Goal: Task Accomplishment & Management: Manage account settings

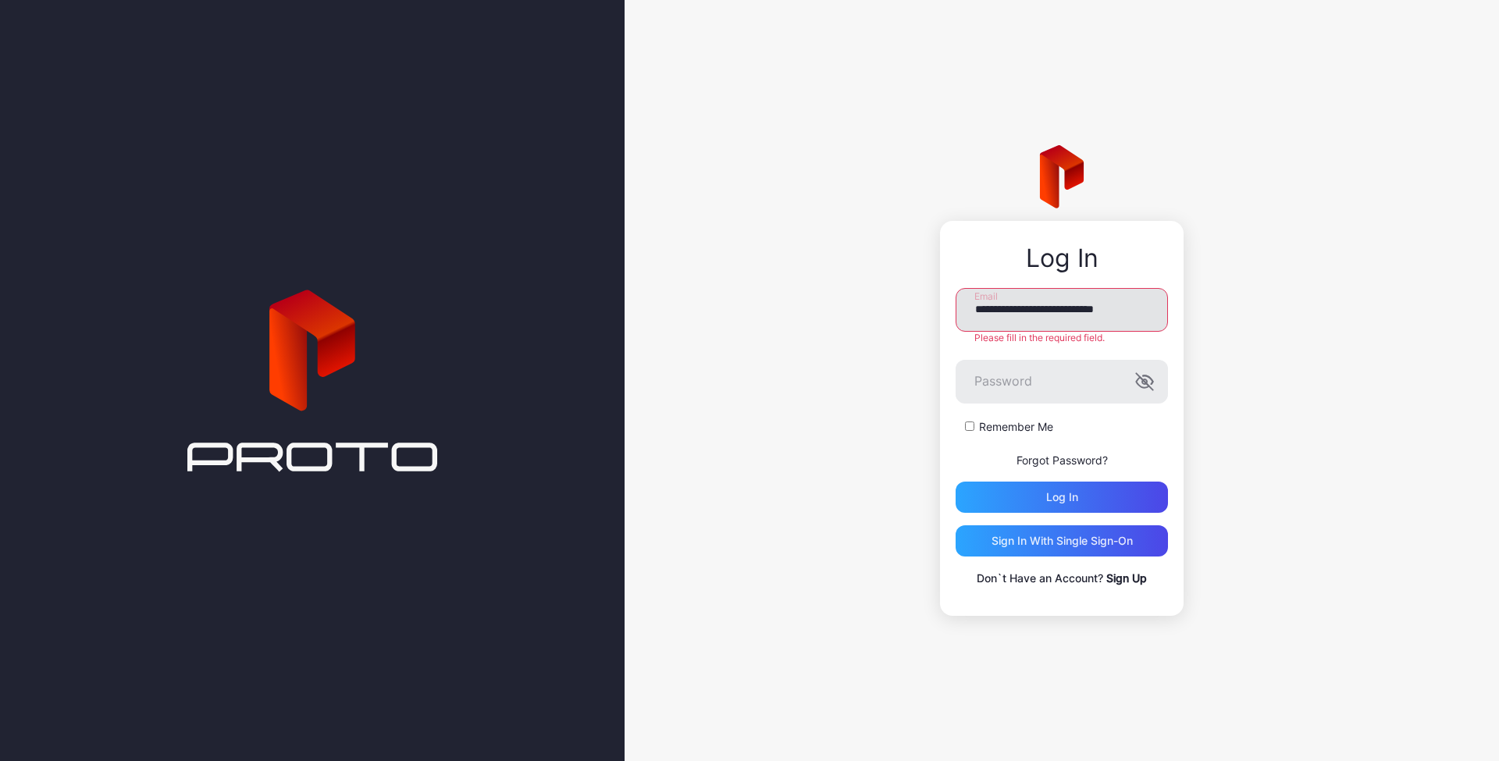
type input "**********"
click at [1062, 490] on button "Log in" at bounding box center [1062, 497] width 212 height 31
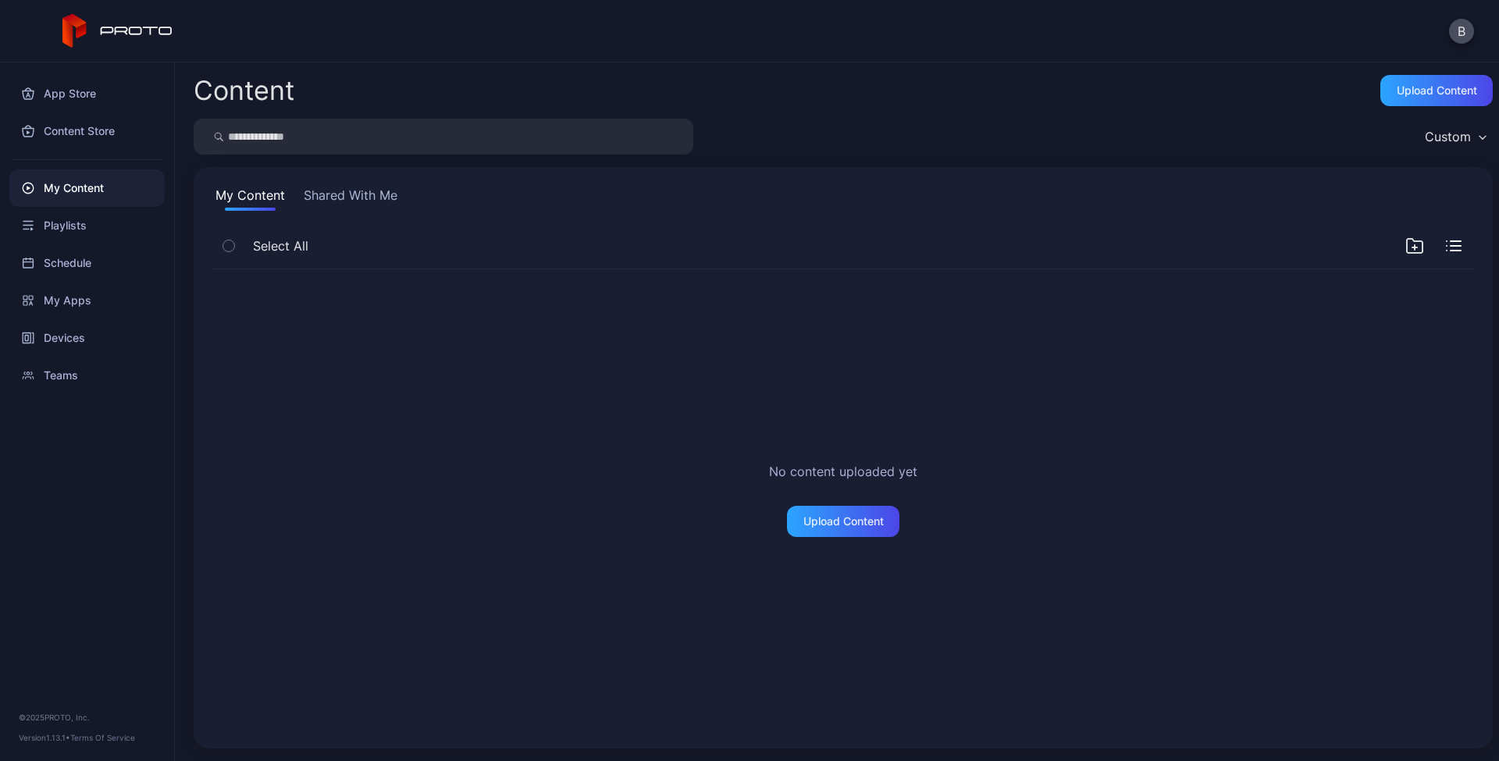
click at [1406, 248] on icon "button" at bounding box center [1415, 246] width 19 height 19
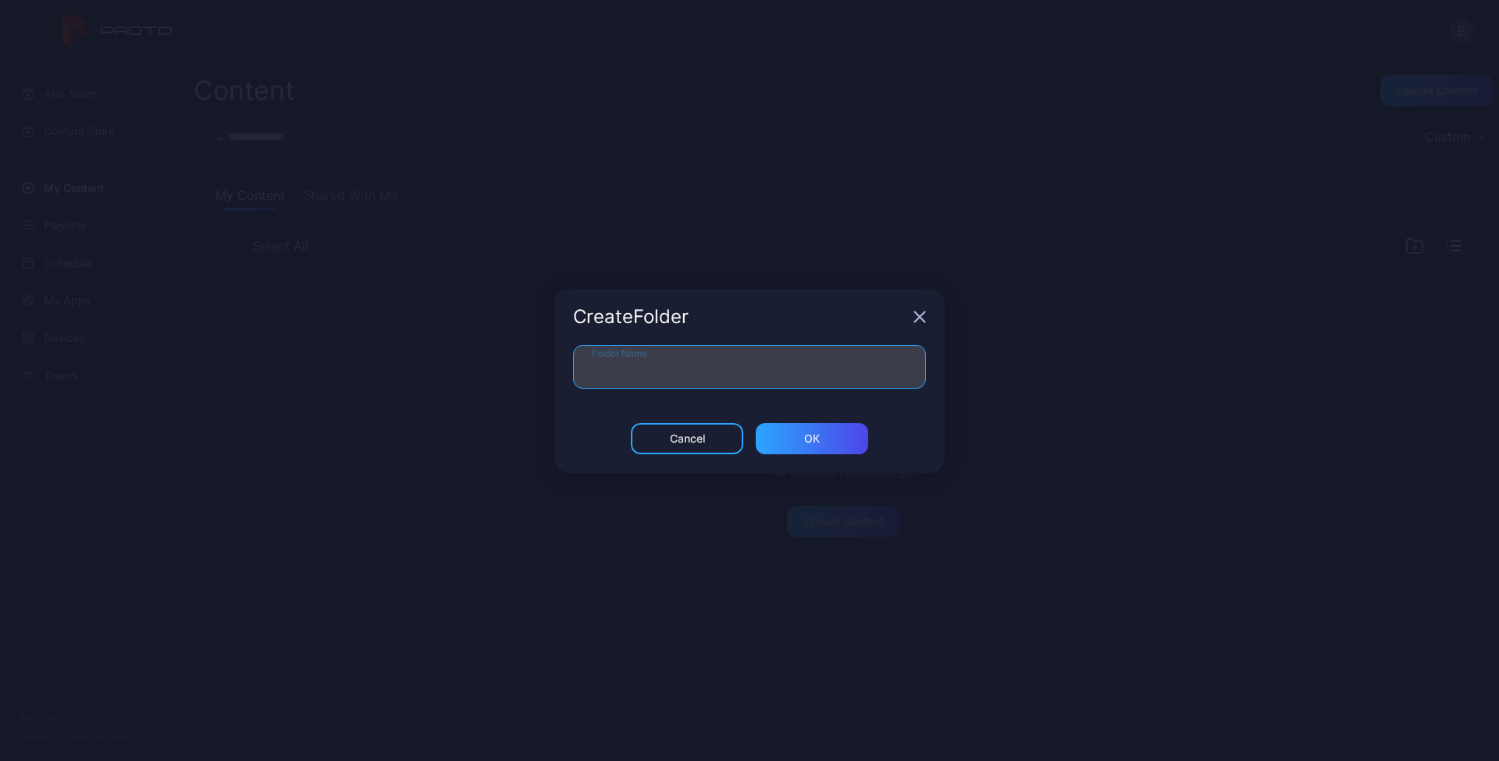
click at [758, 368] on input "Folder Name" at bounding box center [749, 367] width 353 height 44
type input "**********"
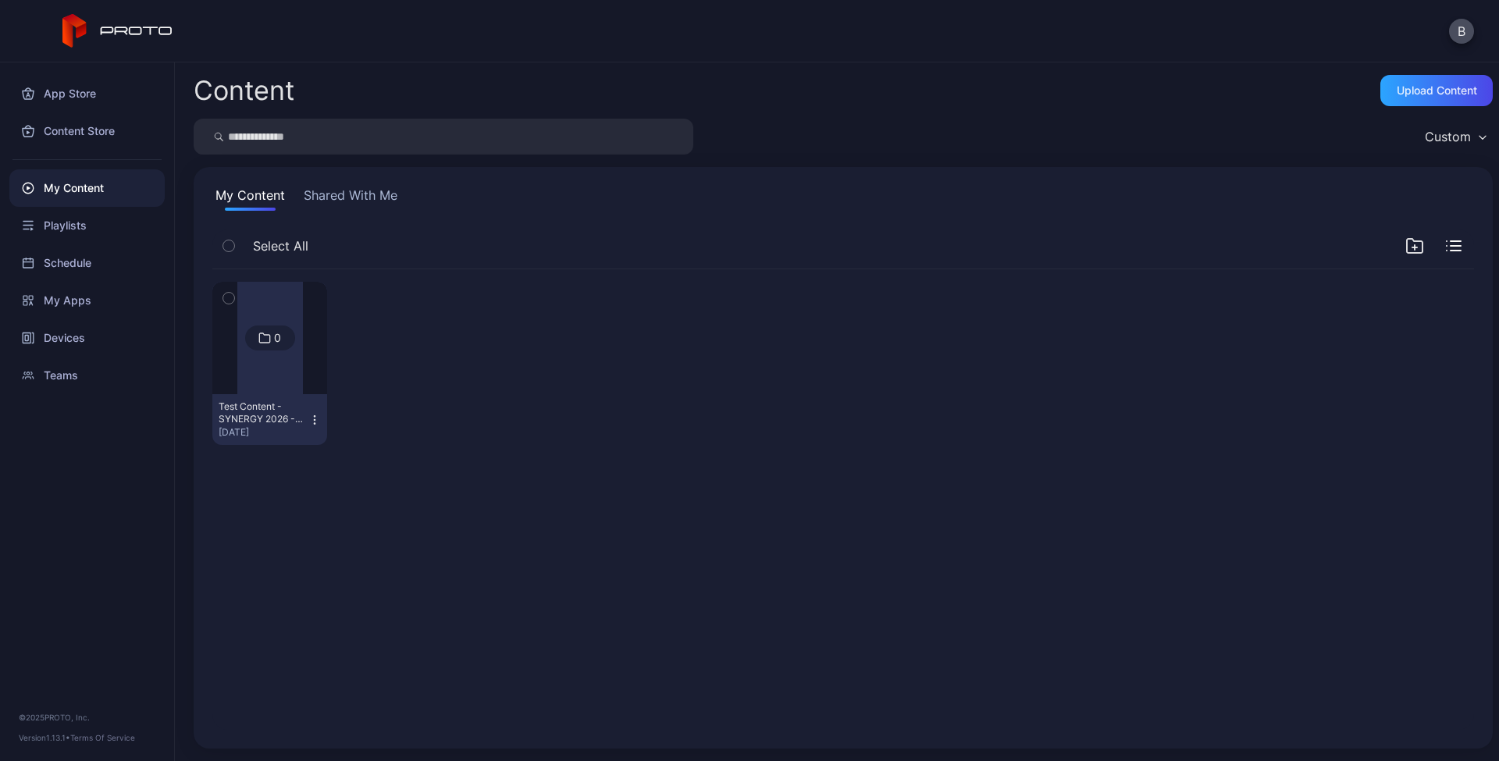
click at [277, 309] on div at bounding box center [270, 338] width 66 height 112
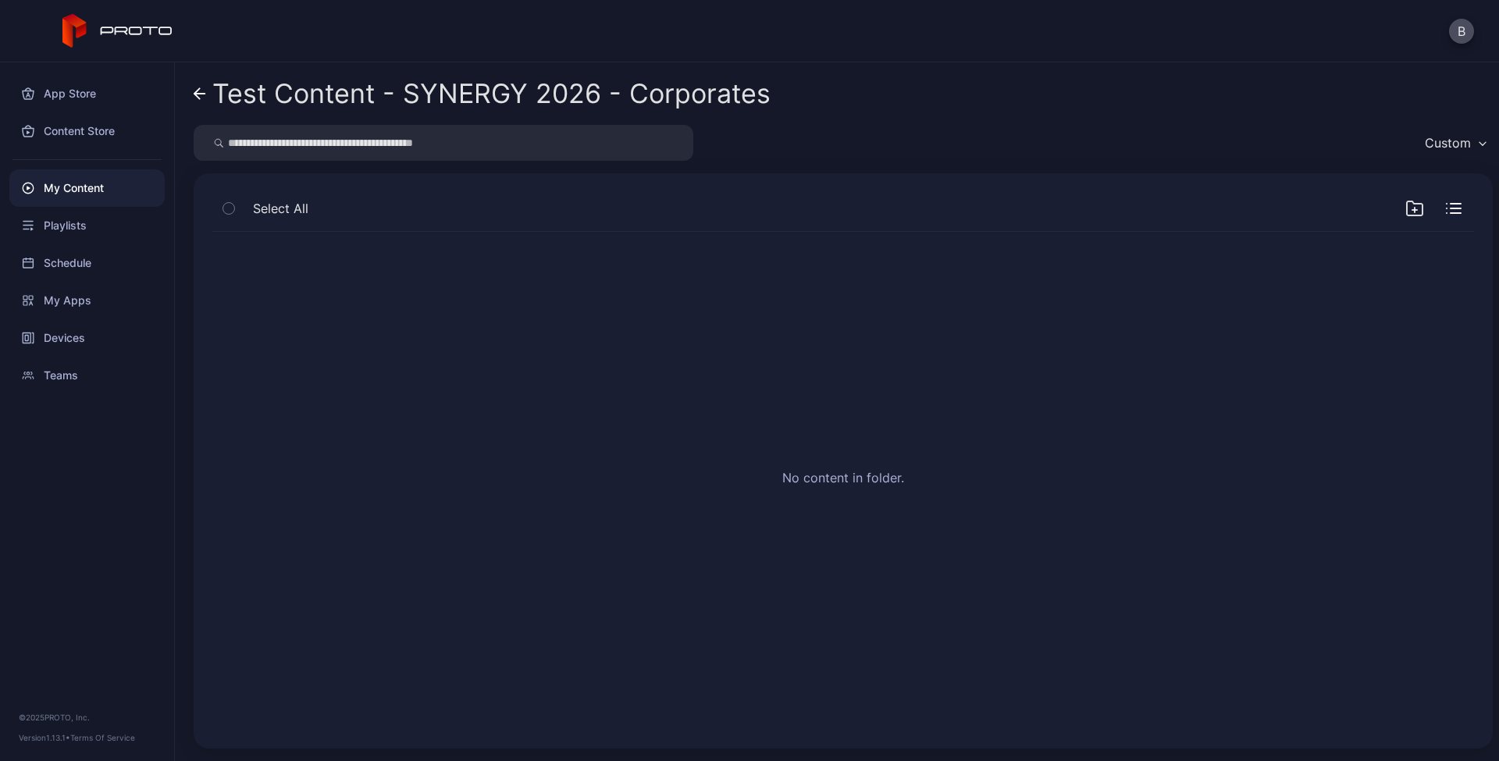
drag, startPoint x: 182, startPoint y: 87, endPoint x: 189, endPoint y: 94, distance: 9.9
click at [182, 87] on div "Test Content - SYNERGY 2026 - Corporates Custom Select All No content in folder." at bounding box center [837, 411] width 1325 height 699
click at [200, 94] on icon at bounding box center [199, 94] width 11 height 0
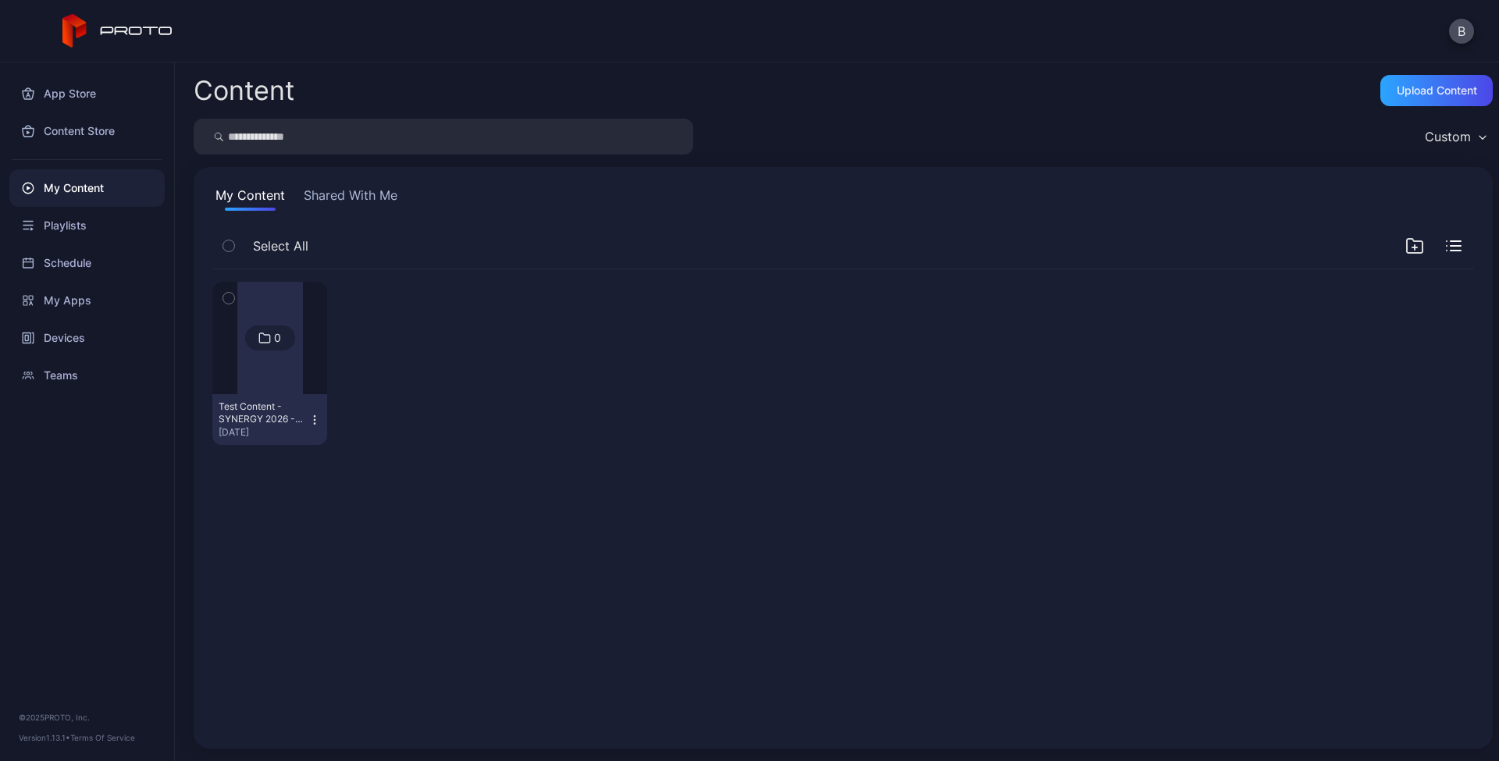
click at [265, 339] on icon at bounding box center [265, 338] width 12 height 19
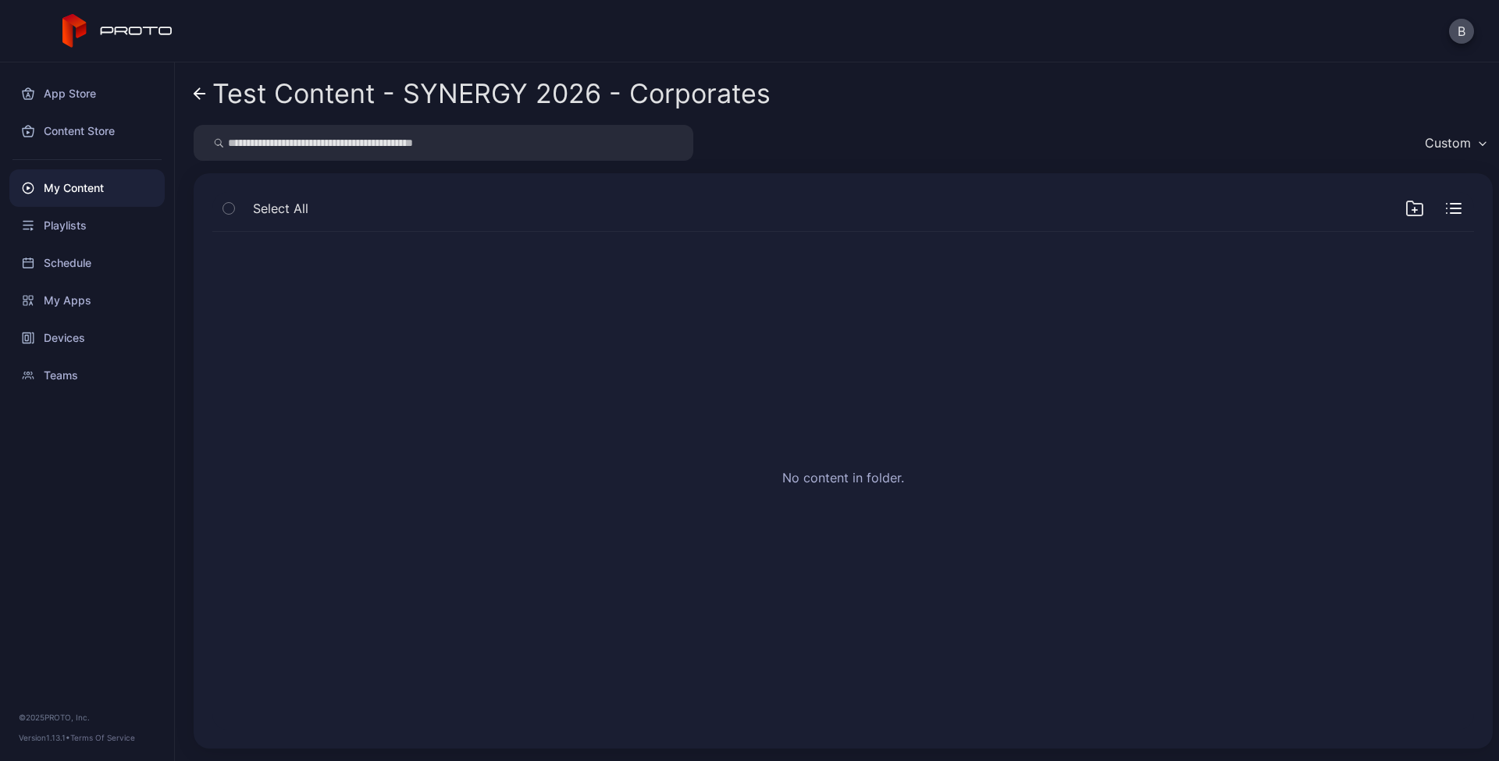
click at [1449, 149] on div "Custom" at bounding box center [1448, 143] width 46 height 16
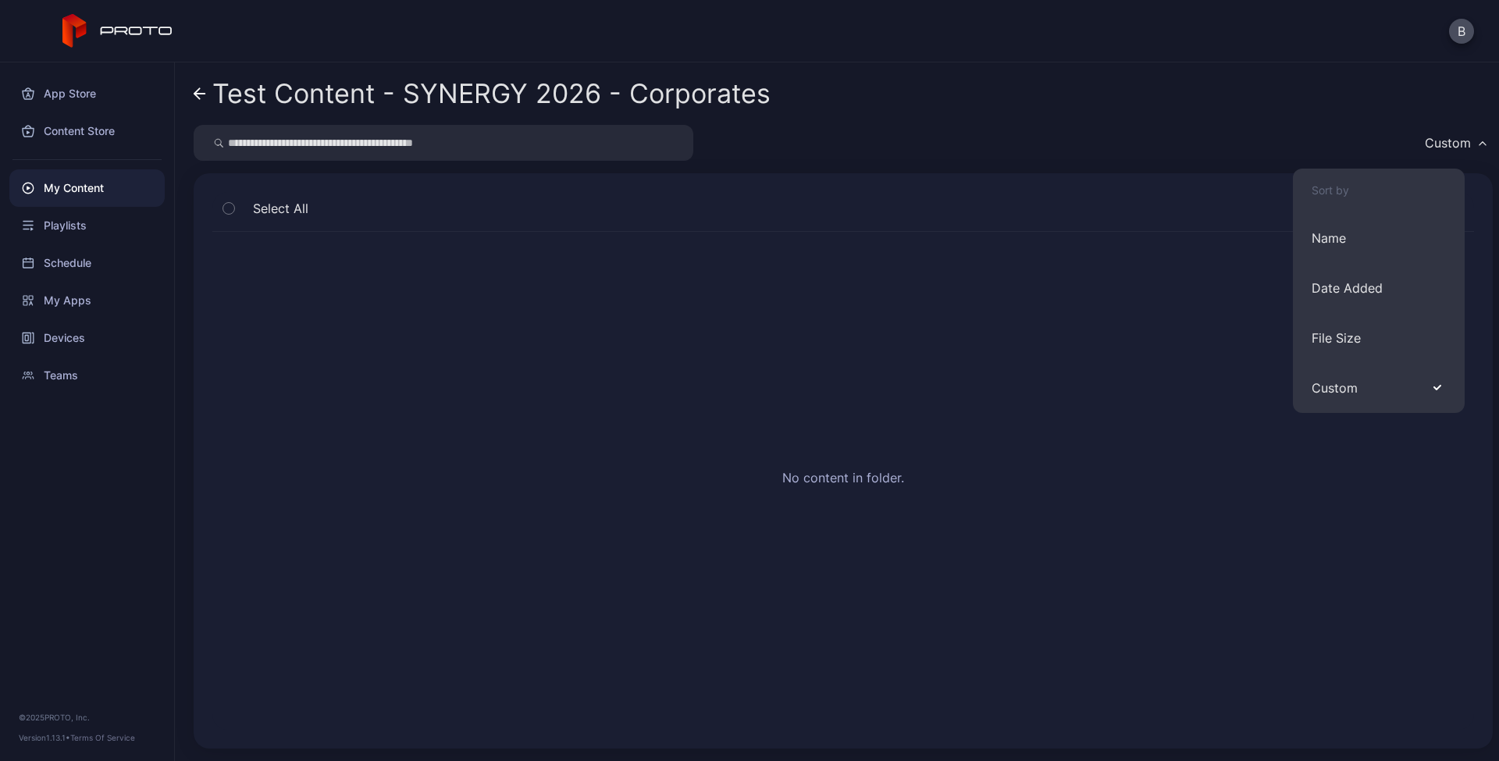
click at [1268, 137] on div "Custom" at bounding box center [844, 143] width 1300 height 36
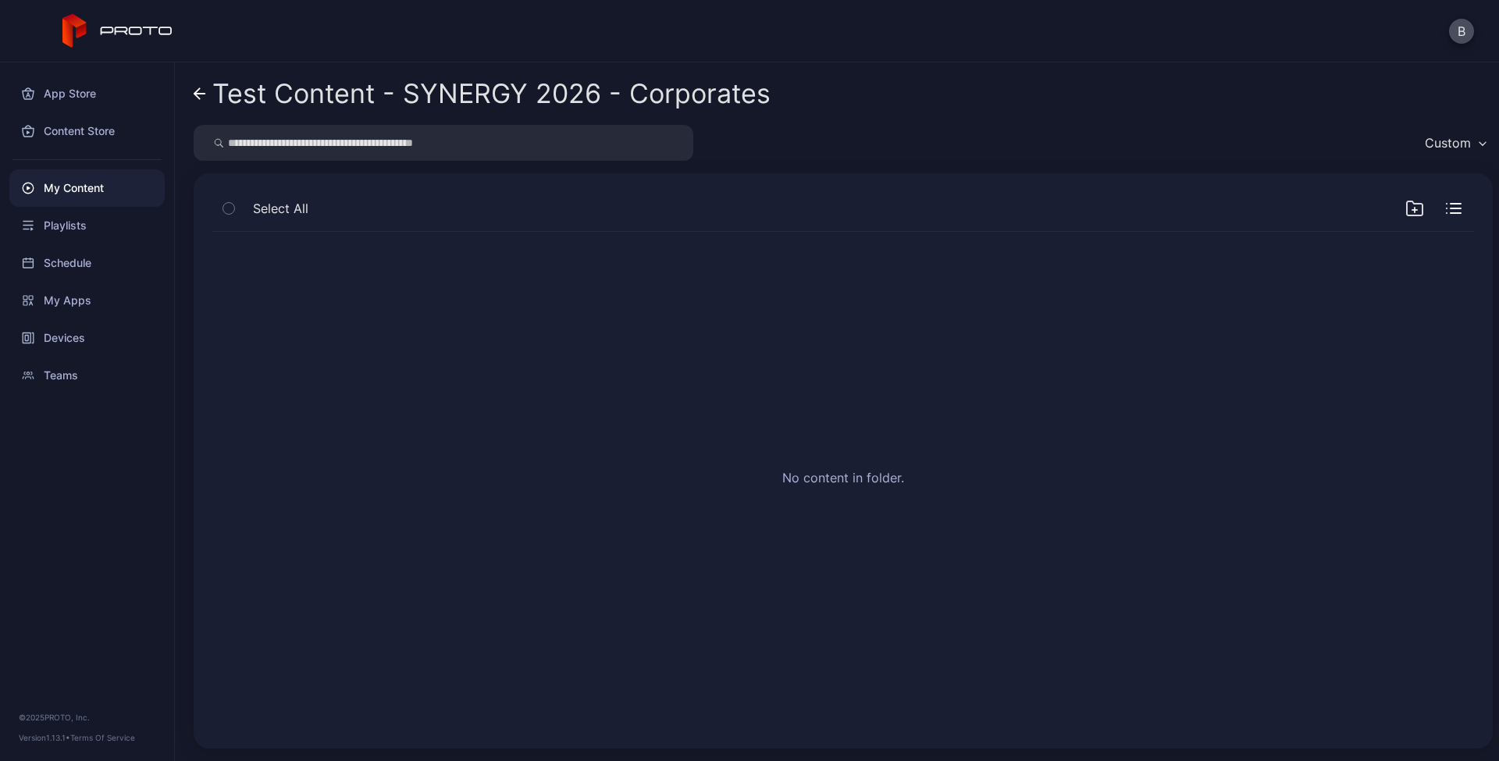
click at [1451, 213] on icon "button" at bounding box center [1456, 213] width 10 height 0
click at [1446, 213] on icon "button" at bounding box center [1454, 209] width 16 height 16
click at [1446, 211] on icon "button" at bounding box center [1454, 208] width 16 height 11
click at [1456, 211] on icon "button" at bounding box center [1458, 212] width 5 height 5
click at [1460, 27] on button "B" at bounding box center [1461, 31] width 25 height 25
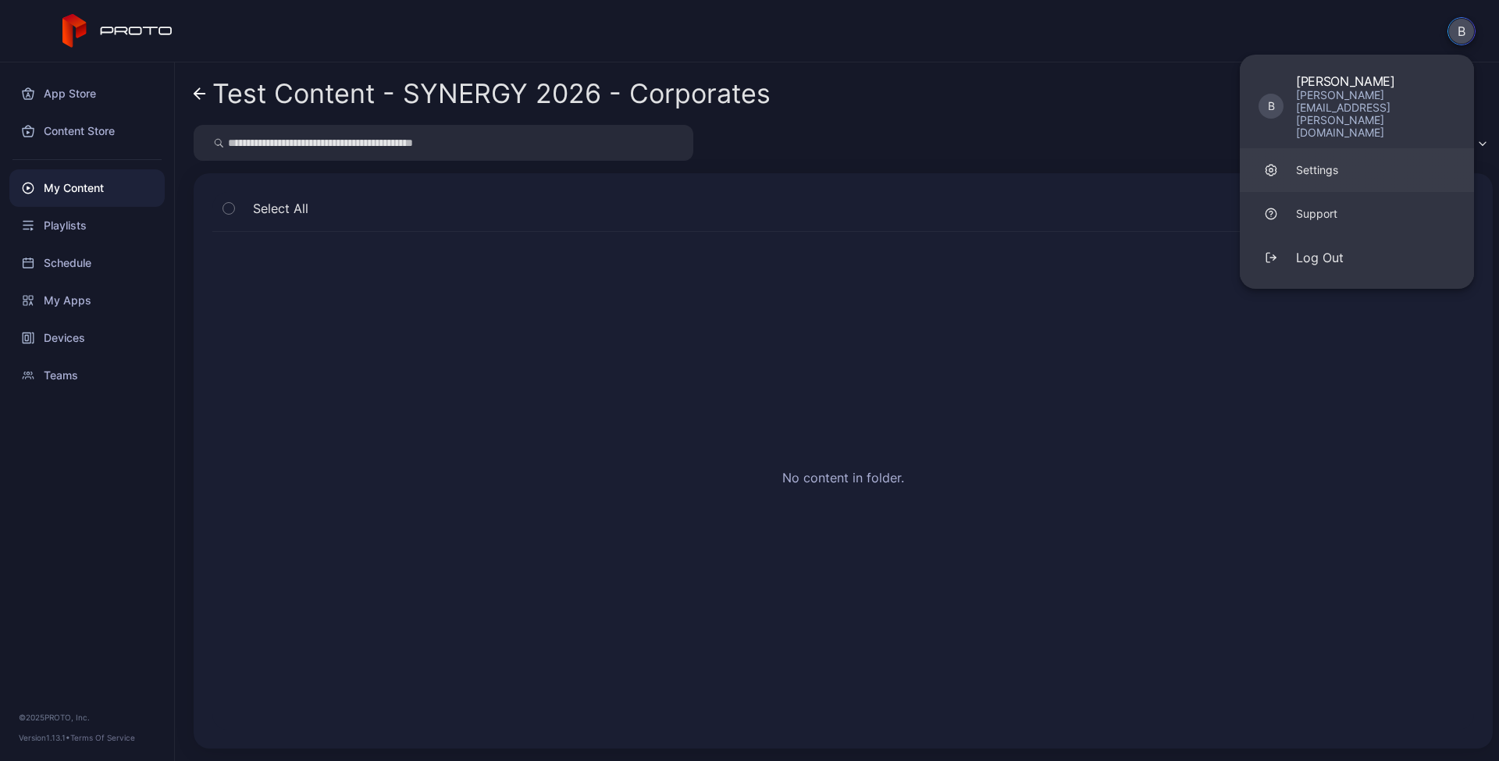
click at [1319, 162] on div "Settings" at bounding box center [1317, 170] width 42 height 16
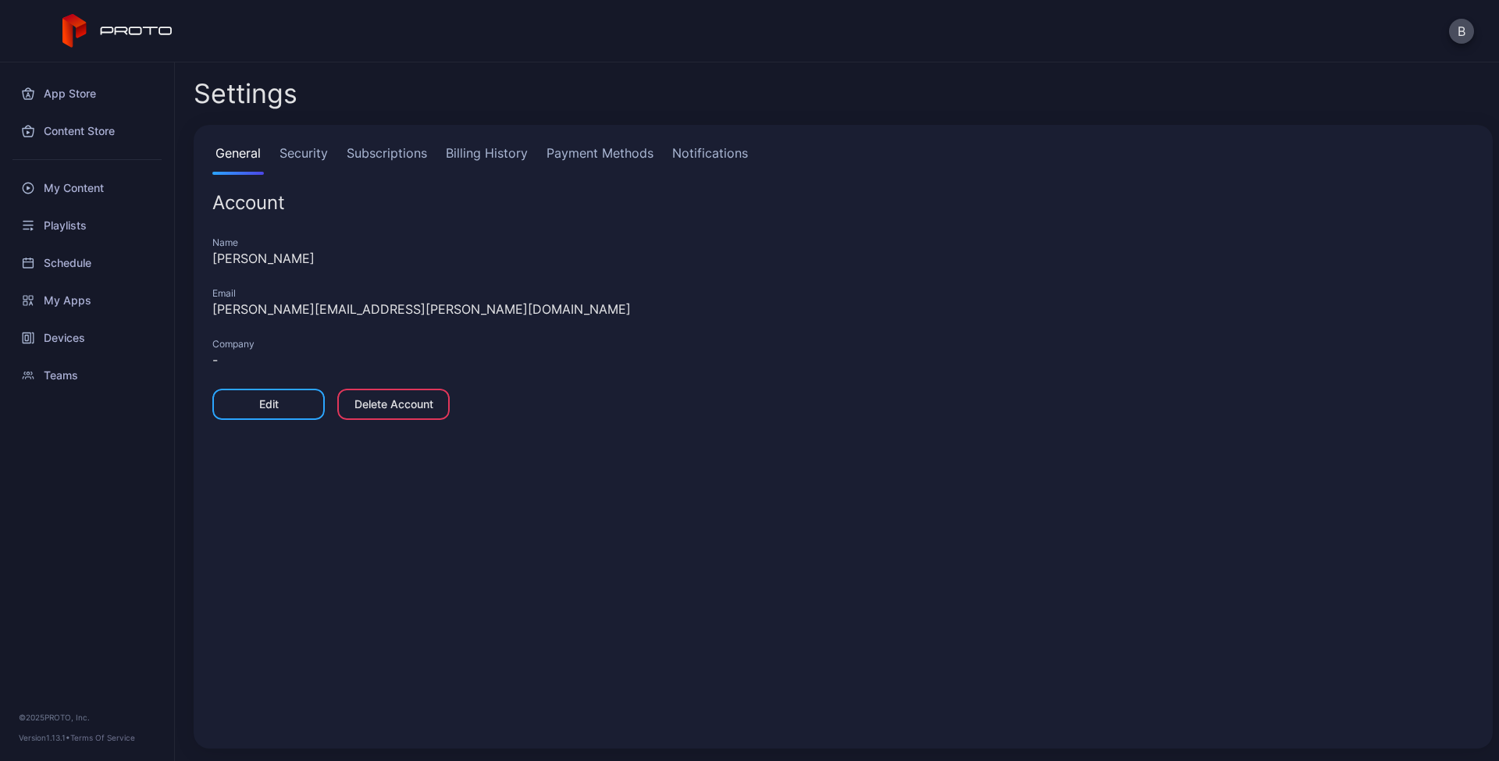
click at [358, 155] on link "Subscriptions" at bounding box center [387, 159] width 87 height 31
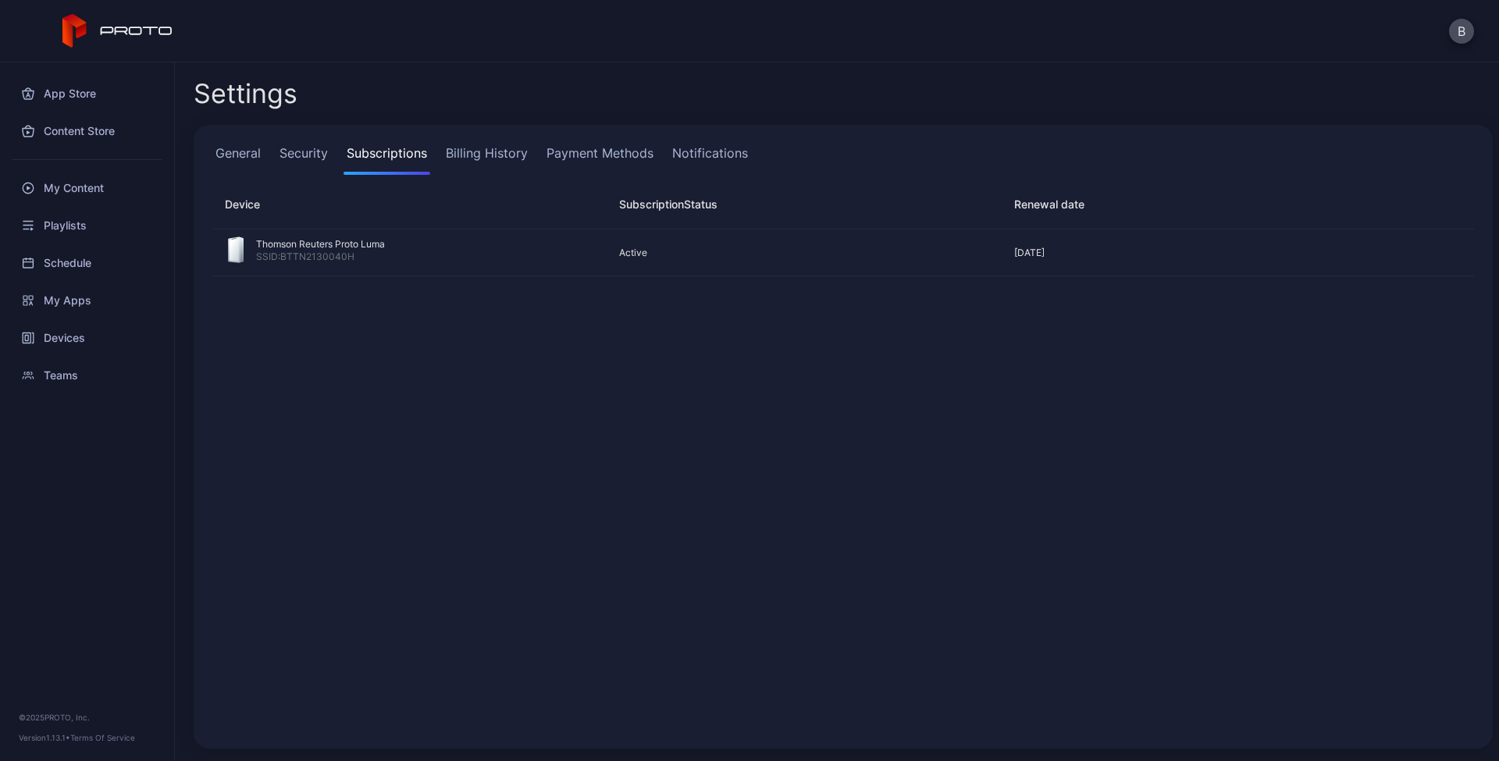
click at [294, 150] on link "Security" at bounding box center [303, 159] width 55 height 31
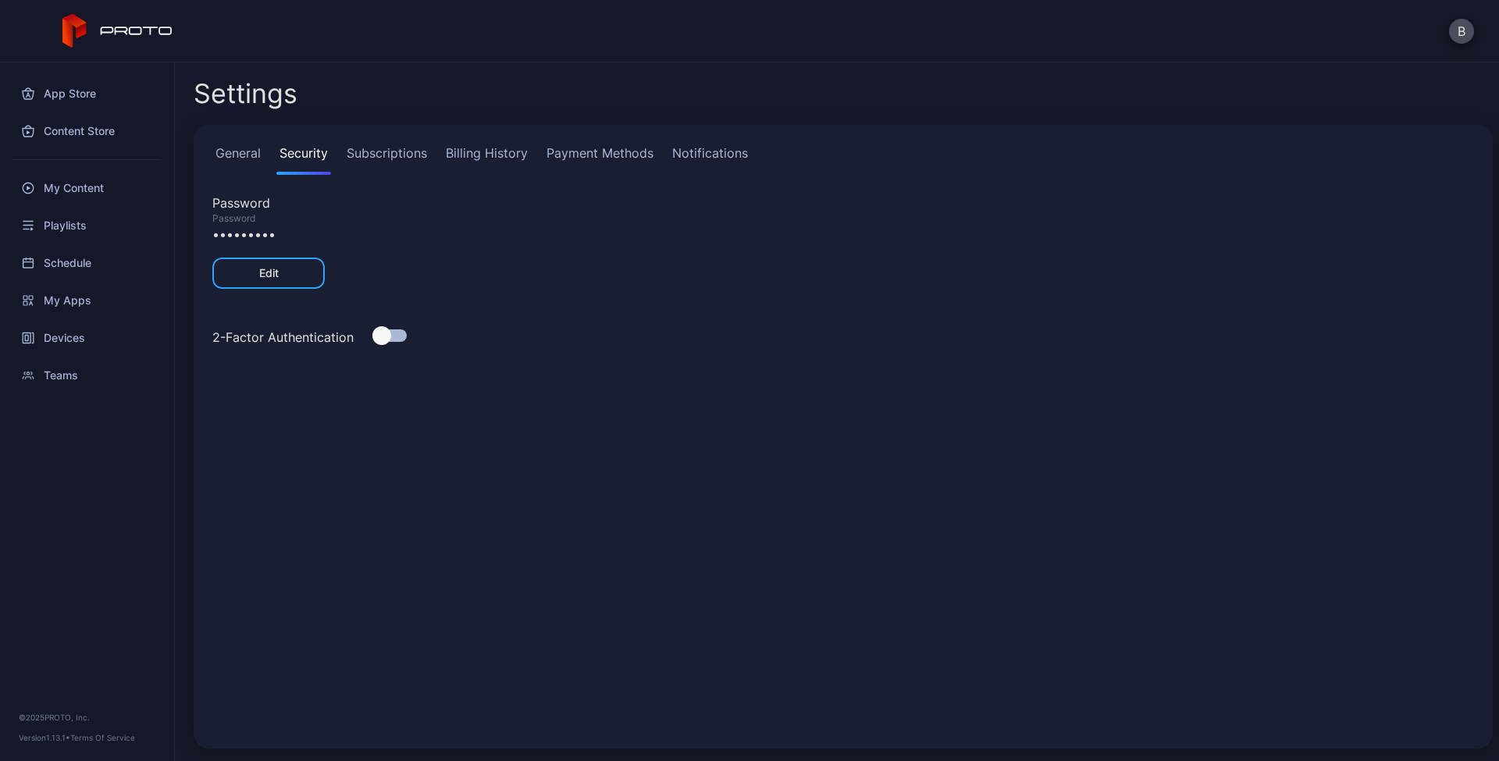
click at [247, 150] on link "General" at bounding box center [238, 159] width 52 height 31
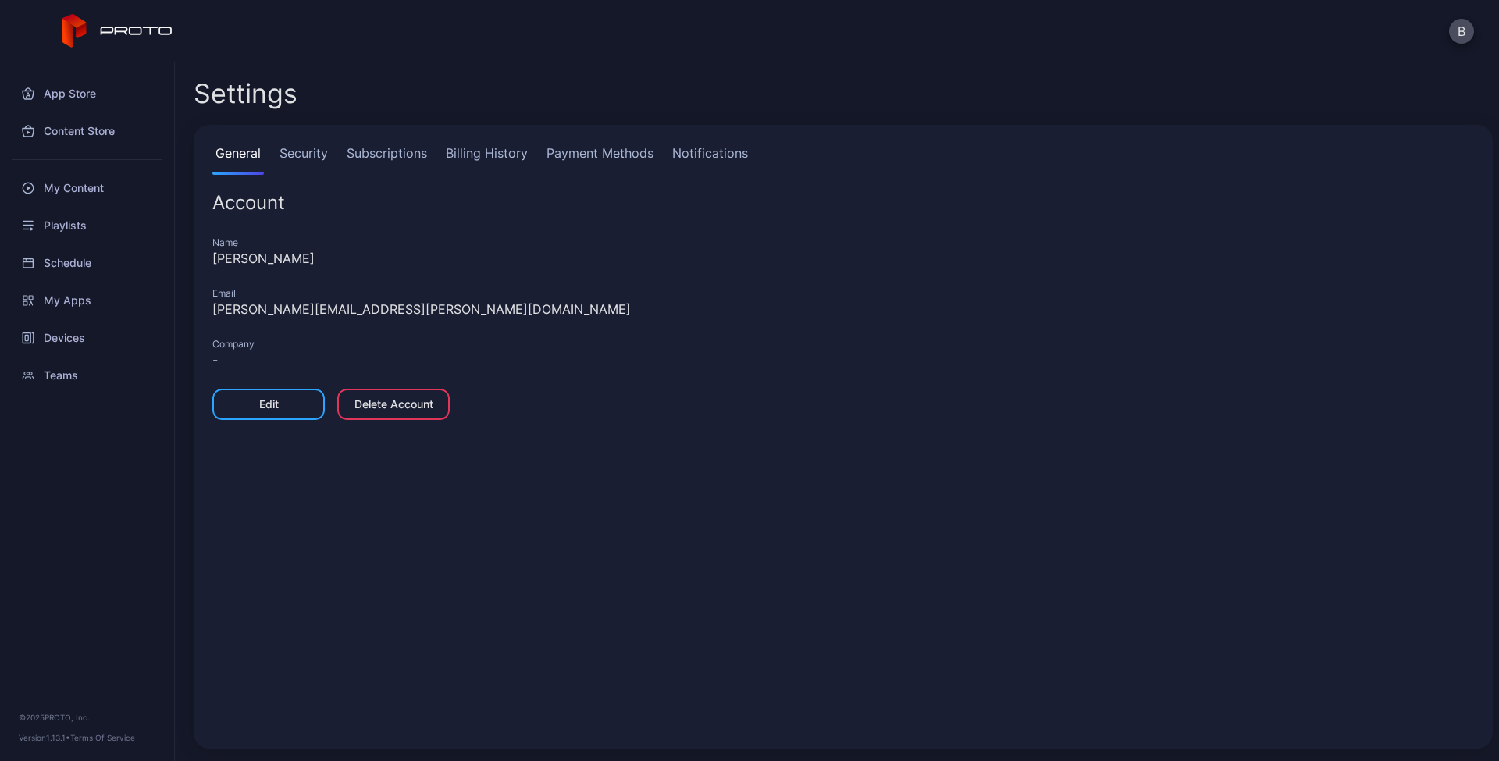
click at [363, 156] on link "Subscriptions" at bounding box center [387, 159] width 87 height 31
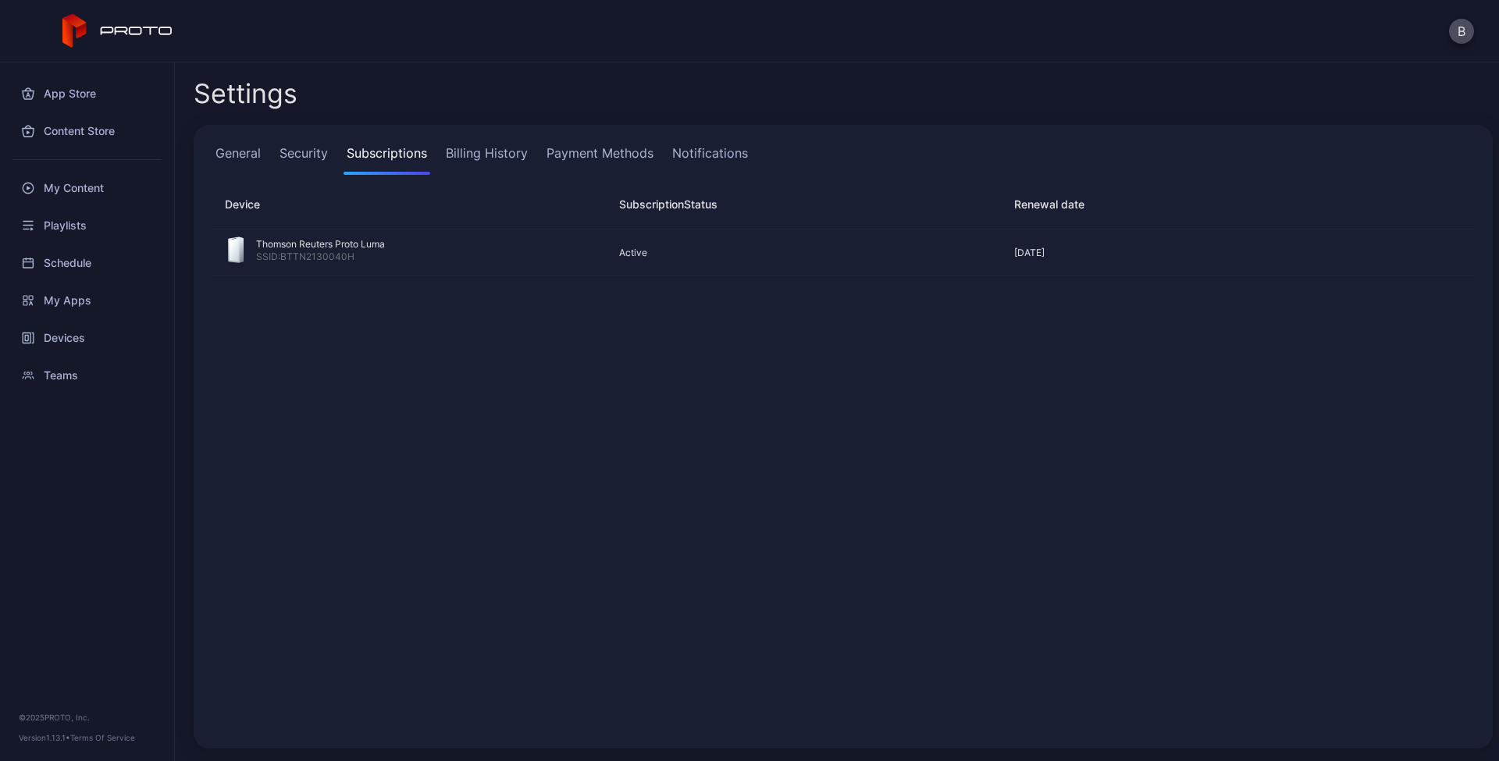
click at [547, 153] on link "Payment Methods" at bounding box center [600, 159] width 113 height 31
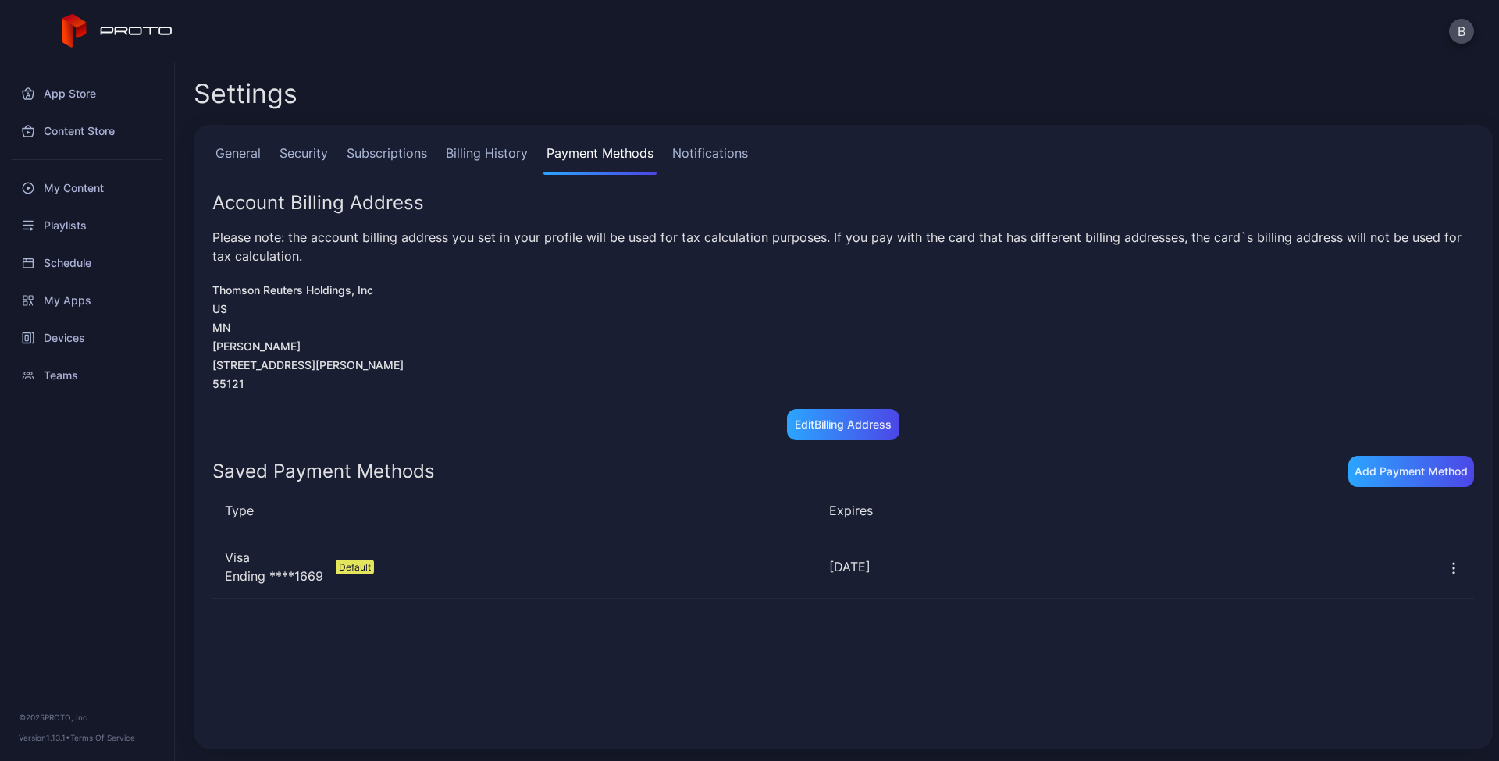
click at [718, 156] on link "Notifications" at bounding box center [710, 159] width 82 height 31
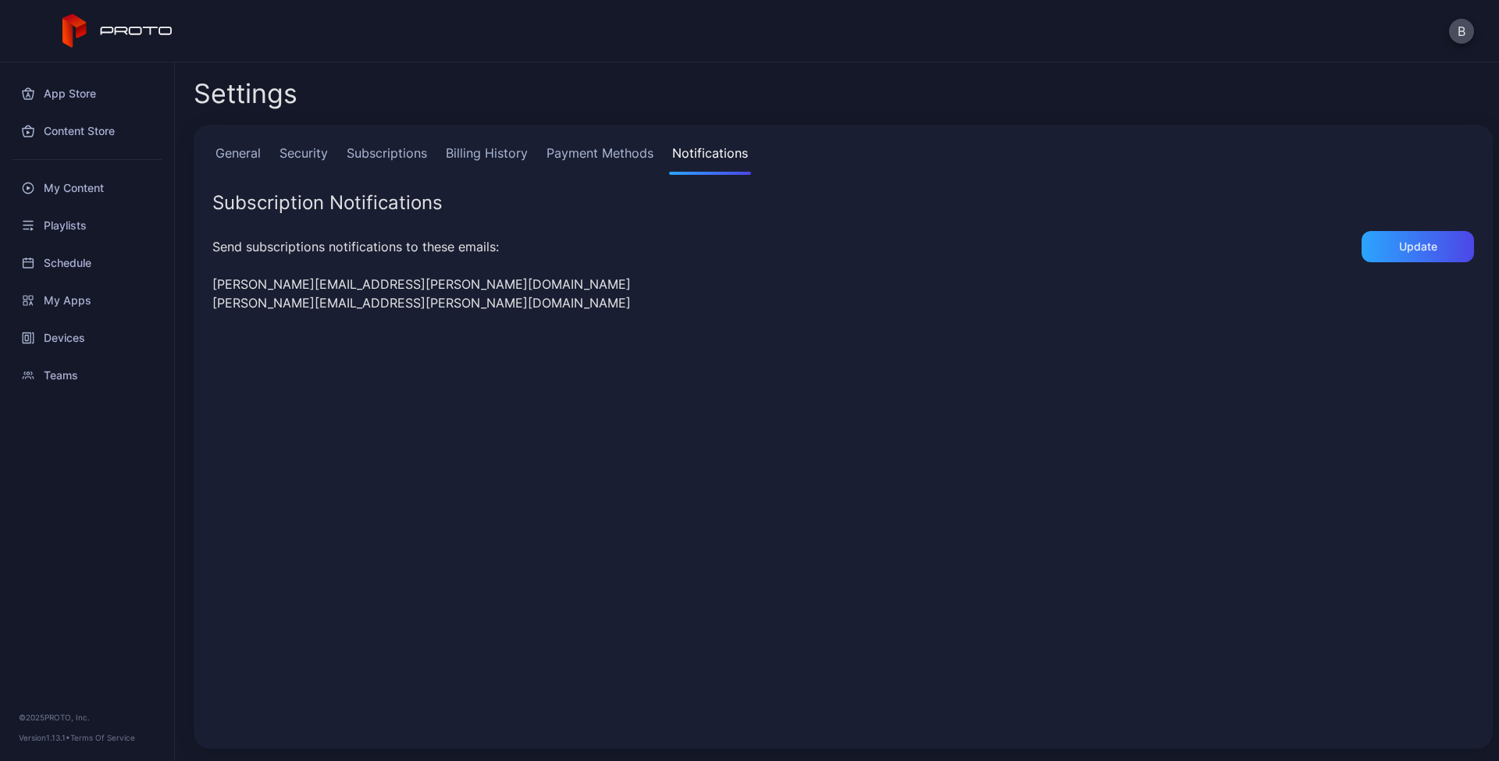
click at [247, 149] on link "General" at bounding box center [238, 159] width 52 height 31
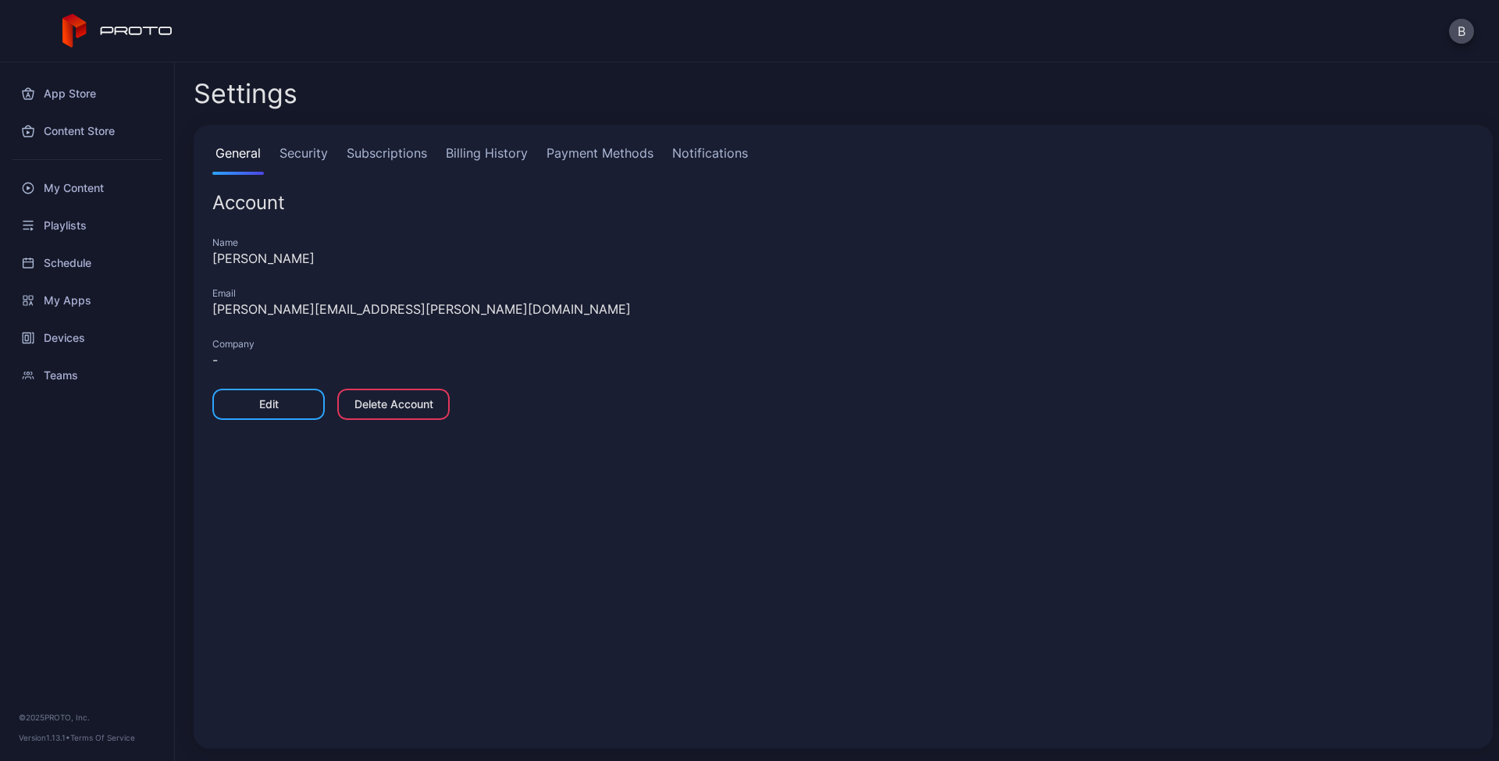
click at [66, 374] on div "Teams" at bounding box center [86, 375] width 155 height 37
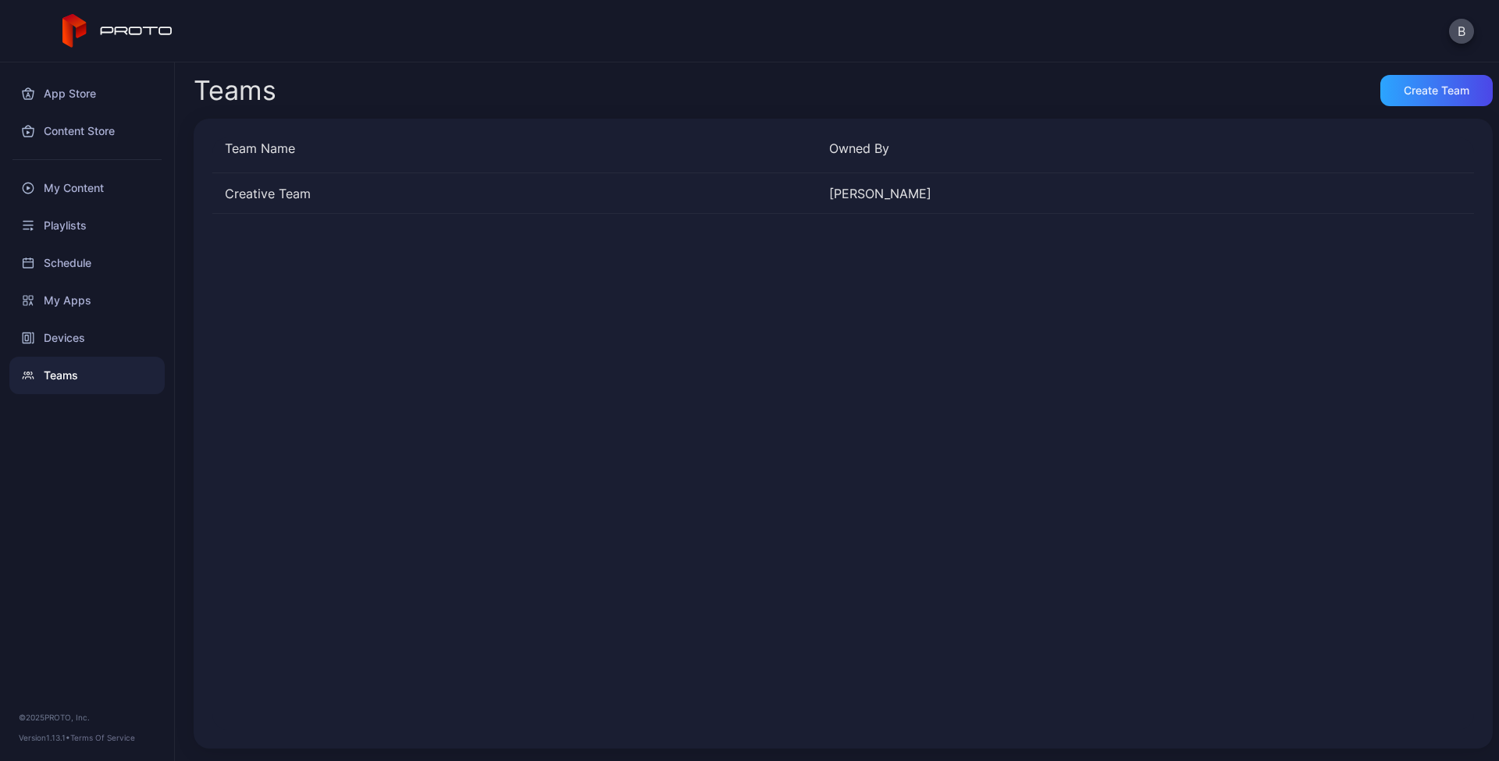
click at [380, 286] on div "Creative Team [PERSON_NAME]" at bounding box center [843, 451] width 1262 height 557
click at [244, 186] on div "Creative Team" at bounding box center [514, 193] width 604 height 19
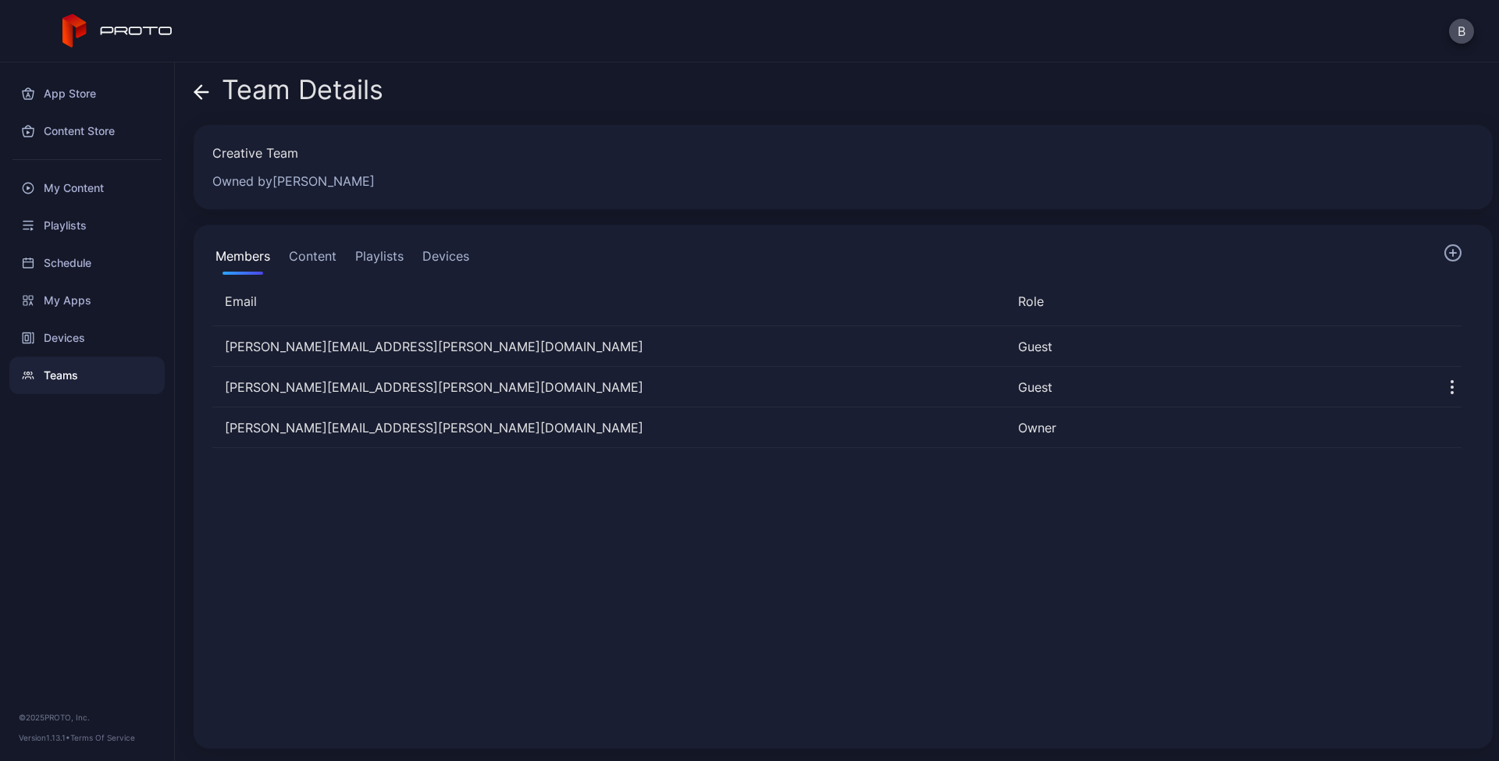
click at [206, 94] on icon at bounding box center [202, 92] width 16 height 16
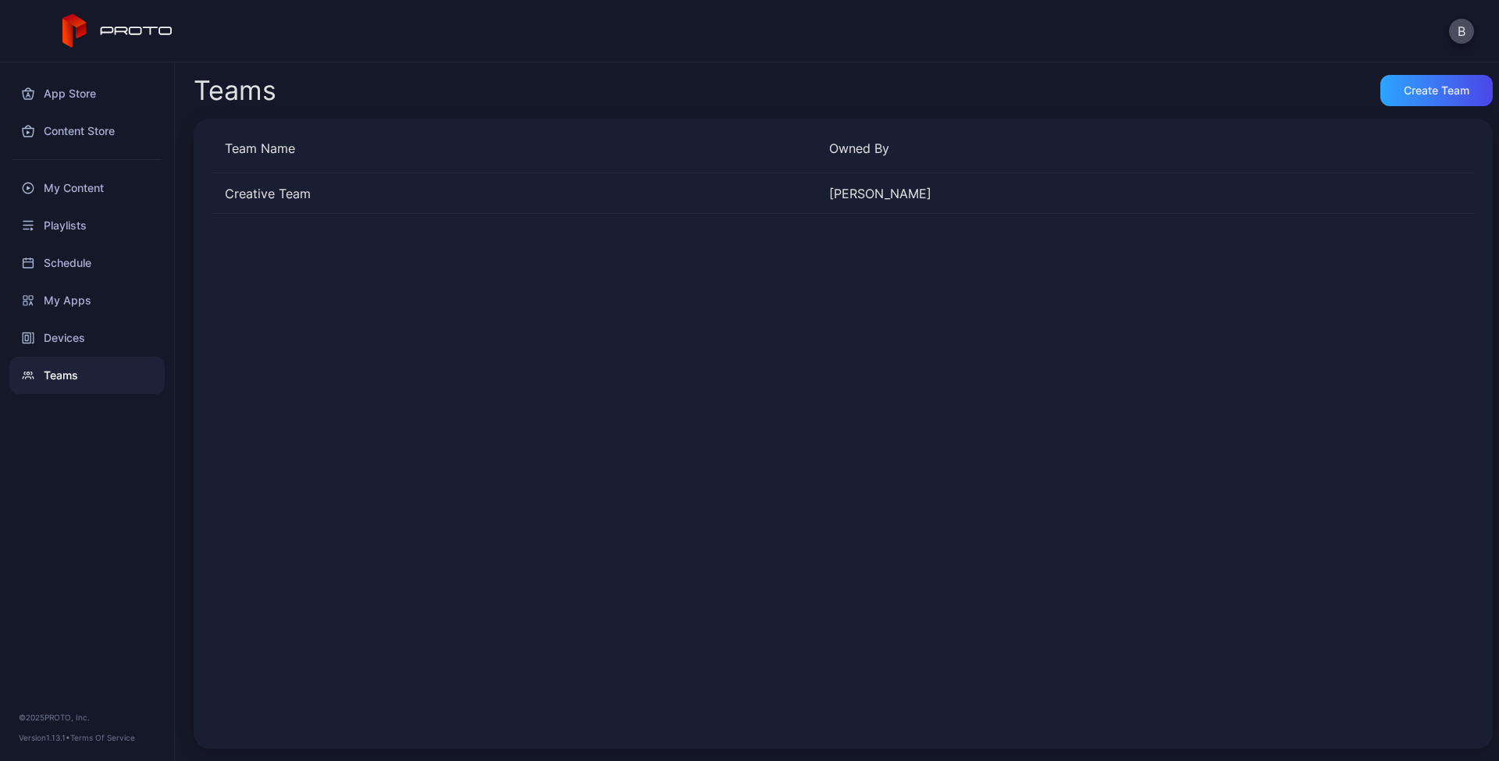
click at [341, 255] on div "Creative Team [PERSON_NAME]" at bounding box center [843, 451] width 1262 height 557
click at [1404, 87] on div "Create Team" at bounding box center [1437, 90] width 66 height 12
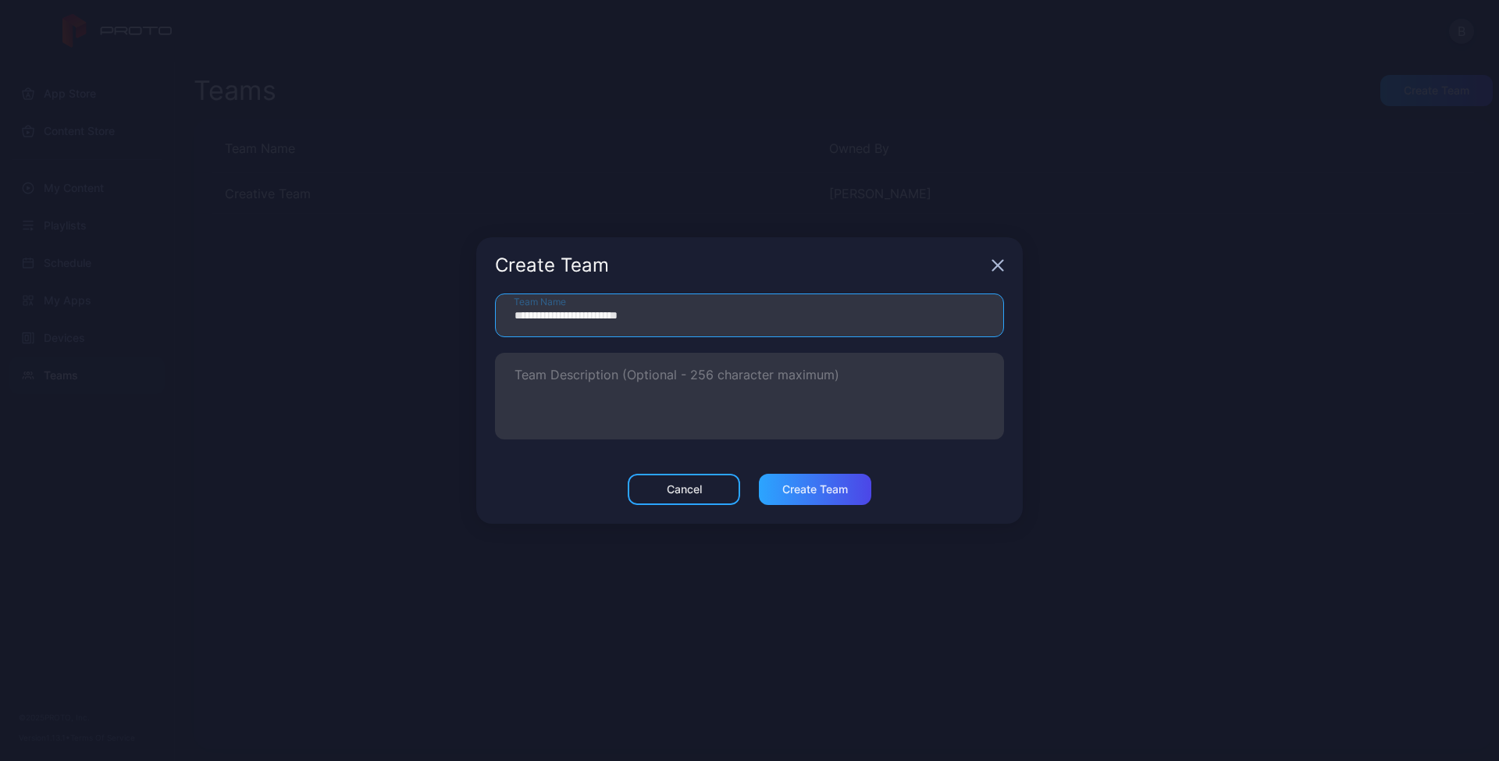
type input "**********"
type textarea "*"
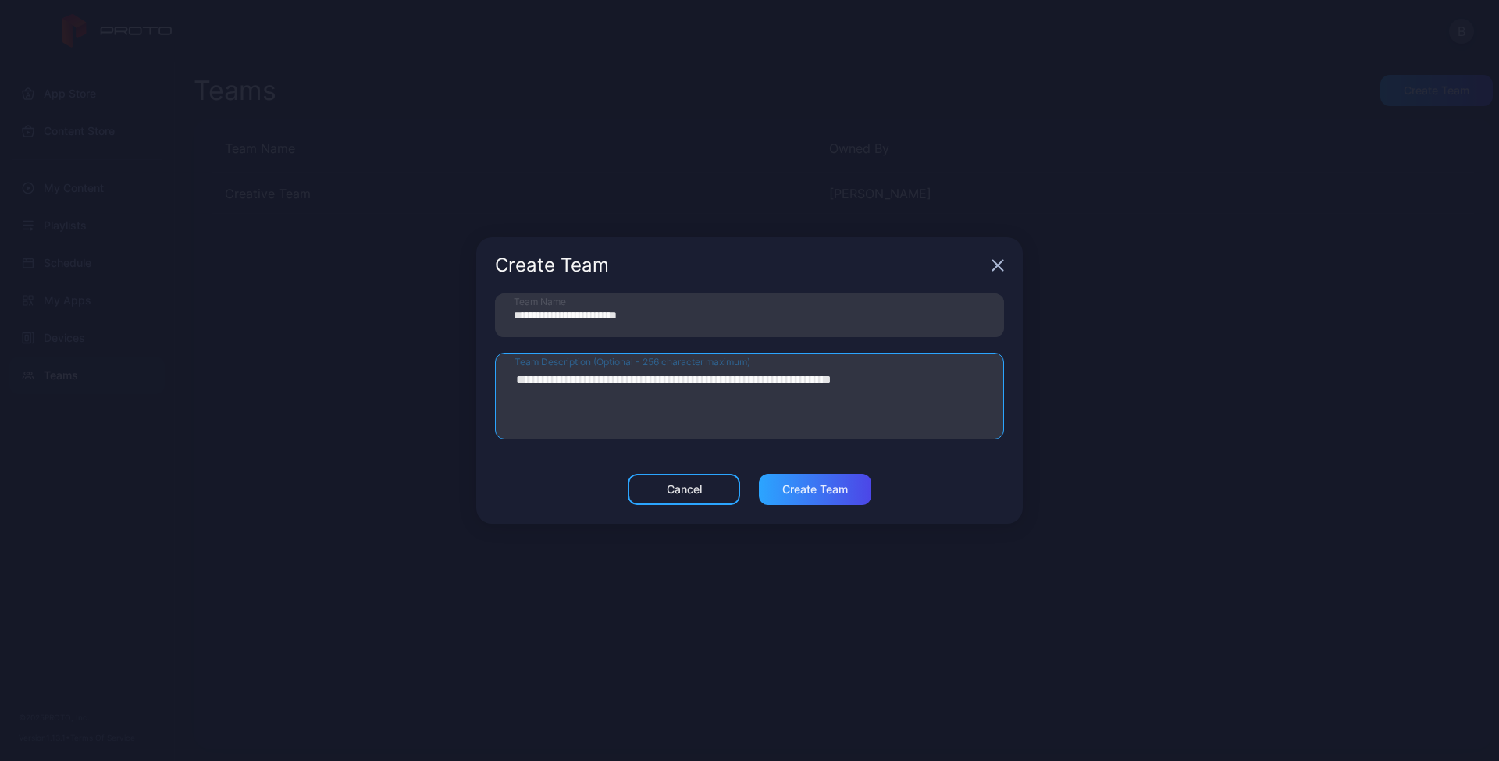
type textarea "**********"
type input "**********"
click at [822, 487] on div "Create Team" at bounding box center [816, 489] width 66 height 12
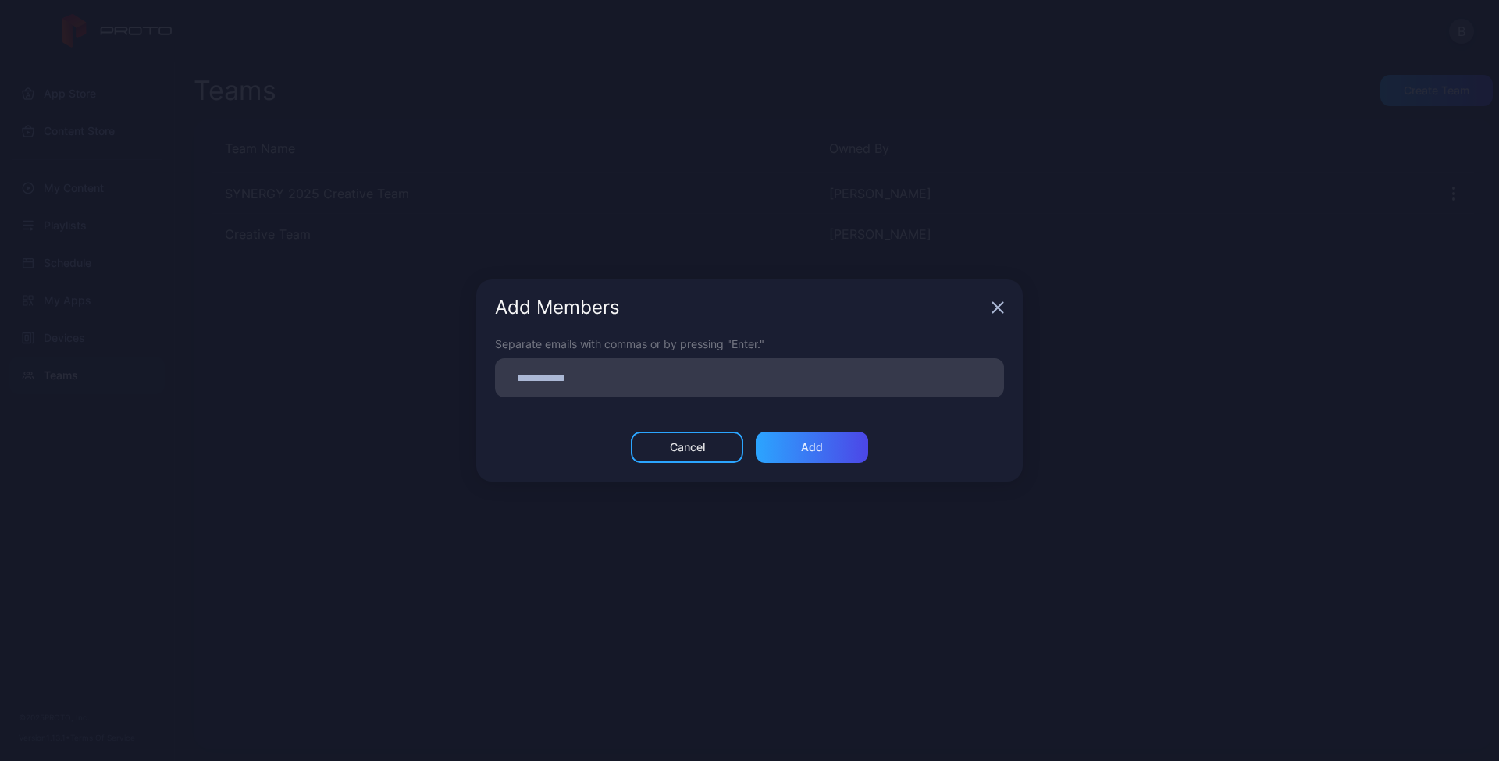
click at [603, 378] on input at bounding box center [750, 378] width 490 height 20
type input "**********"
click at [675, 461] on div "Cancel" at bounding box center [687, 447] width 112 height 31
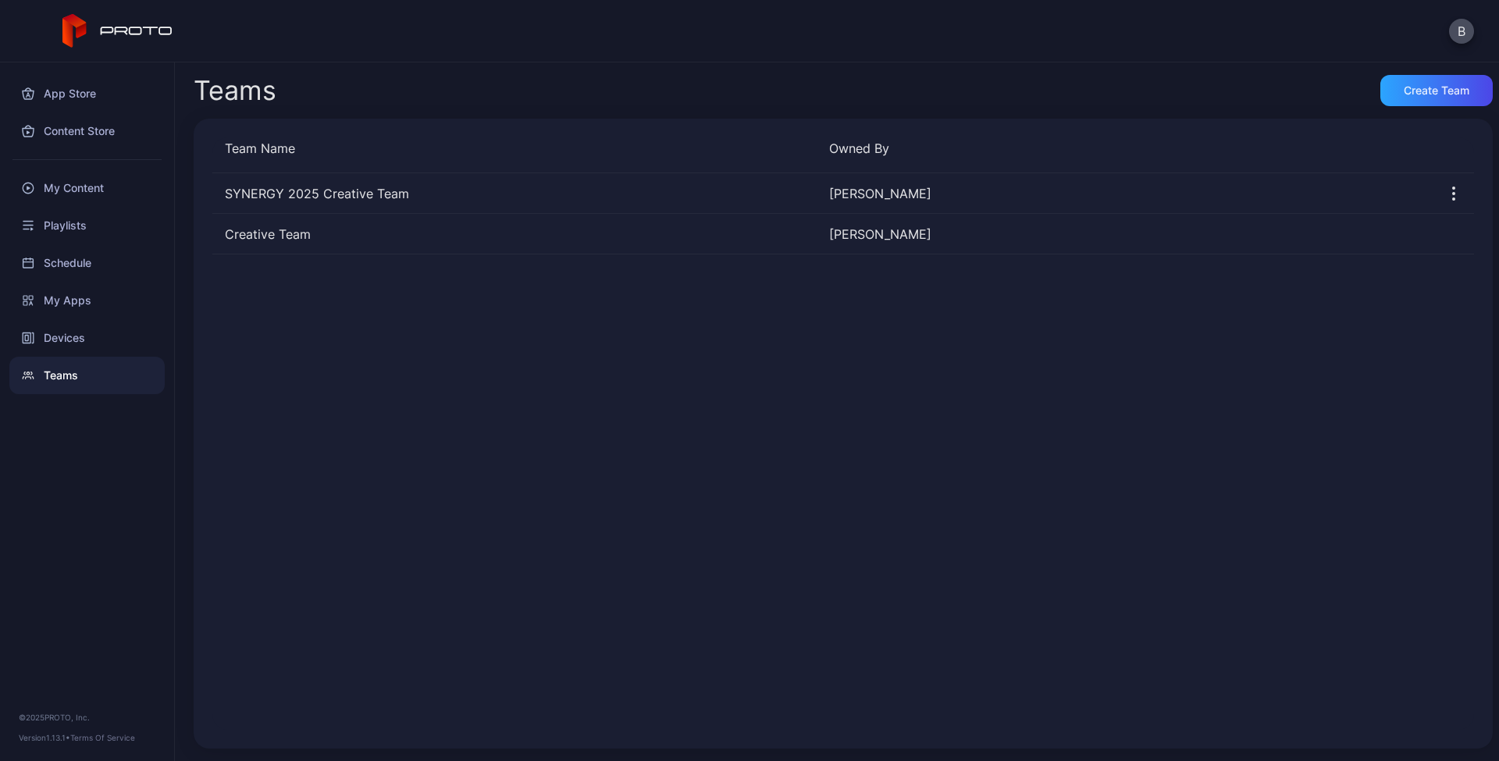
drag, startPoint x: 597, startPoint y: 438, endPoint x: 456, endPoint y: 426, distance: 141.1
click at [597, 438] on div "SYNERGY 2025 Creative Team [PERSON_NAME] Creative Team [PERSON_NAME]" at bounding box center [843, 451] width 1262 height 557
click at [77, 194] on div "My Content" at bounding box center [86, 187] width 155 height 37
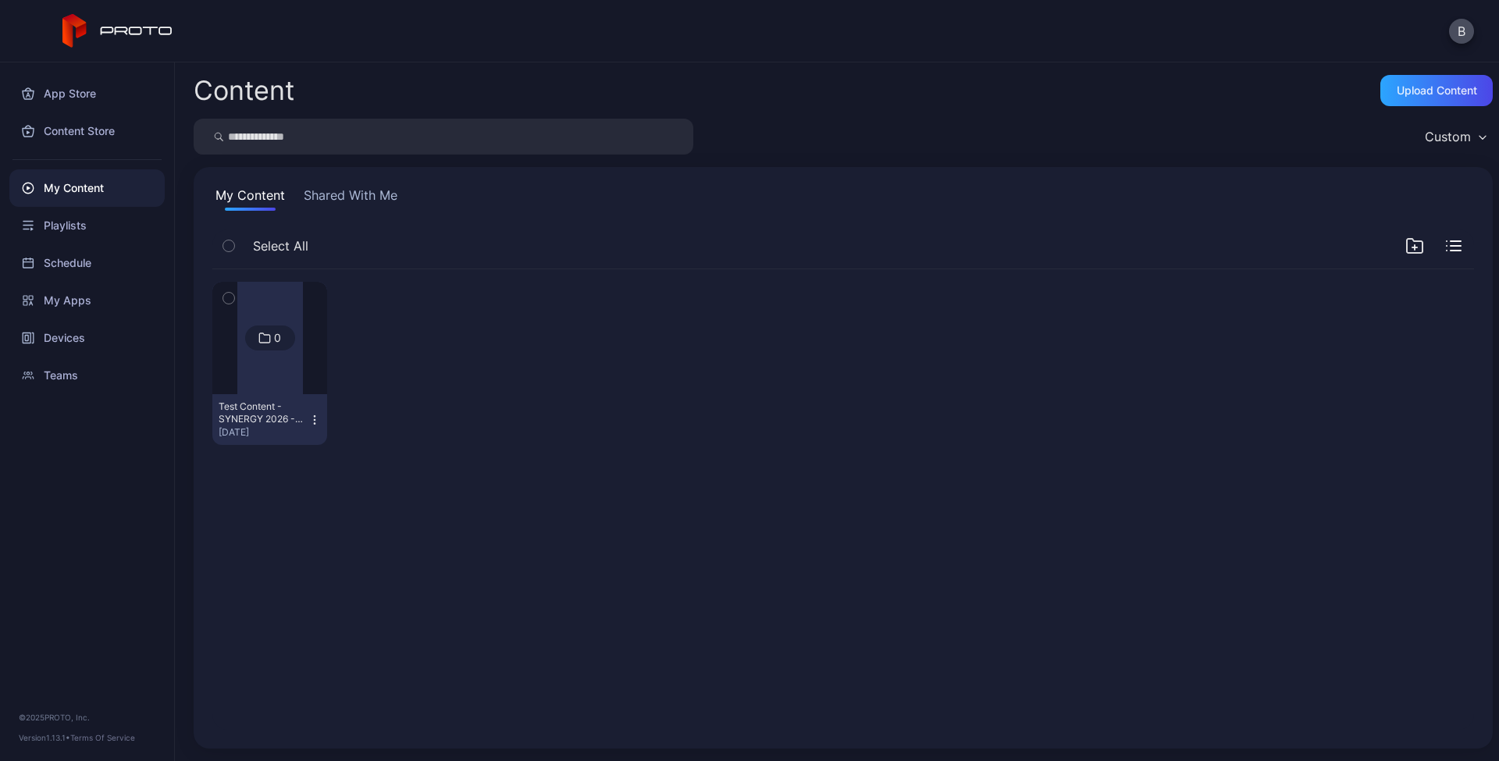
click at [274, 333] on div "0" at bounding box center [277, 338] width 7 height 14
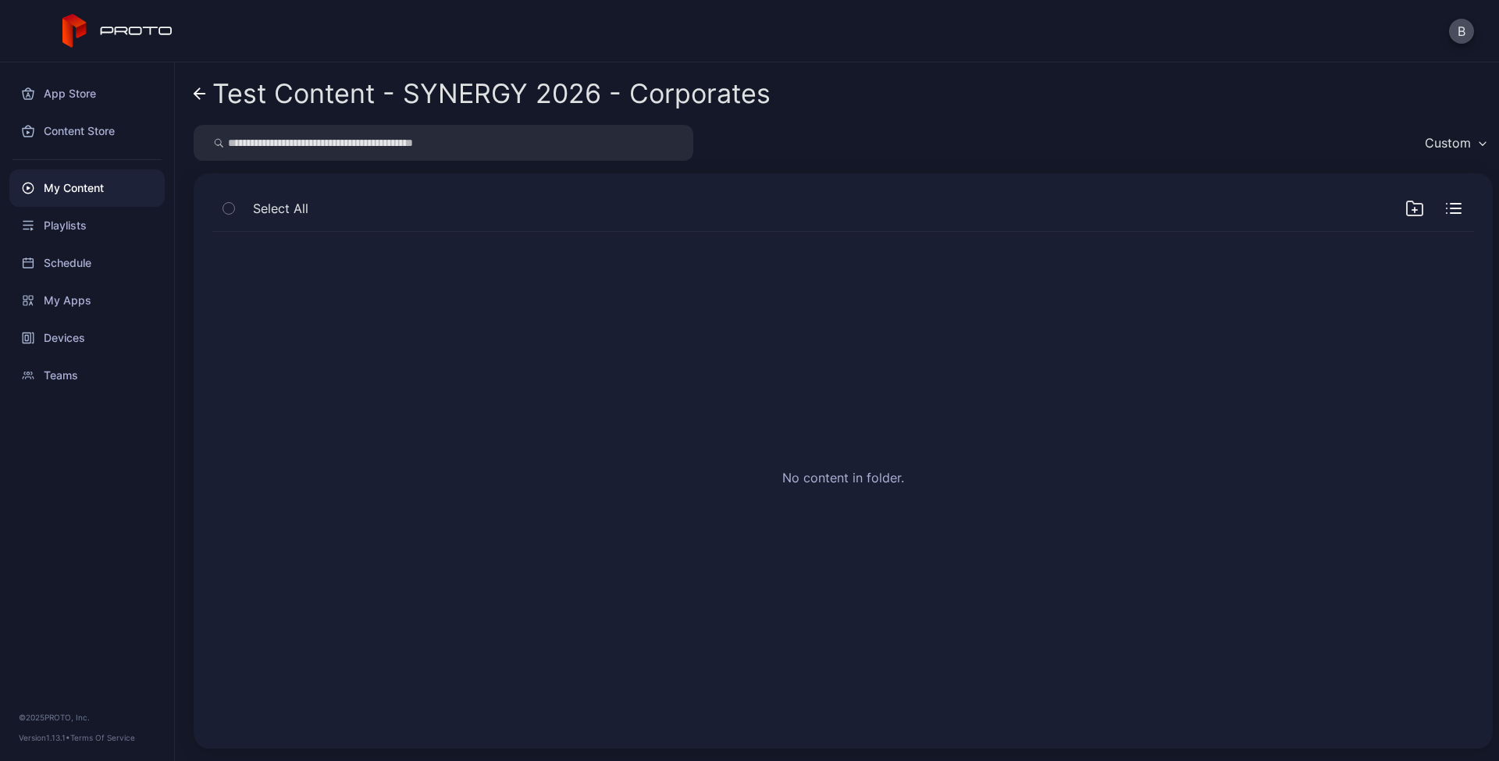
click at [565, 88] on div "Test Content - SYNERGY 2026 - Corporates" at bounding box center [491, 94] width 558 height 30
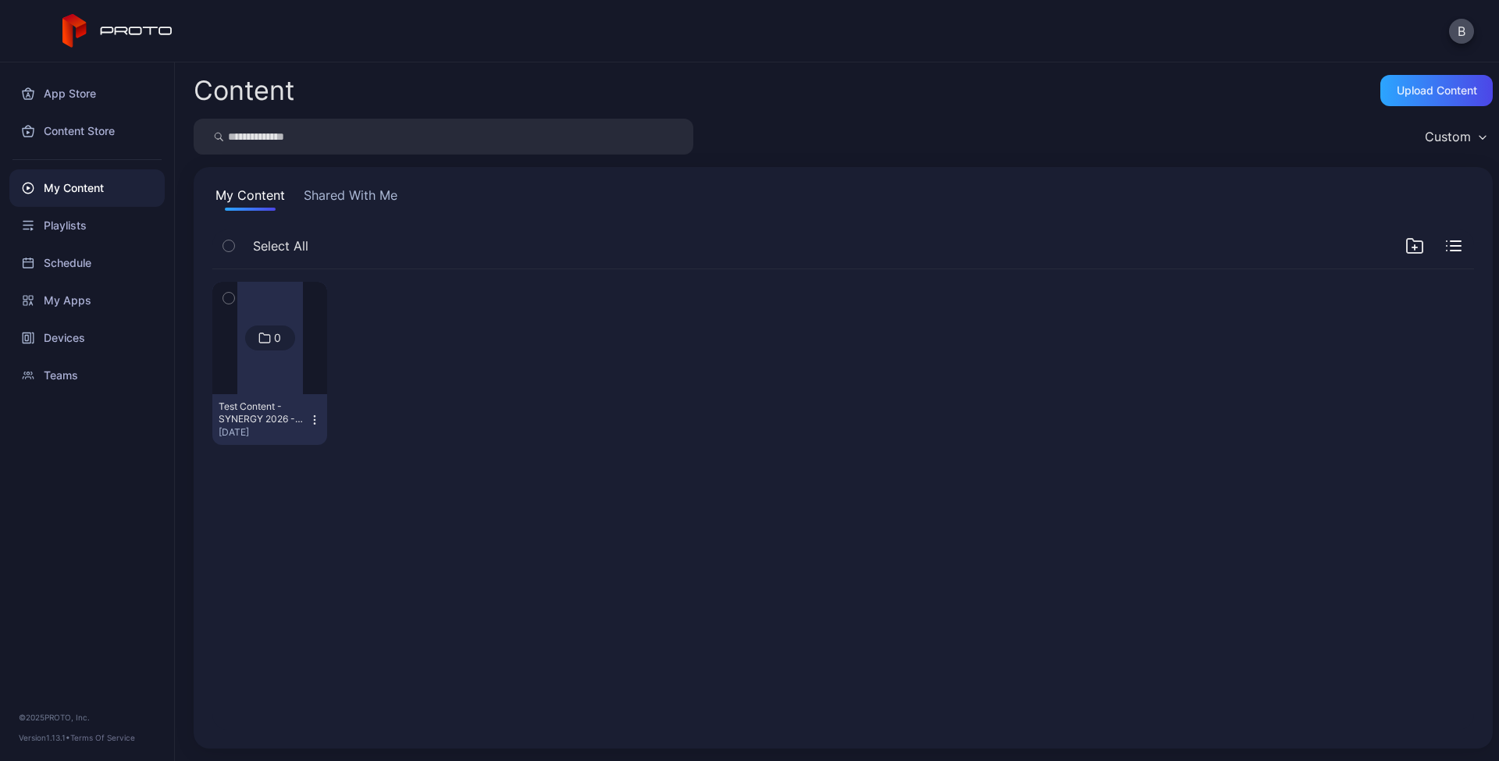
click at [1447, 134] on div "Custom" at bounding box center [1448, 137] width 46 height 16
drag, startPoint x: 1150, startPoint y: 135, endPoint x: 729, endPoint y: 136, distance: 421.7
click at [1150, 135] on div "Custom" at bounding box center [844, 137] width 1300 height 36
click at [316, 423] on icon "button" at bounding box center [314, 420] width 12 height 12
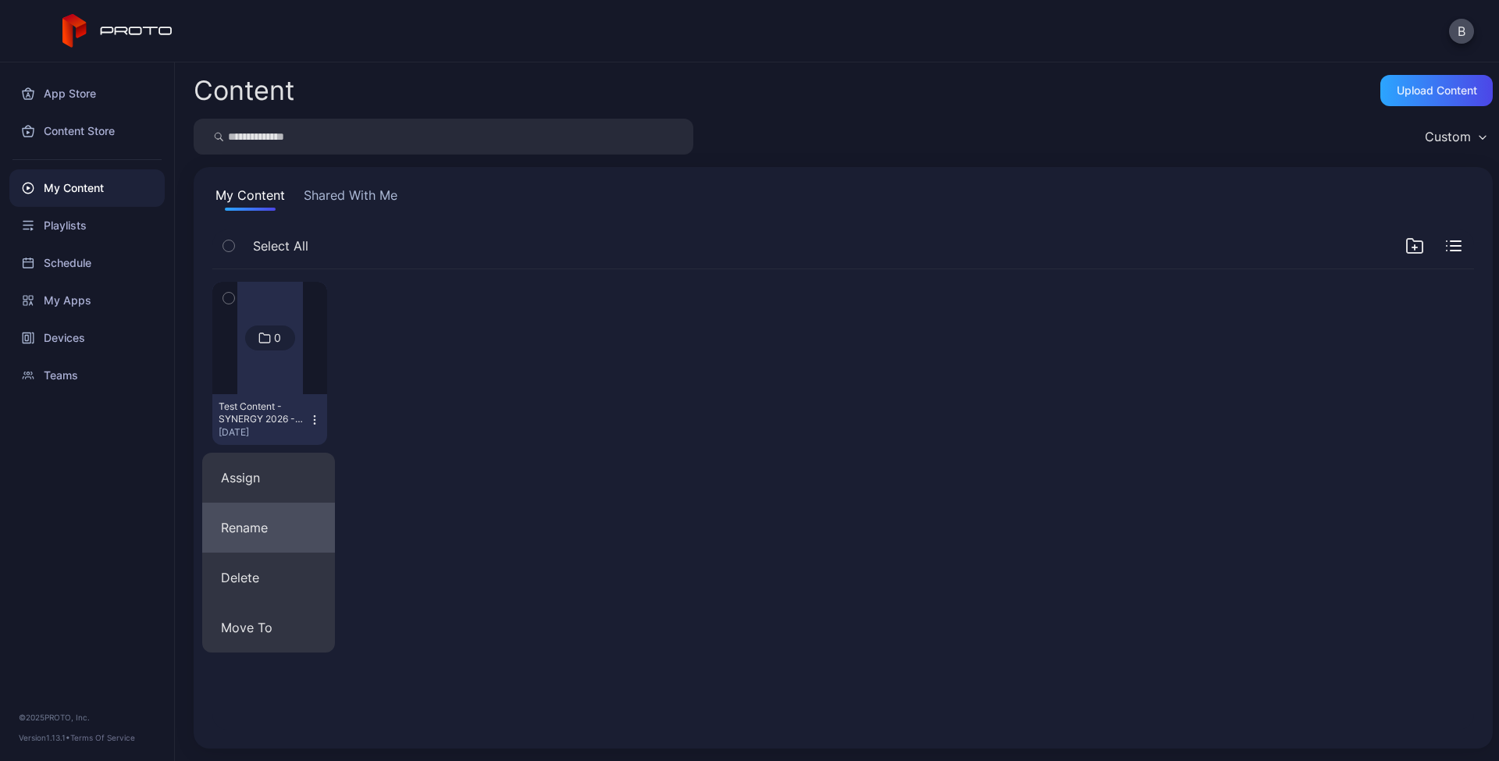
click at [277, 526] on button "Rename" at bounding box center [268, 528] width 133 height 50
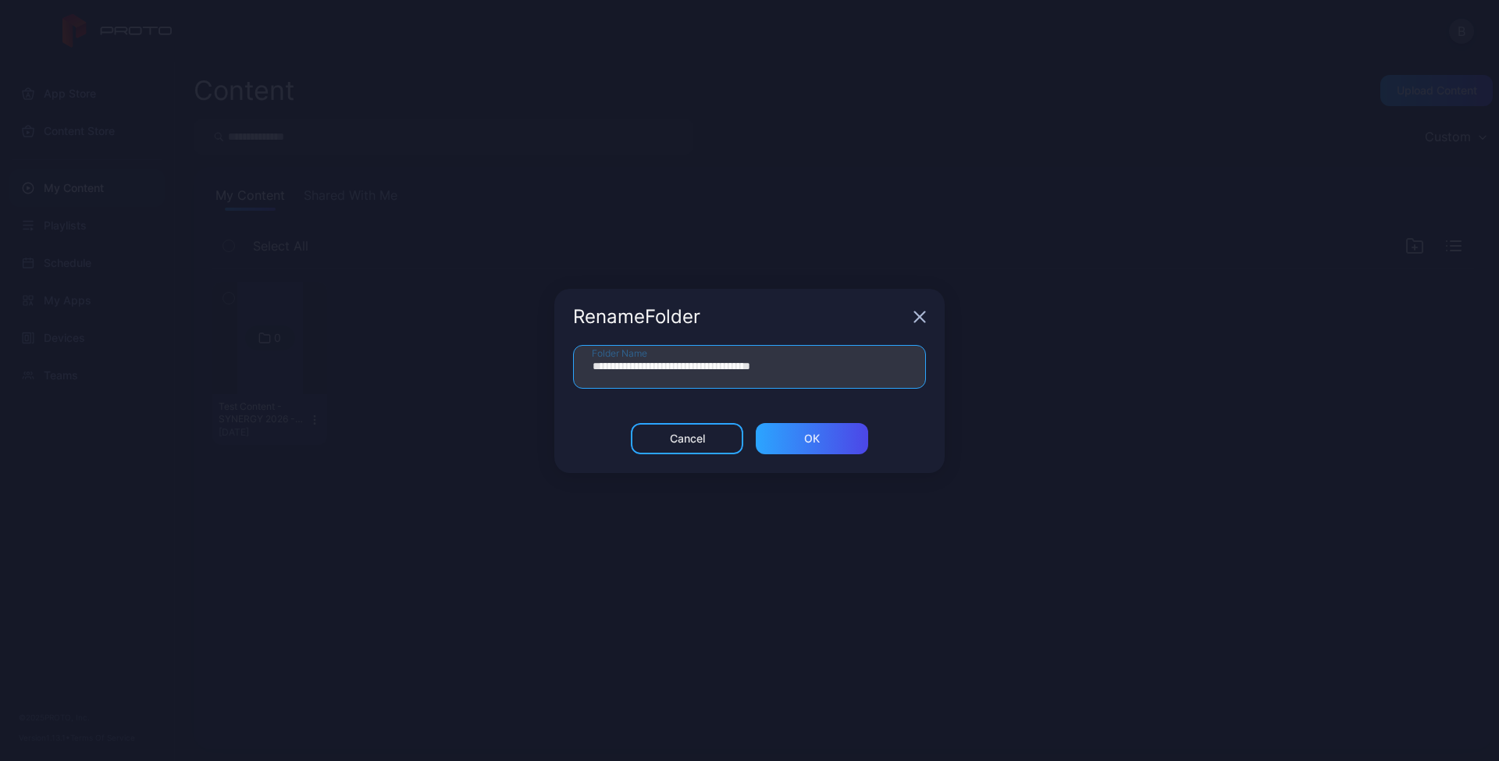
drag, startPoint x: 744, startPoint y: 365, endPoint x: 1001, endPoint y: 373, distance: 257.1
click at [744, 365] on input "**********" at bounding box center [749, 367] width 353 height 44
type input "**********"
click at [821, 441] on div "ОК" at bounding box center [812, 438] width 112 height 31
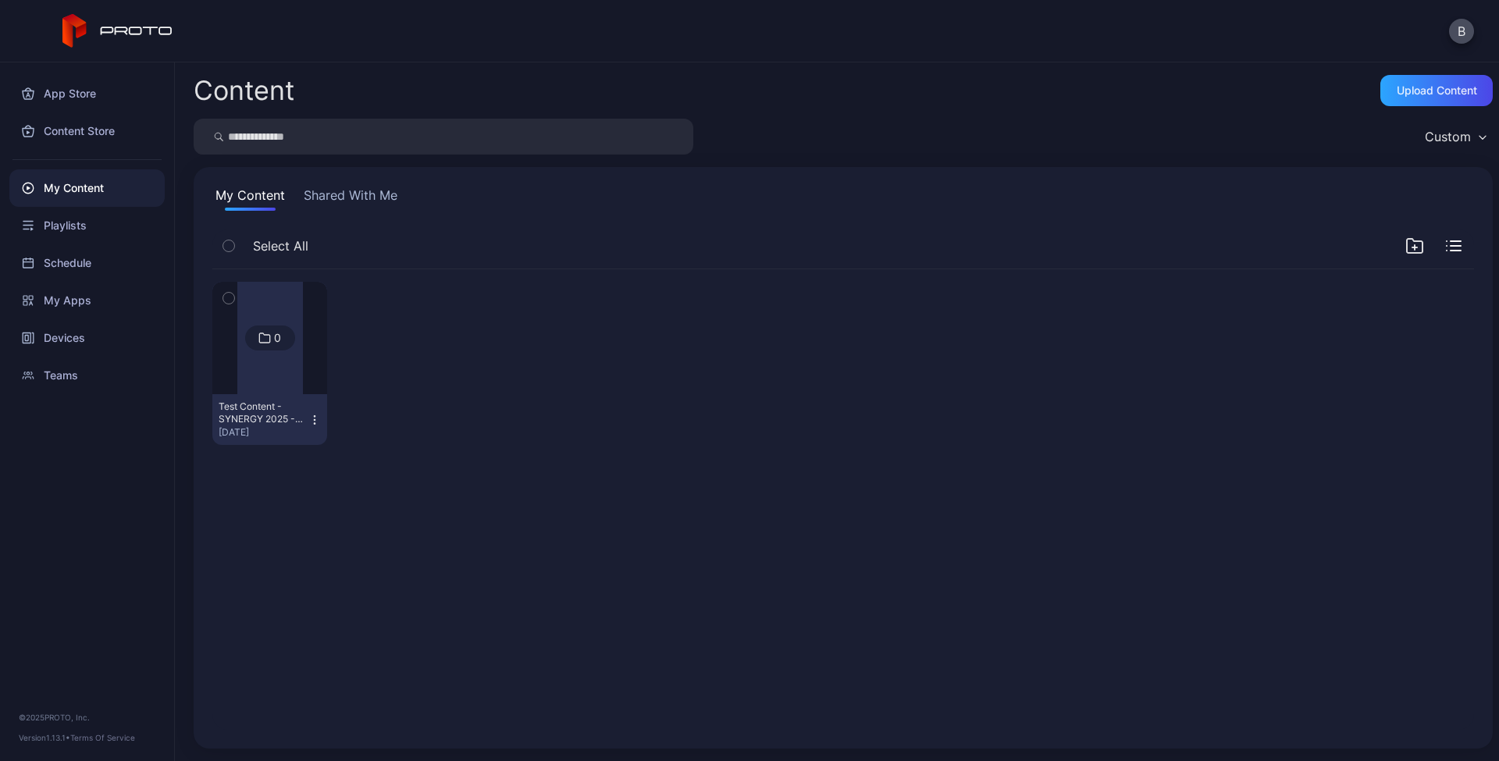
click at [608, 313] on div "0 Test Content - SYNERGY 2025 - Corporates [DATE]" at bounding box center [843, 363] width 1262 height 188
click at [599, 394] on div "0 Test Content - SYNERGY 2025 - Corporates [DATE]" at bounding box center [843, 363] width 1262 height 188
click at [260, 341] on icon at bounding box center [265, 338] width 12 height 19
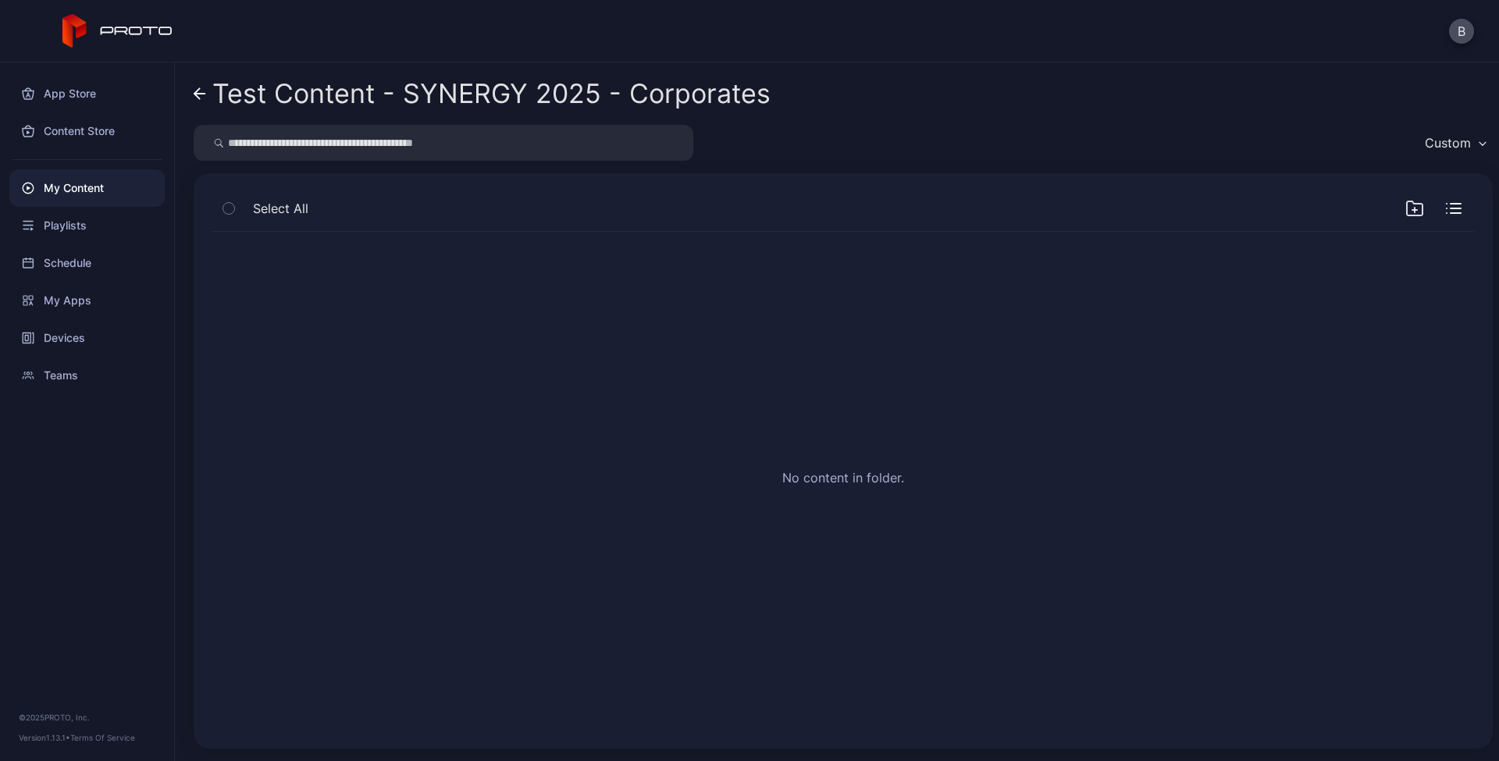
click at [408, 362] on div "No content in folder." at bounding box center [843, 480] width 1287 height 523
click at [1463, 138] on div "Custom" at bounding box center [1455, 142] width 76 height 23
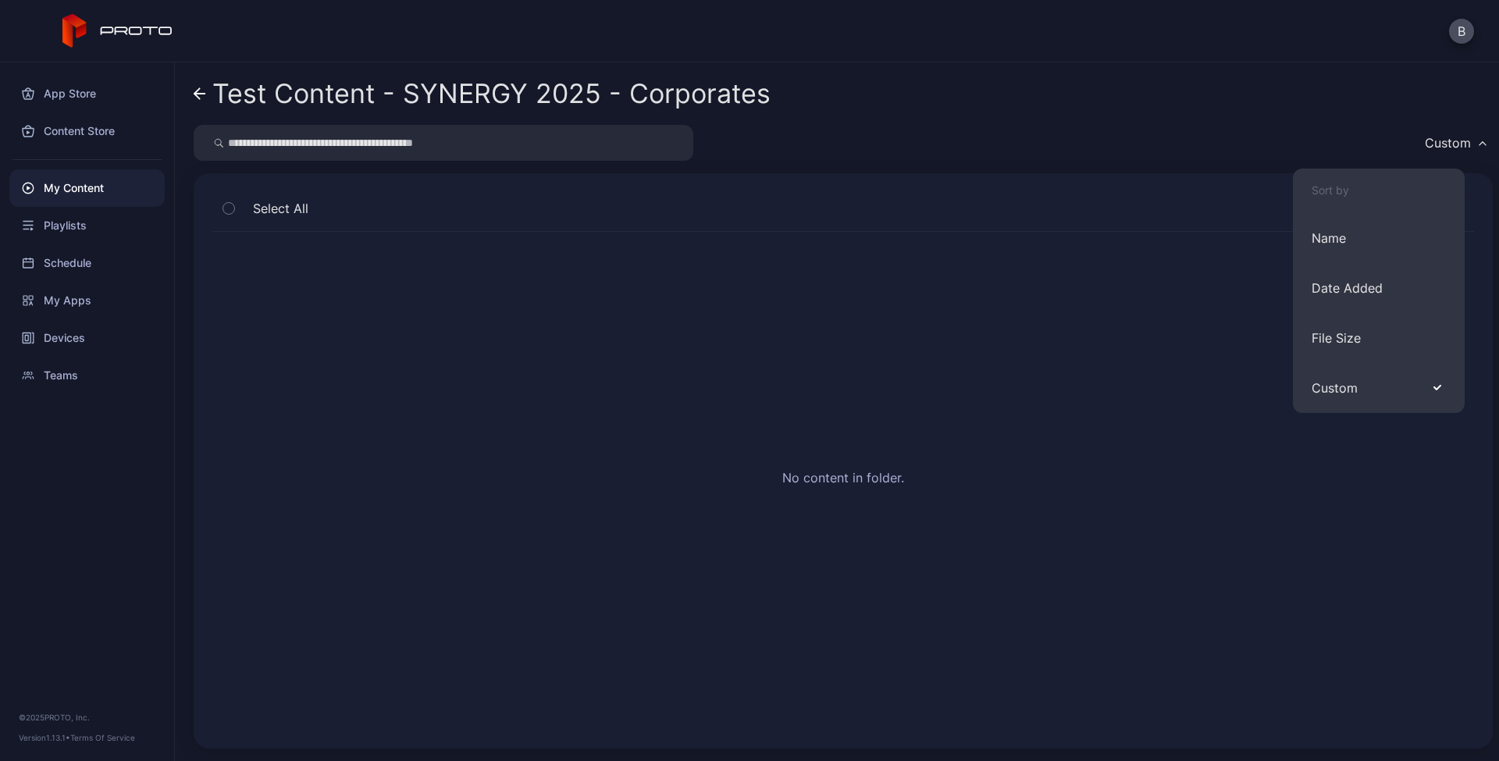
drag, startPoint x: 1280, startPoint y: 146, endPoint x: 1232, endPoint y: 146, distance: 47.6
click at [1279, 146] on div "Custom" at bounding box center [844, 143] width 1300 height 36
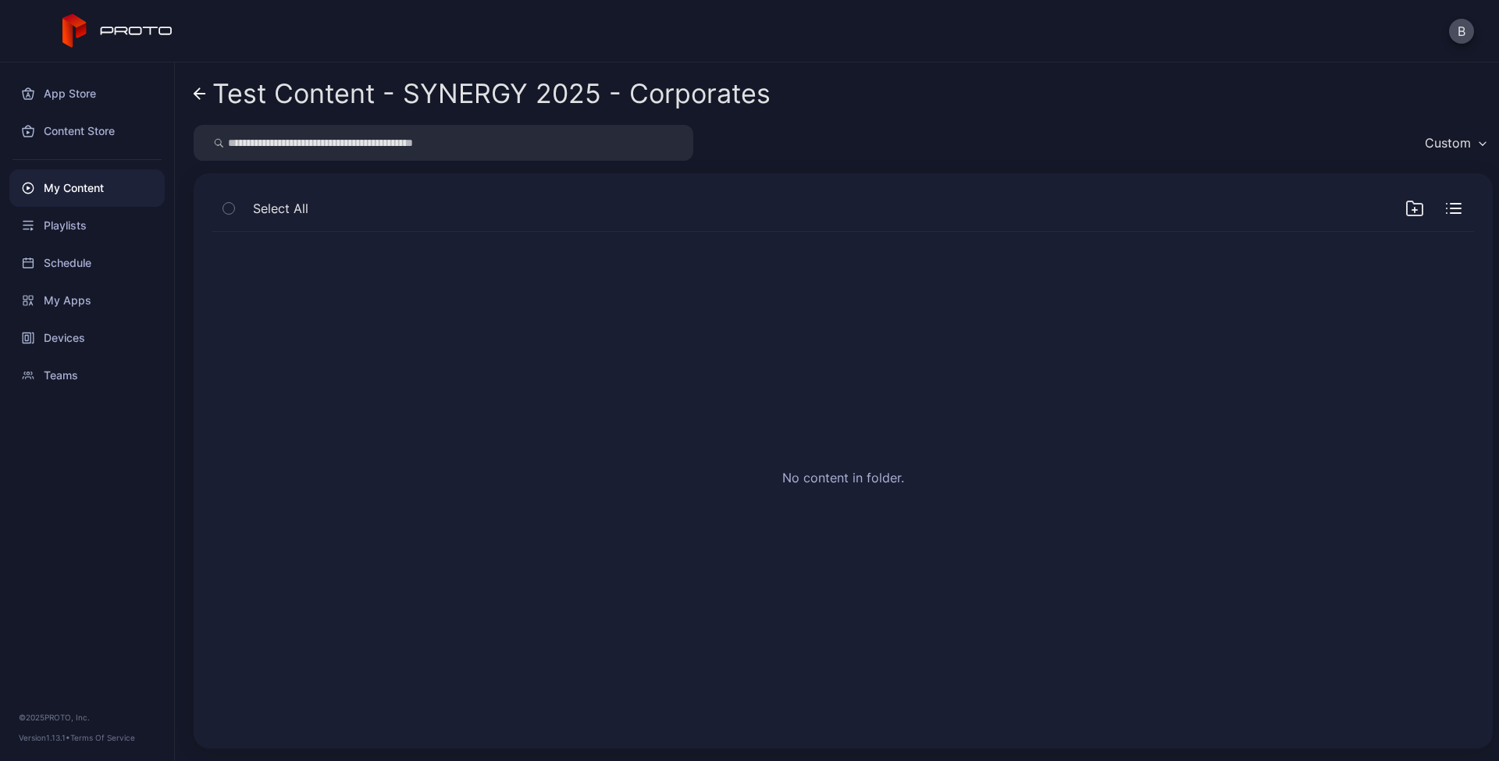
click at [192, 93] on div "Test Content - SYNERGY 2025 - Corporates Custom Select All No content in folder." at bounding box center [837, 411] width 1325 height 699
click at [199, 93] on icon at bounding box center [200, 93] width 12 height 13
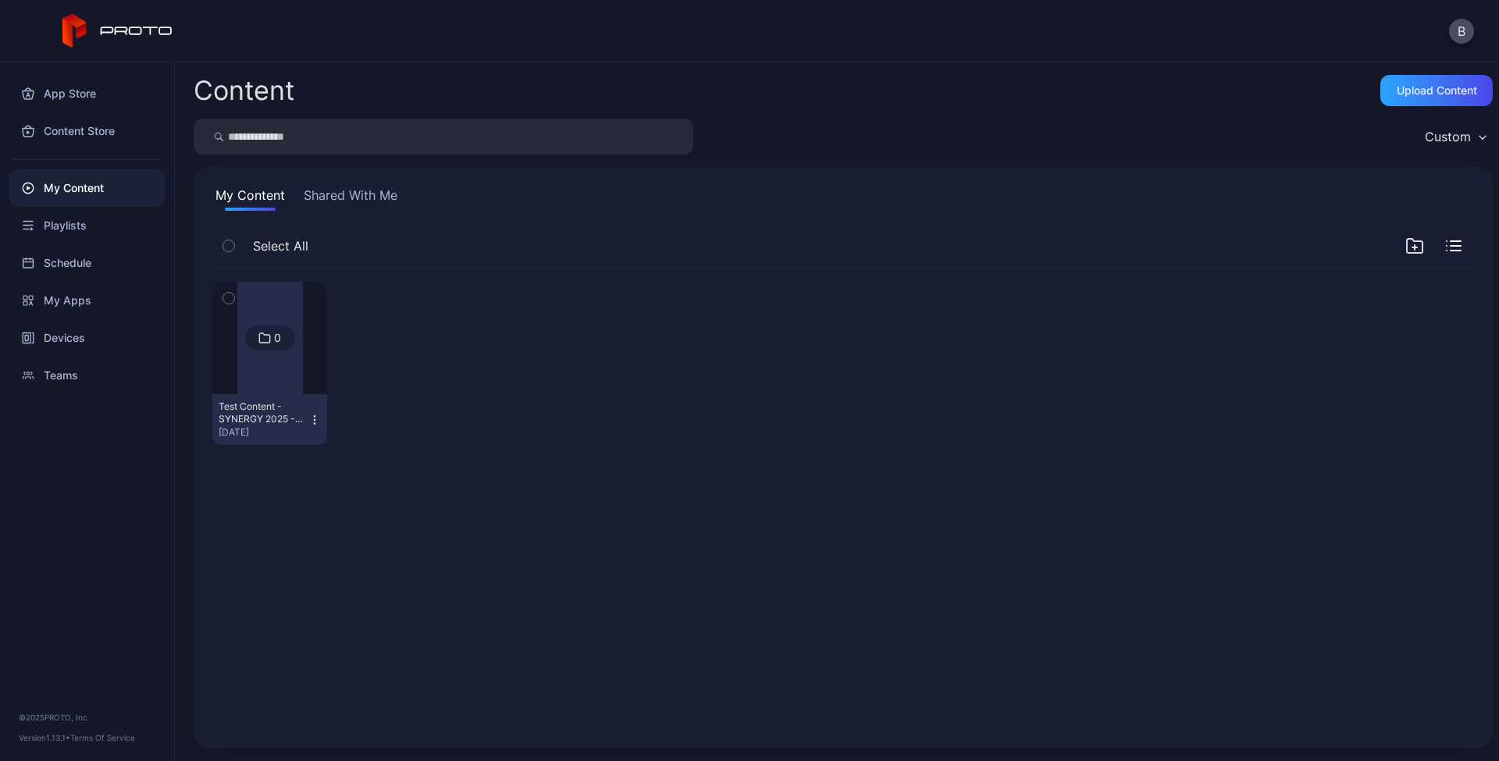
click at [426, 404] on div at bounding box center [397, 363] width 115 height 163
click at [1428, 92] on div "Upload Content" at bounding box center [1437, 90] width 80 height 12
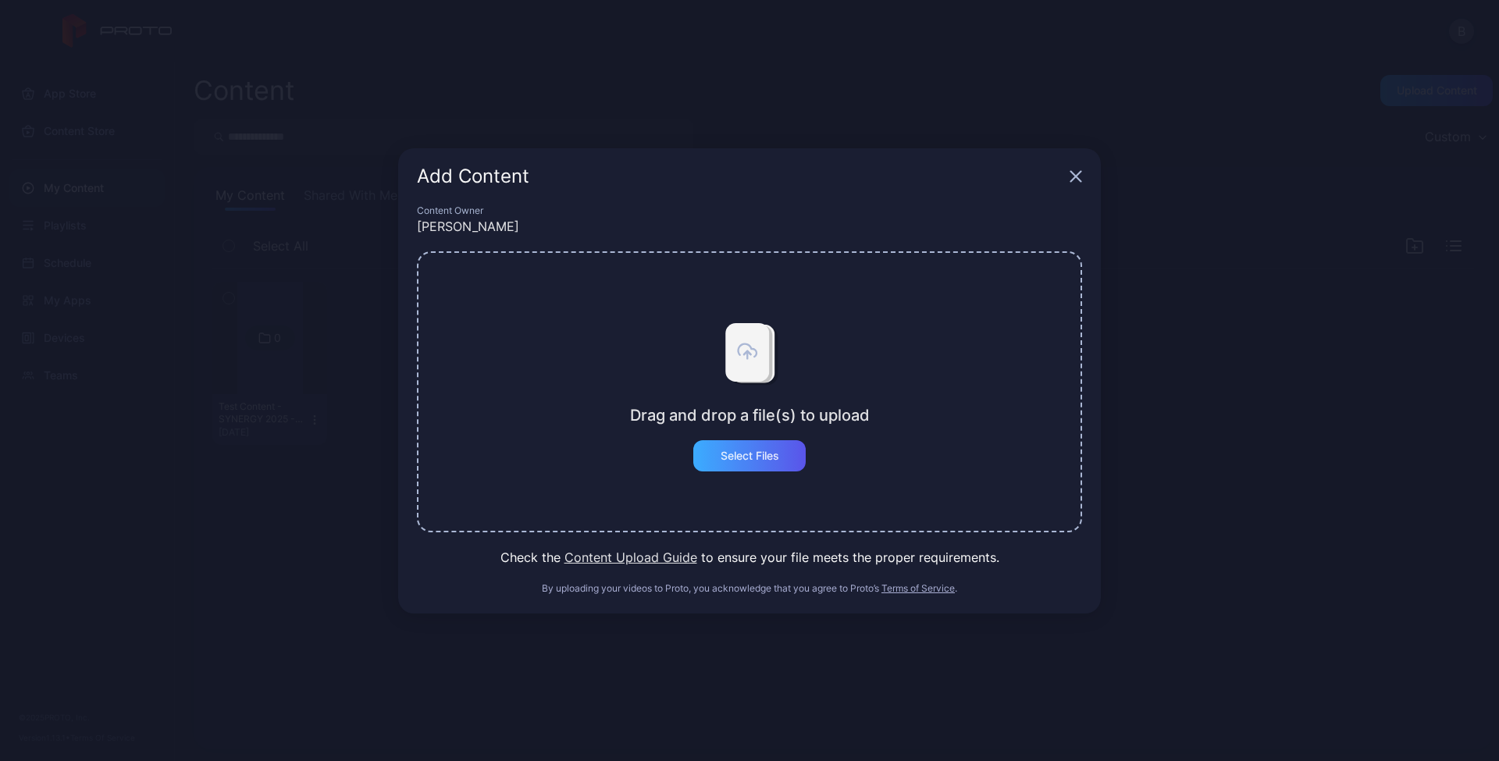
click at [754, 458] on div "Select Files" at bounding box center [750, 456] width 59 height 12
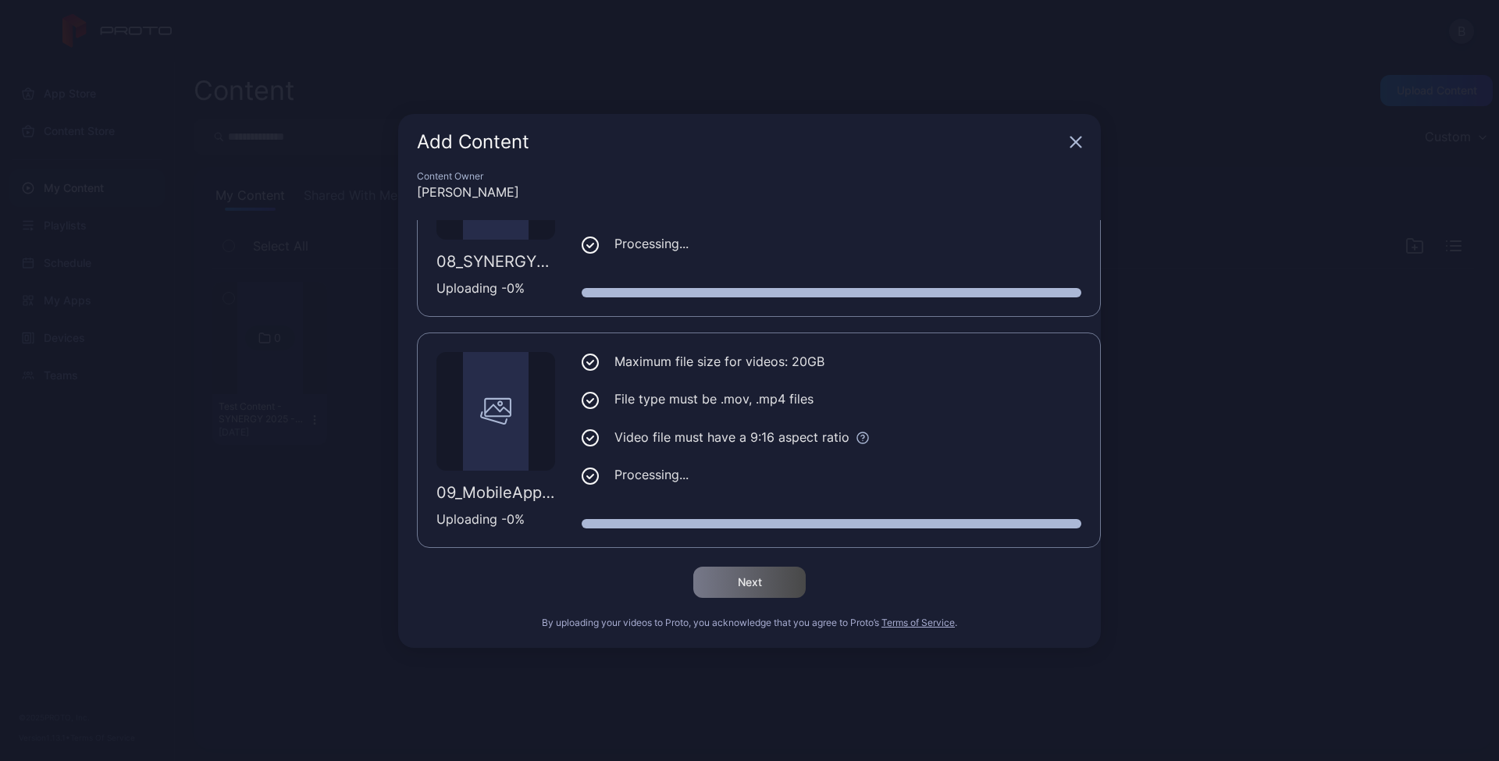
scroll to position [1737, 0]
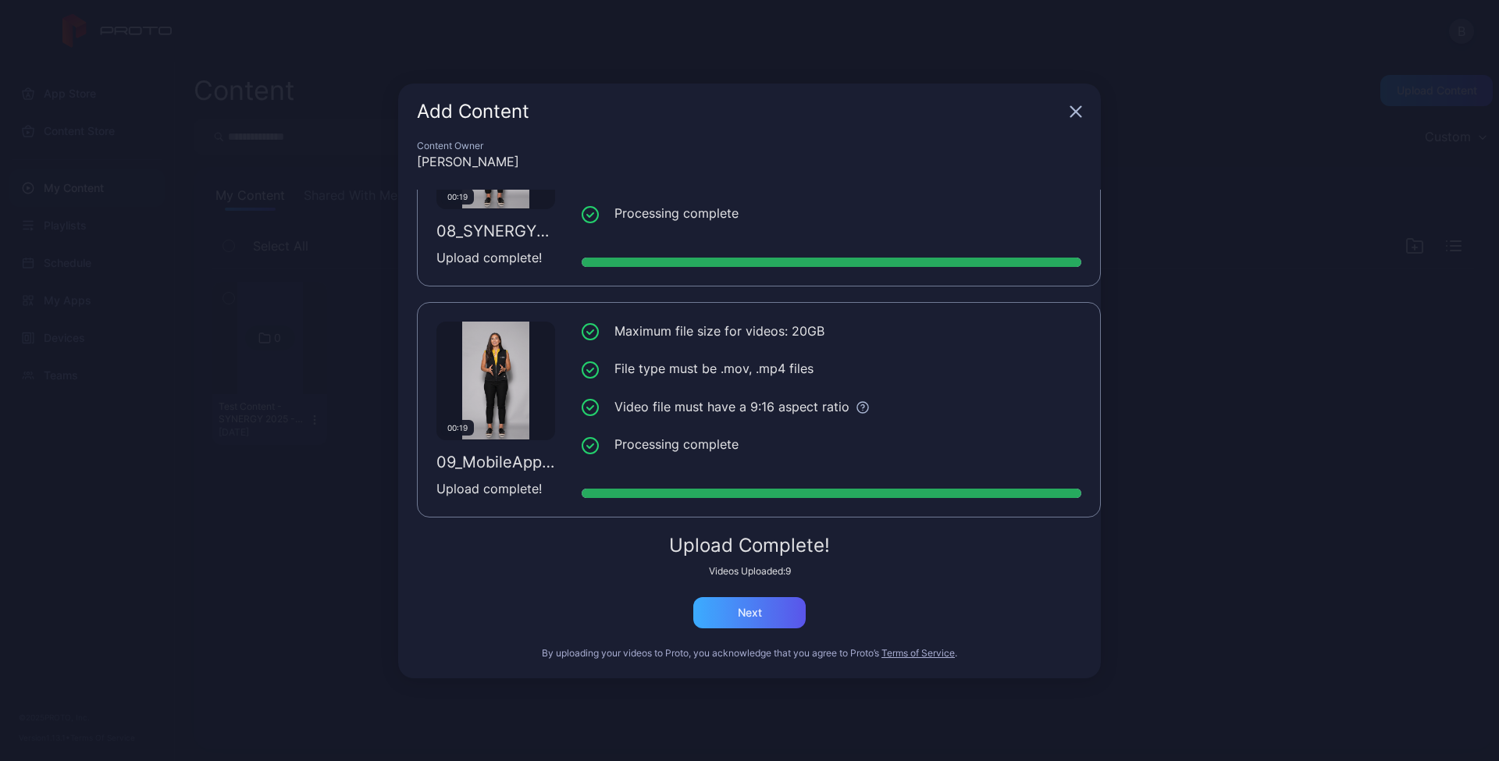
click at [752, 609] on div "Next" at bounding box center [750, 613] width 24 height 12
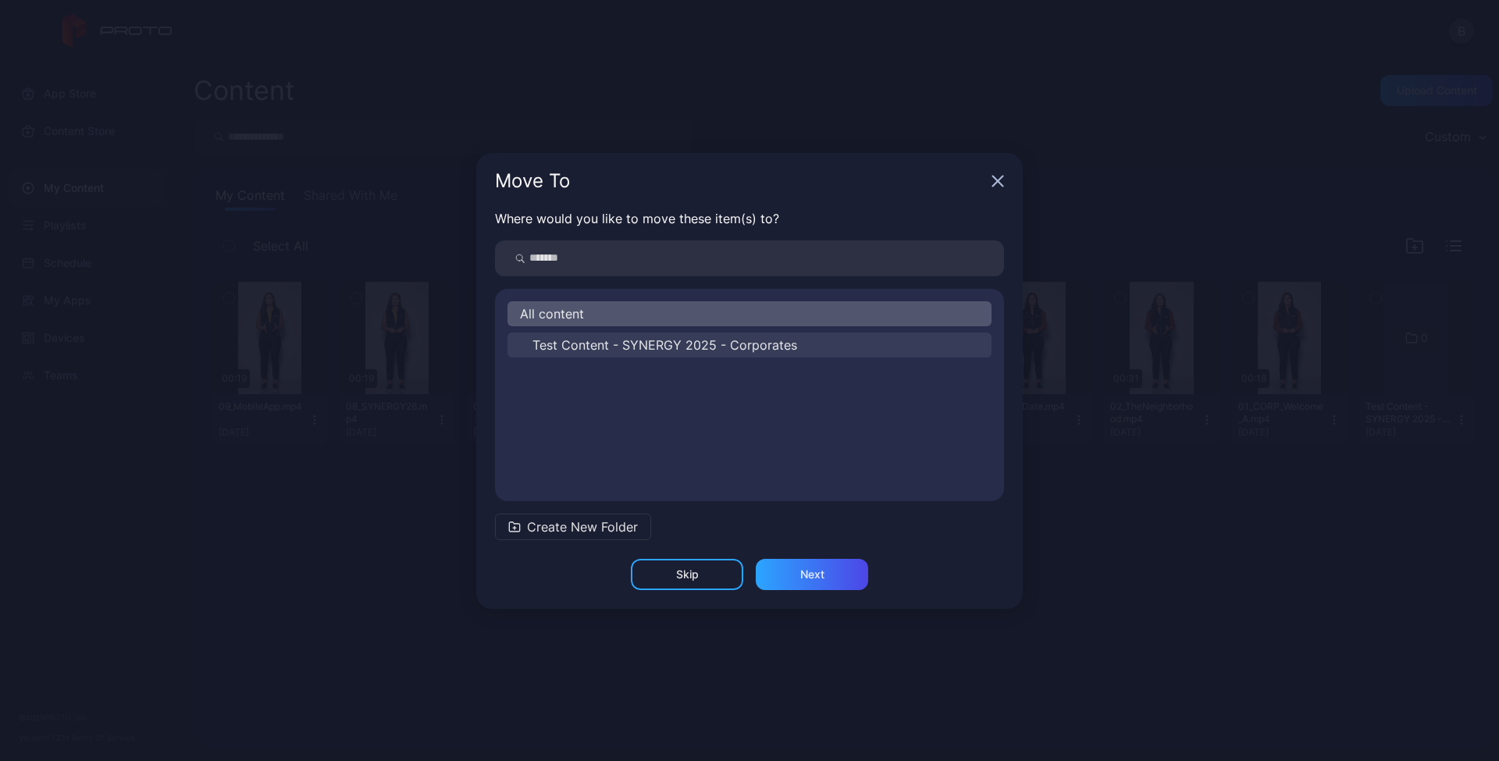
click at [609, 348] on span "Test Content - SYNERGY 2025 - Corporates" at bounding box center [665, 345] width 265 height 19
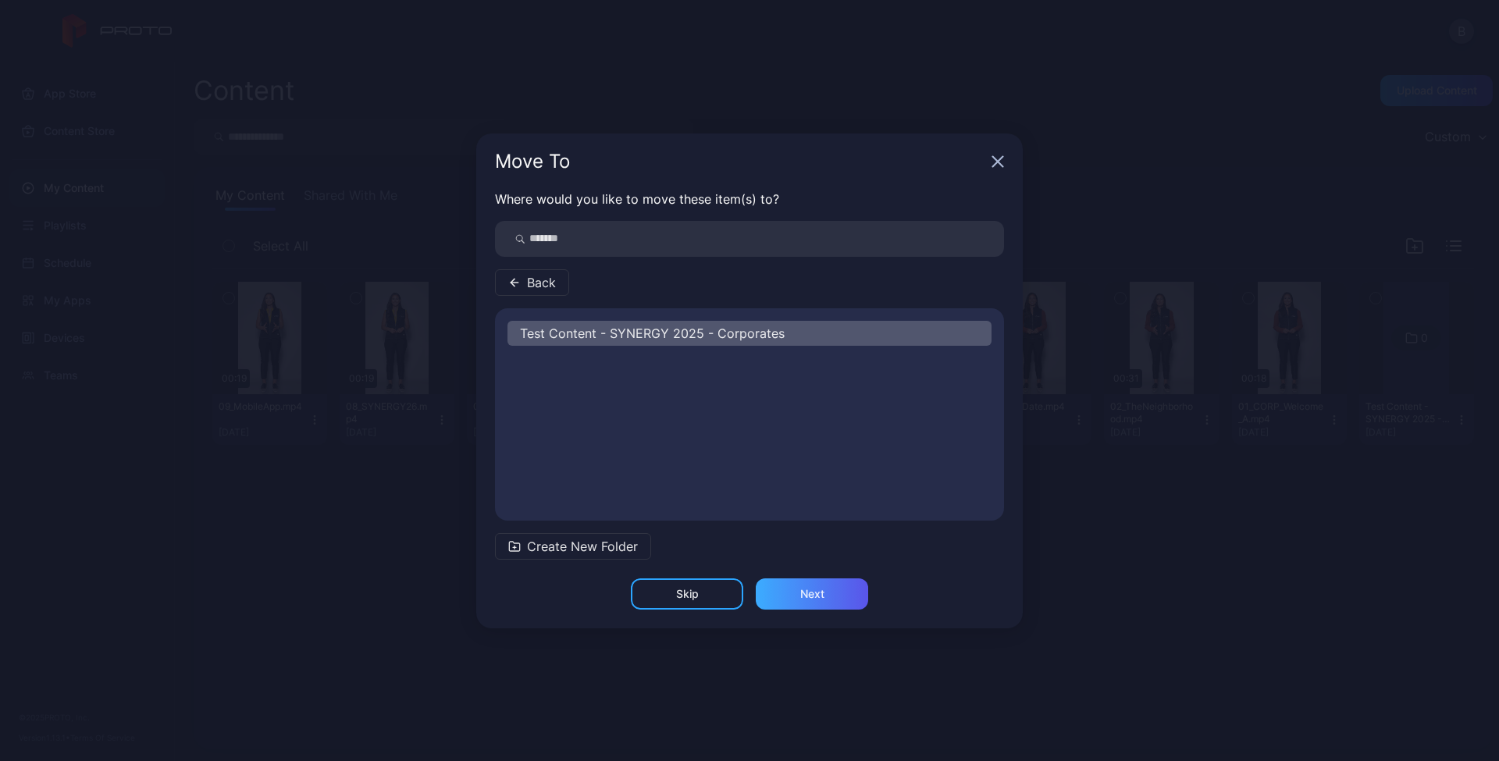
click at [825, 601] on div "Next" at bounding box center [812, 594] width 112 height 31
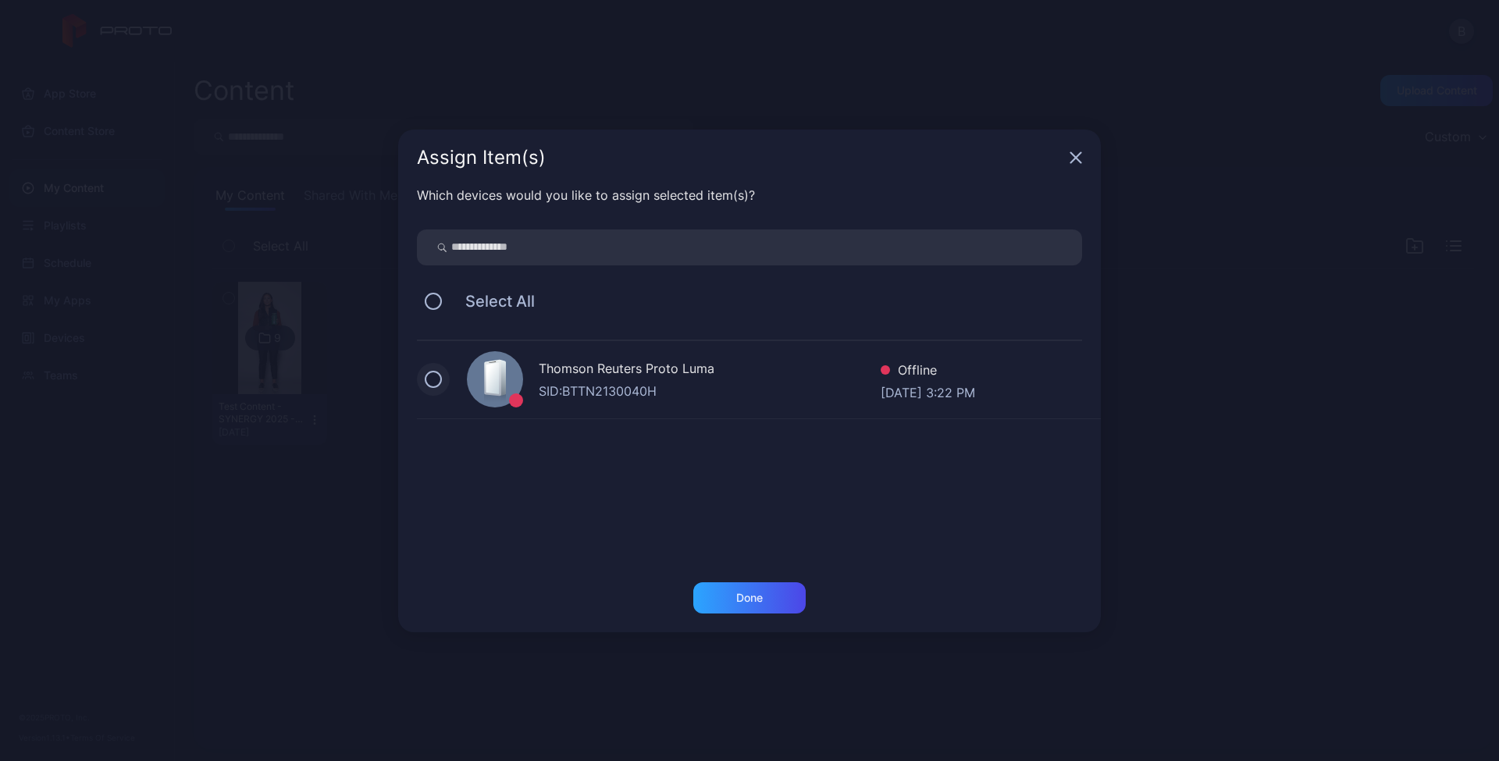
click at [432, 378] on button at bounding box center [433, 379] width 17 height 17
click at [743, 594] on div "Done" at bounding box center [749, 598] width 27 height 12
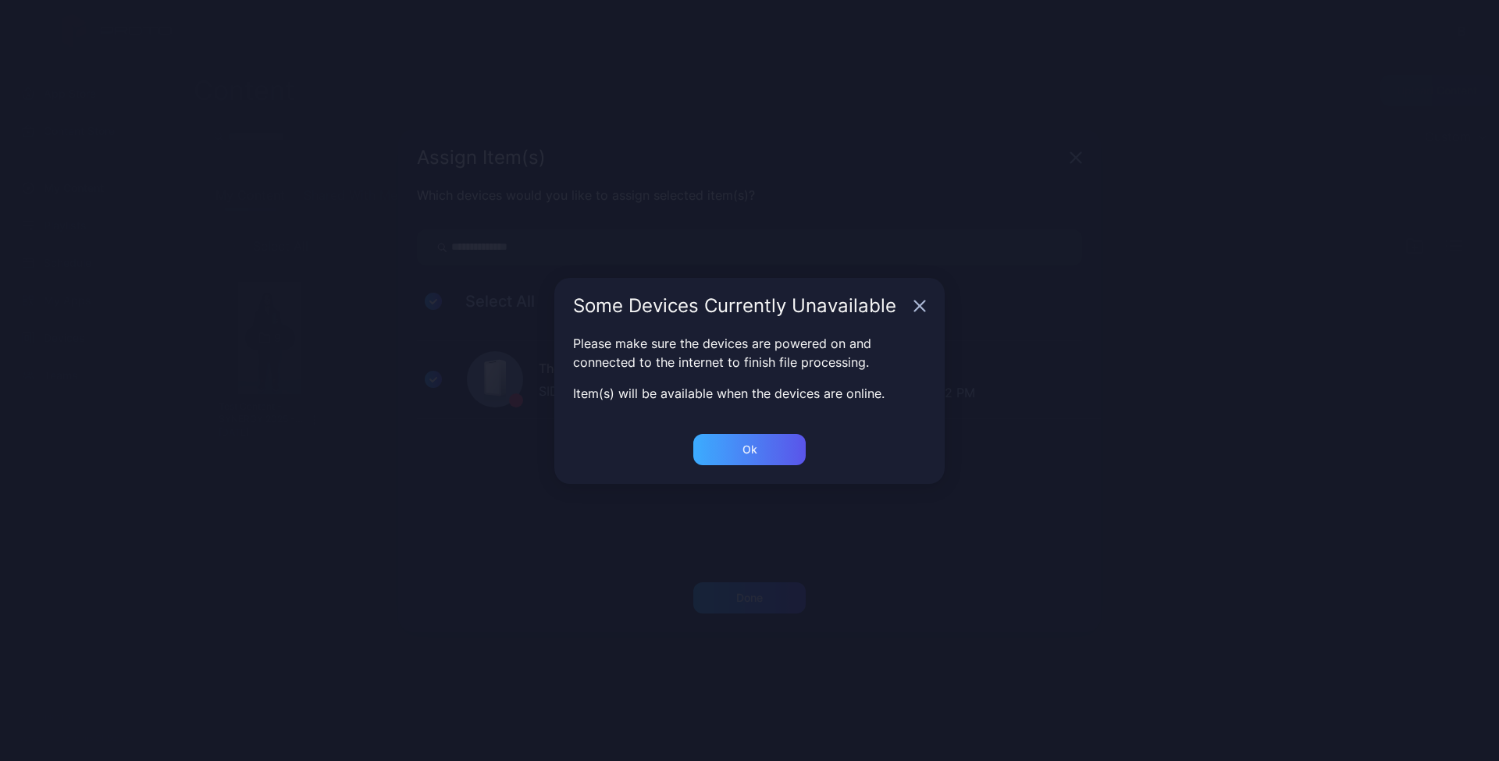
click at [751, 451] on div "Ok" at bounding box center [750, 450] width 15 height 12
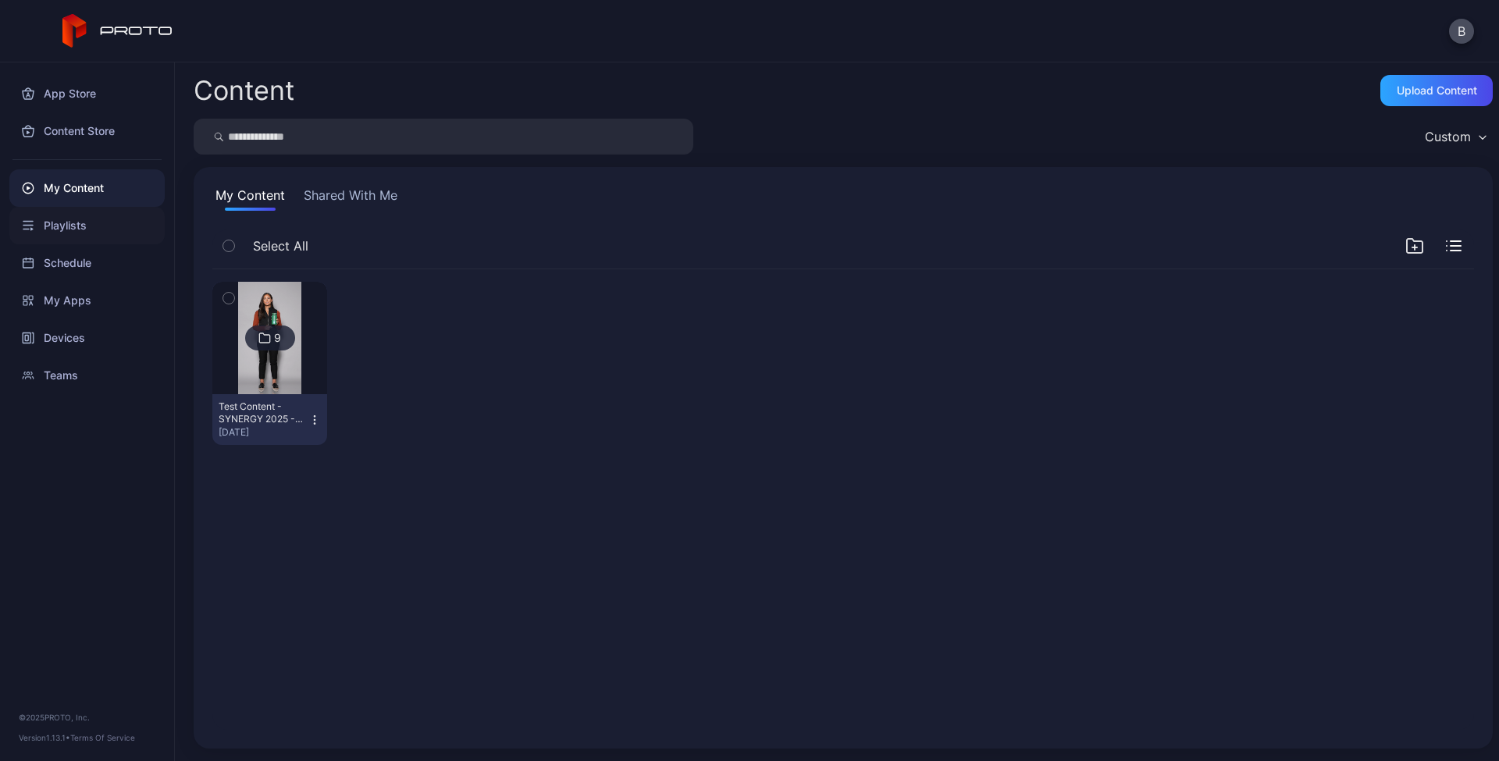
click at [66, 223] on div "Playlists" at bounding box center [86, 225] width 155 height 37
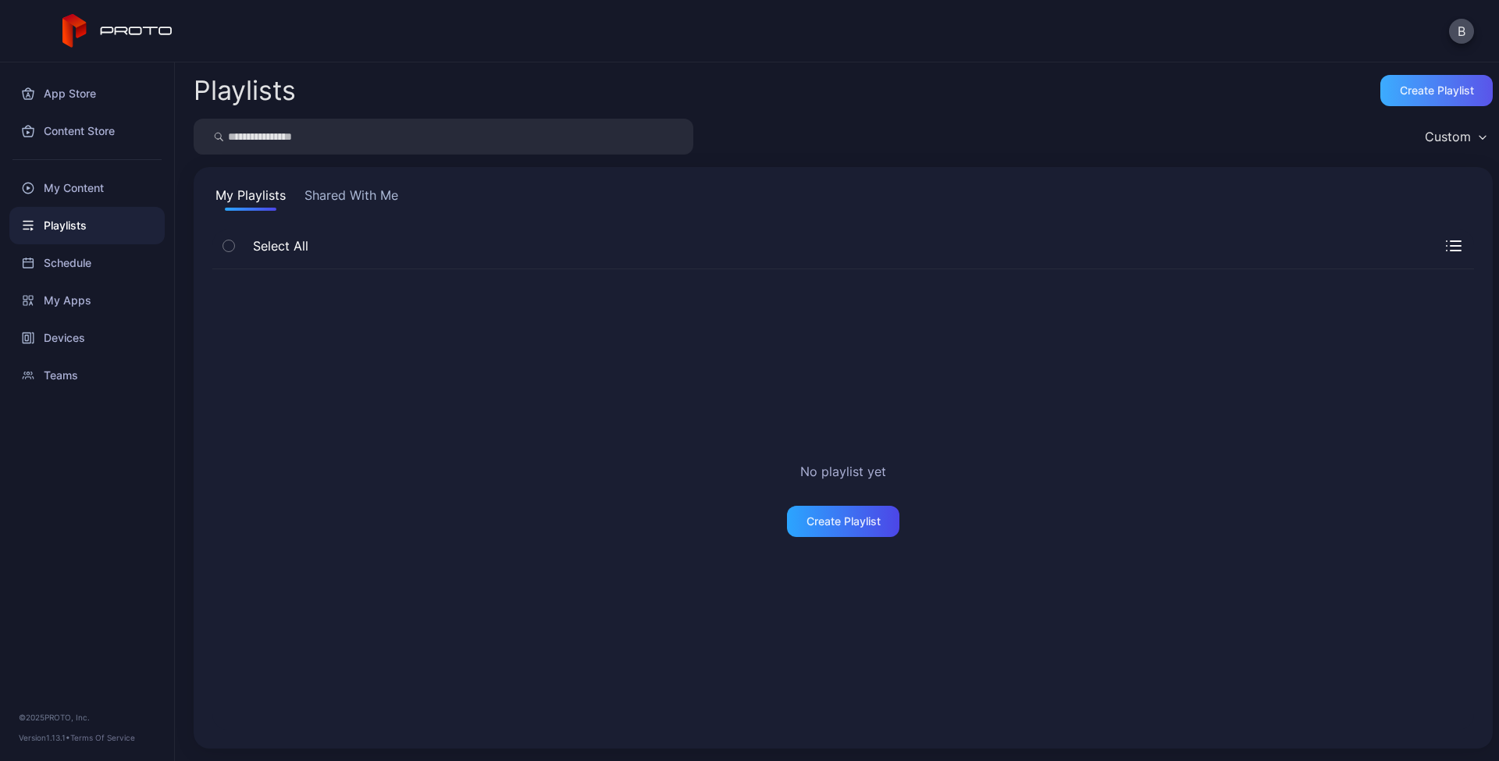
click at [1400, 95] on div "Create Playlist" at bounding box center [1437, 90] width 74 height 12
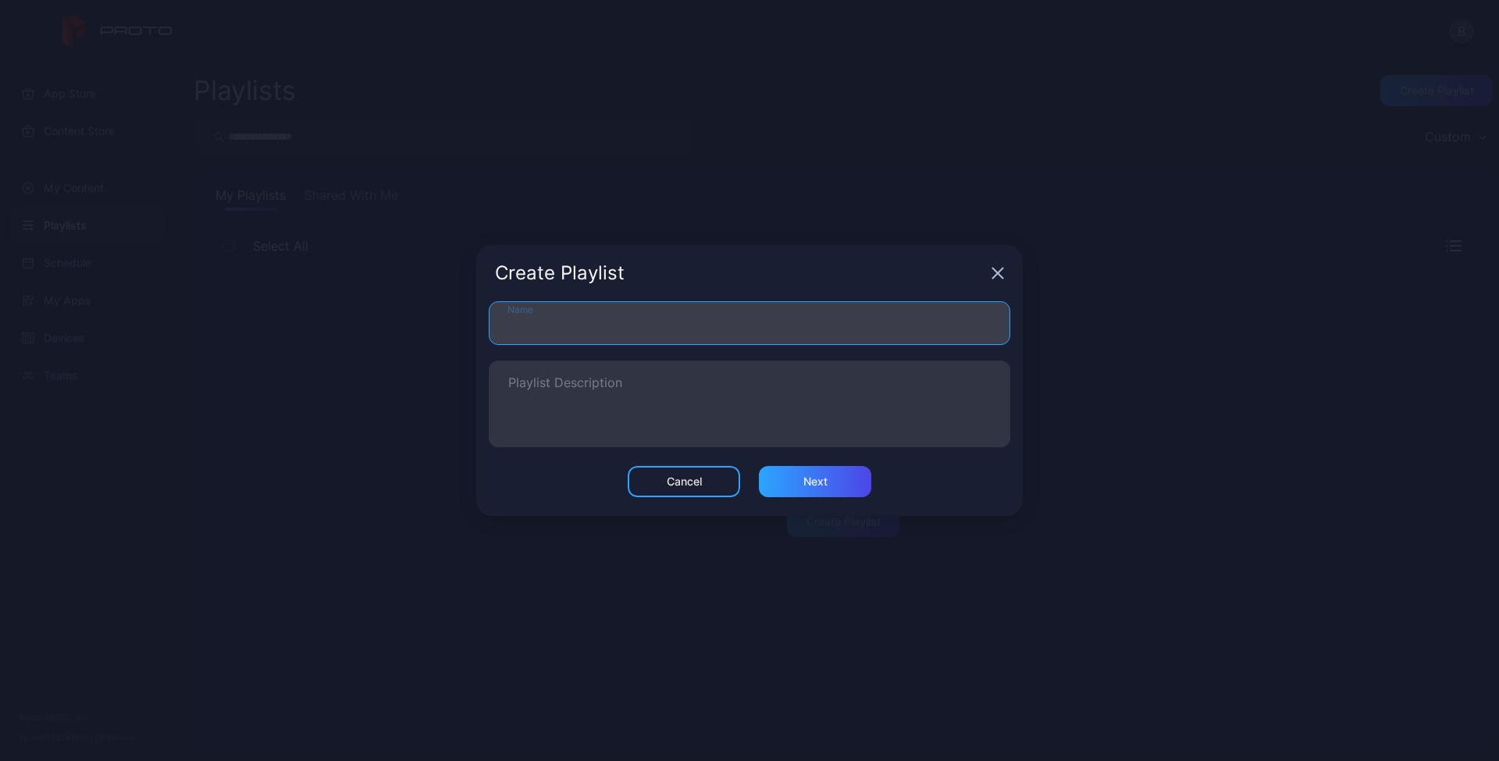
click at [827, 340] on input "Name" at bounding box center [750, 323] width 522 height 44
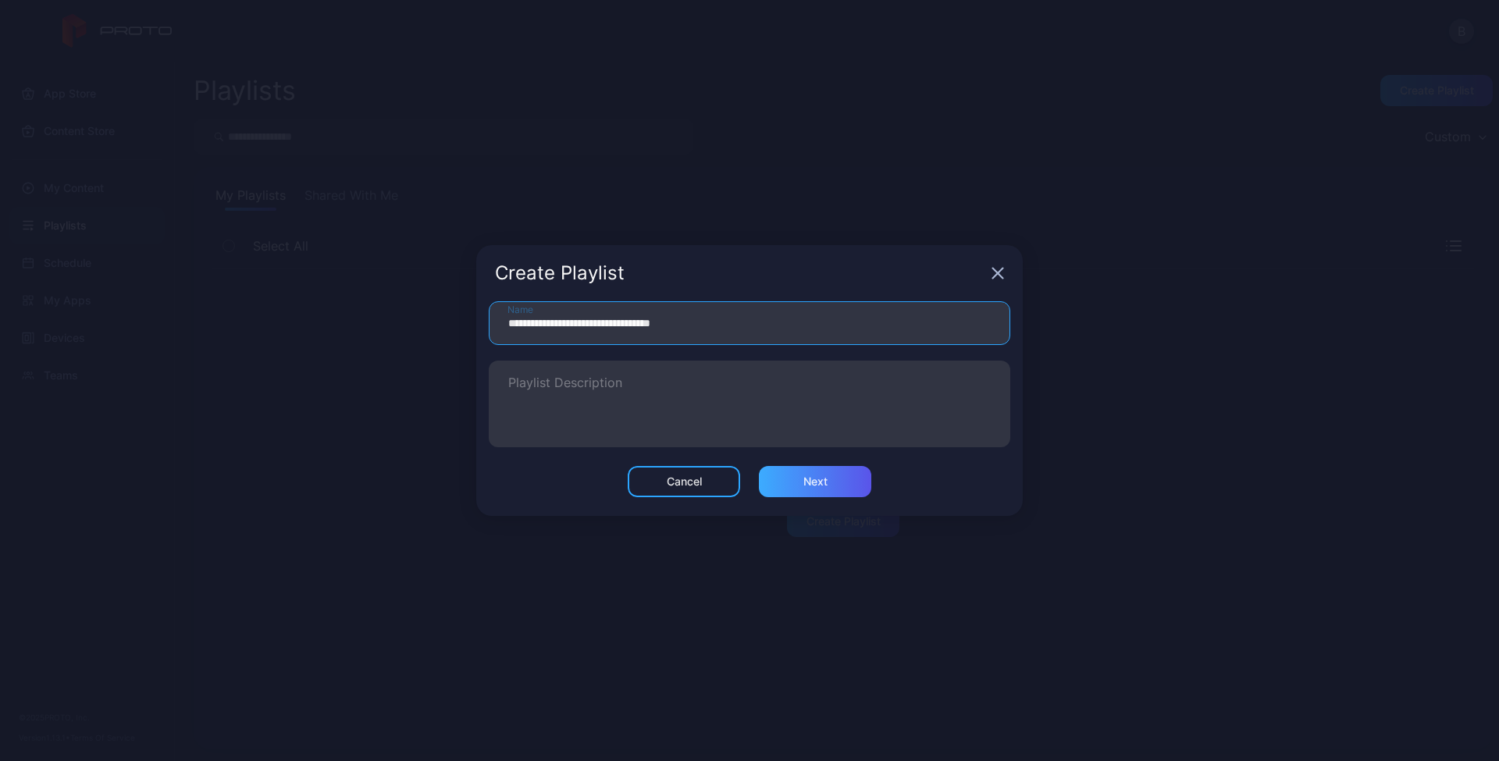
type input "**********"
click at [823, 490] on div "Next" at bounding box center [815, 481] width 112 height 31
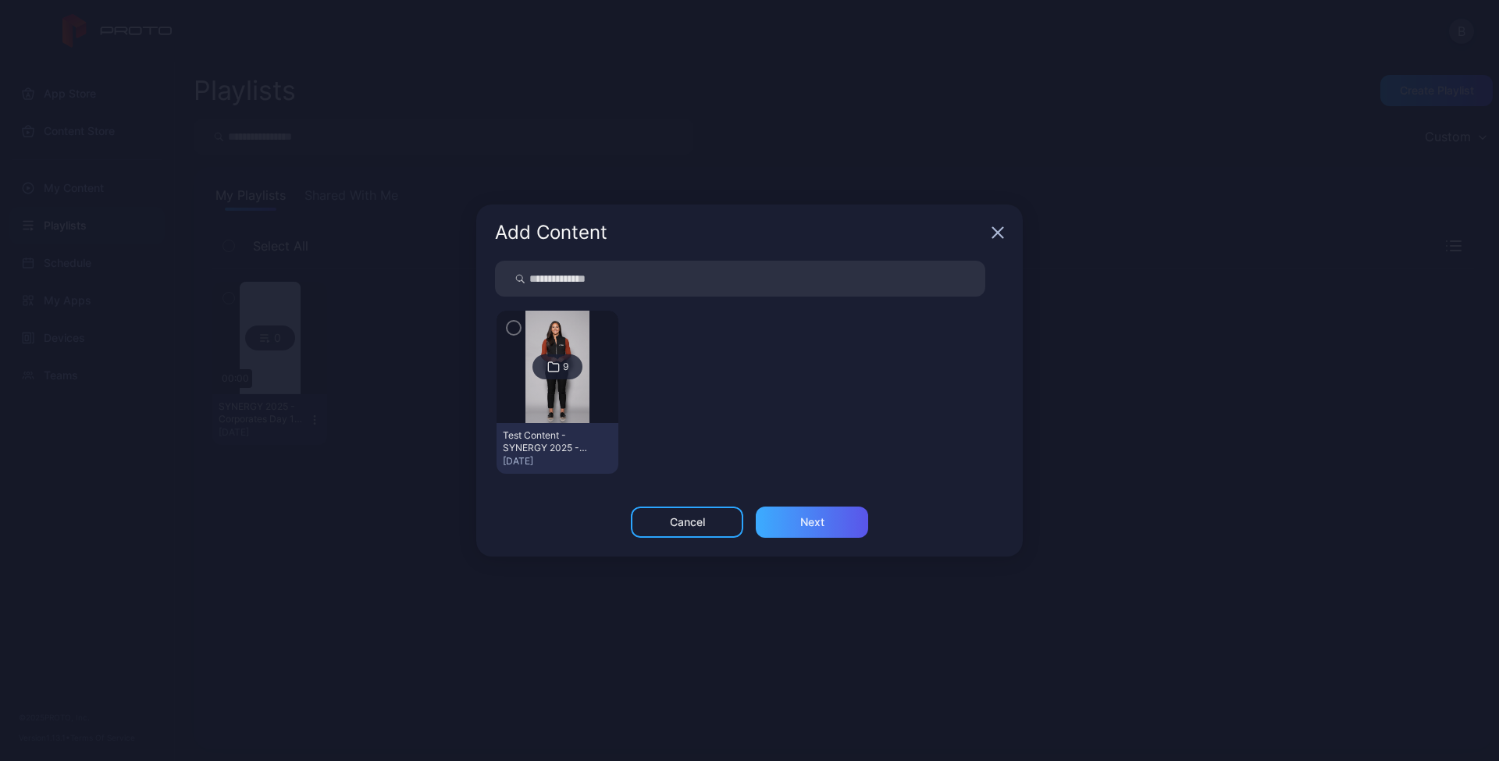
click at [824, 523] on div "Next" at bounding box center [813, 522] width 24 height 12
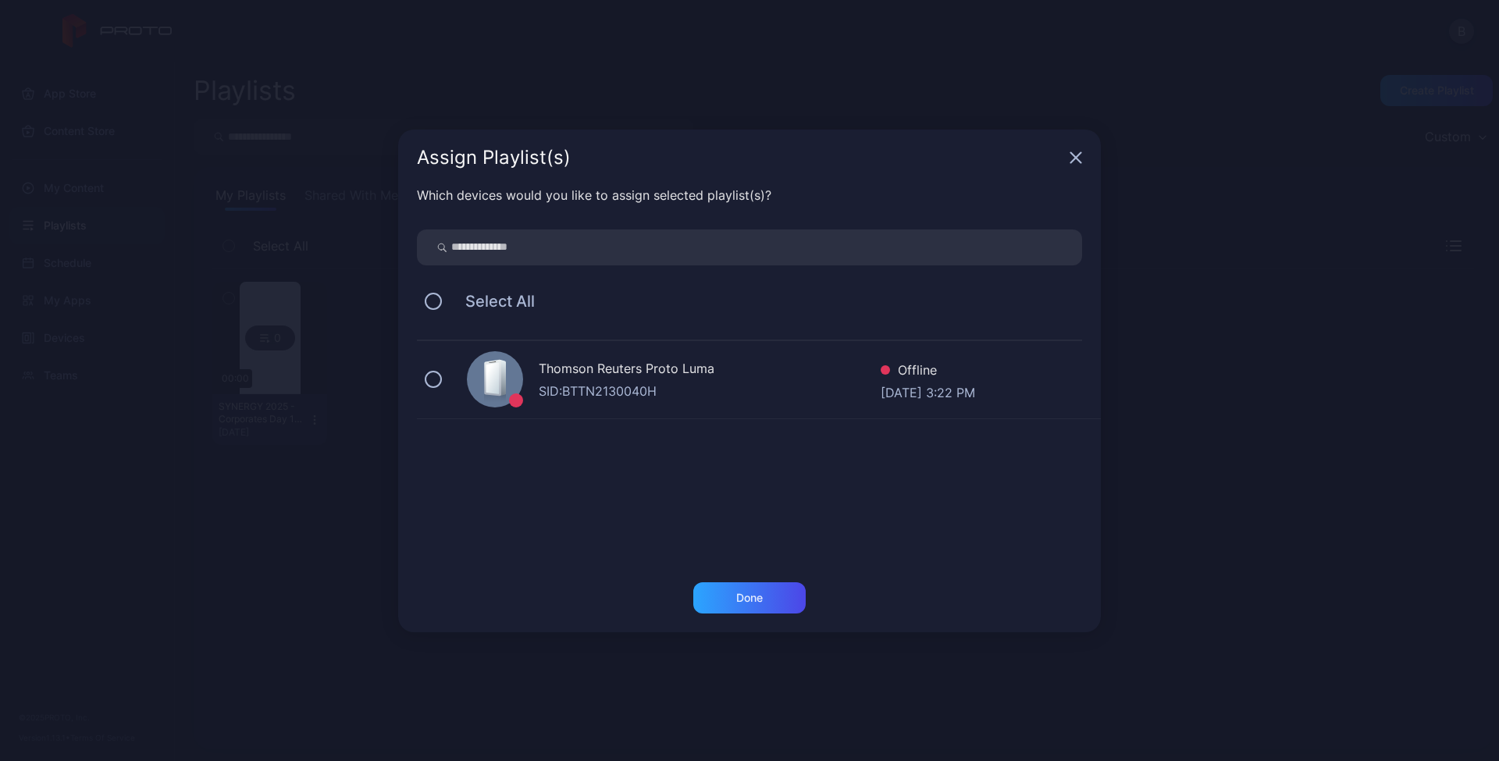
drag, startPoint x: 433, startPoint y: 377, endPoint x: 604, endPoint y: 487, distance: 203.4
click at [433, 377] on button at bounding box center [433, 379] width 17 height 17
click at [765, 602] on div "Done" at bounding box center [750, 598] width 112 height 31
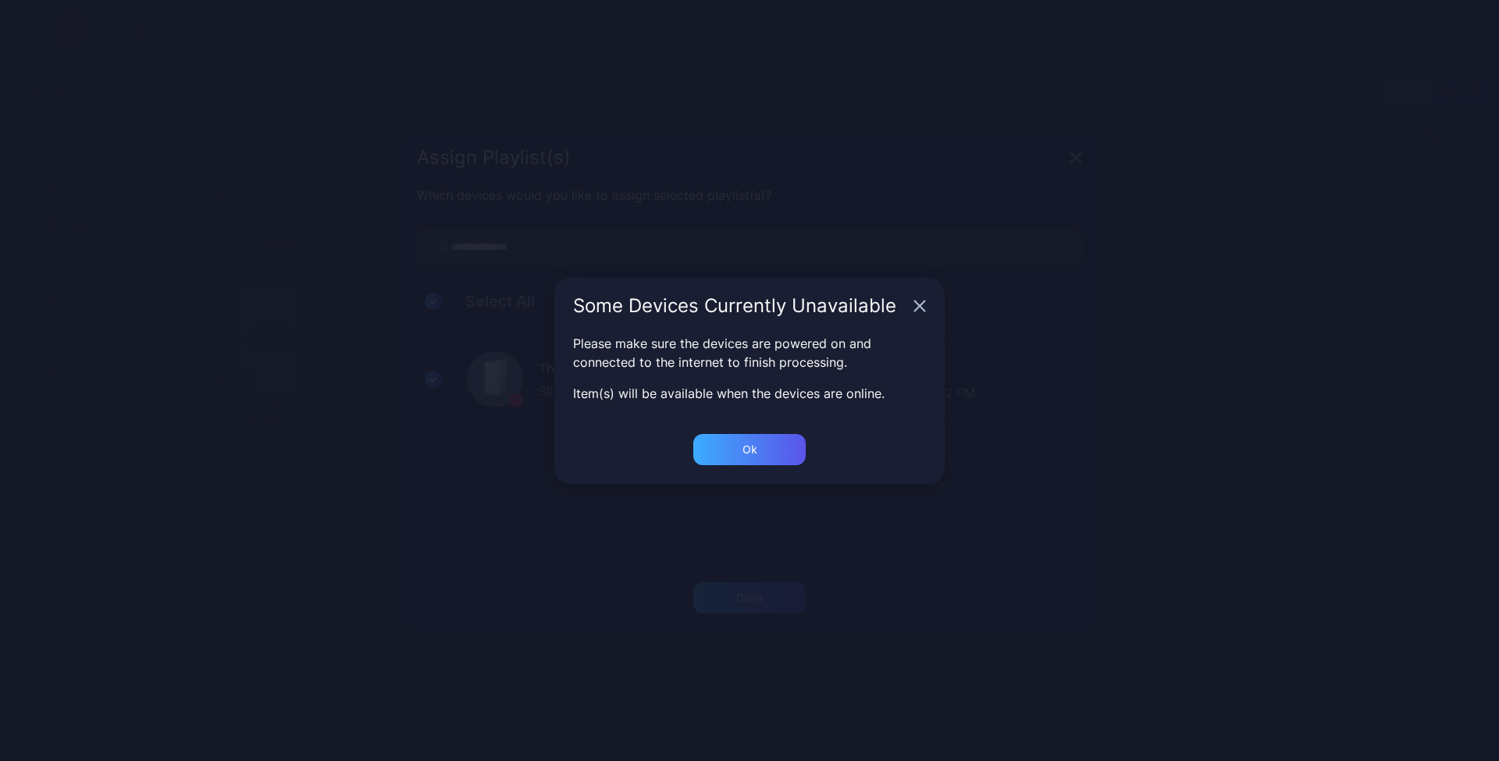
click at [771, 444] on div "Ok" at bounding box center [750, 449] width 112 height 31
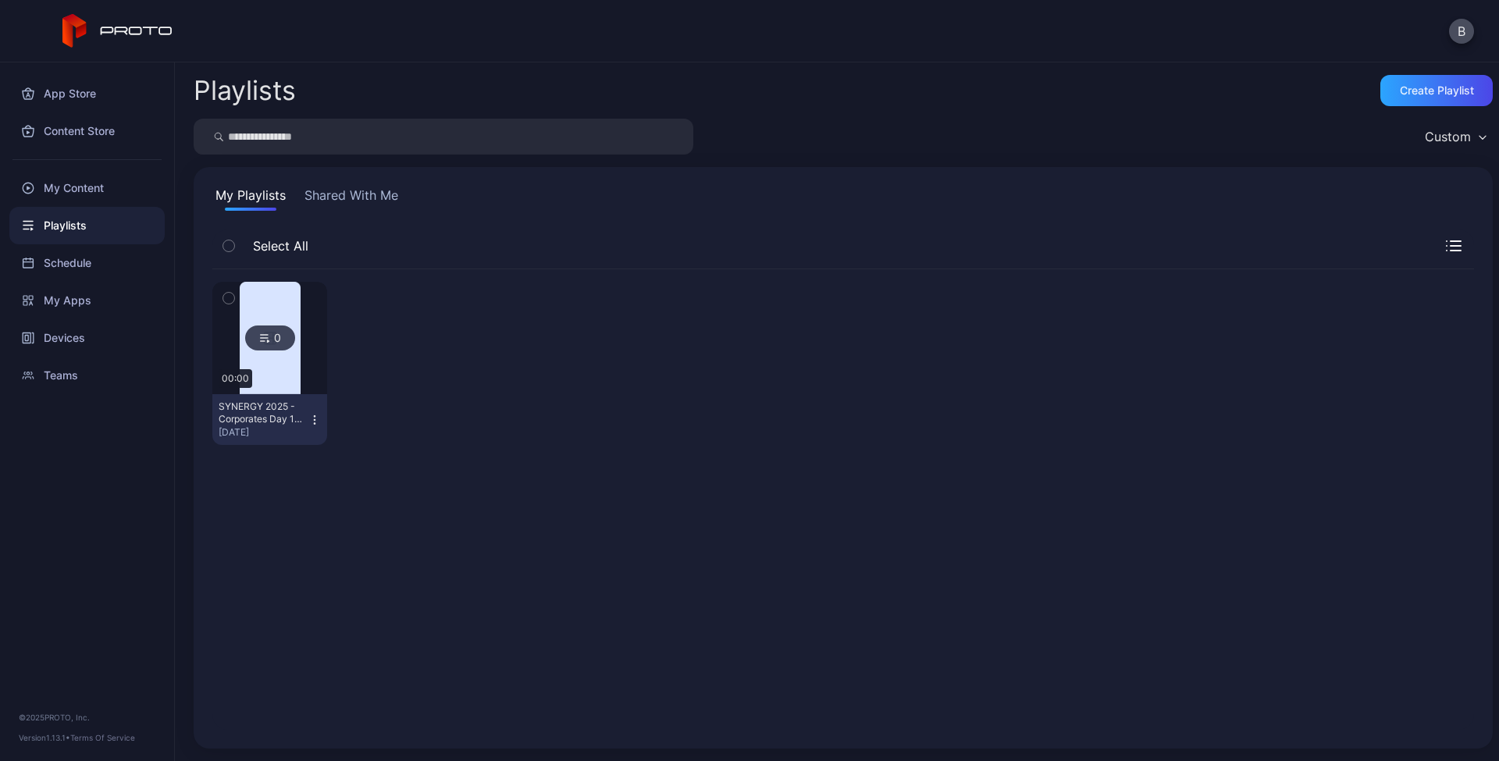
click at [954, 530] on div "0 00:00 SYNERGY 2025 - Corporates Day 1 Test [DATE]" at bounding box center [843, 499] width 1262 height 461
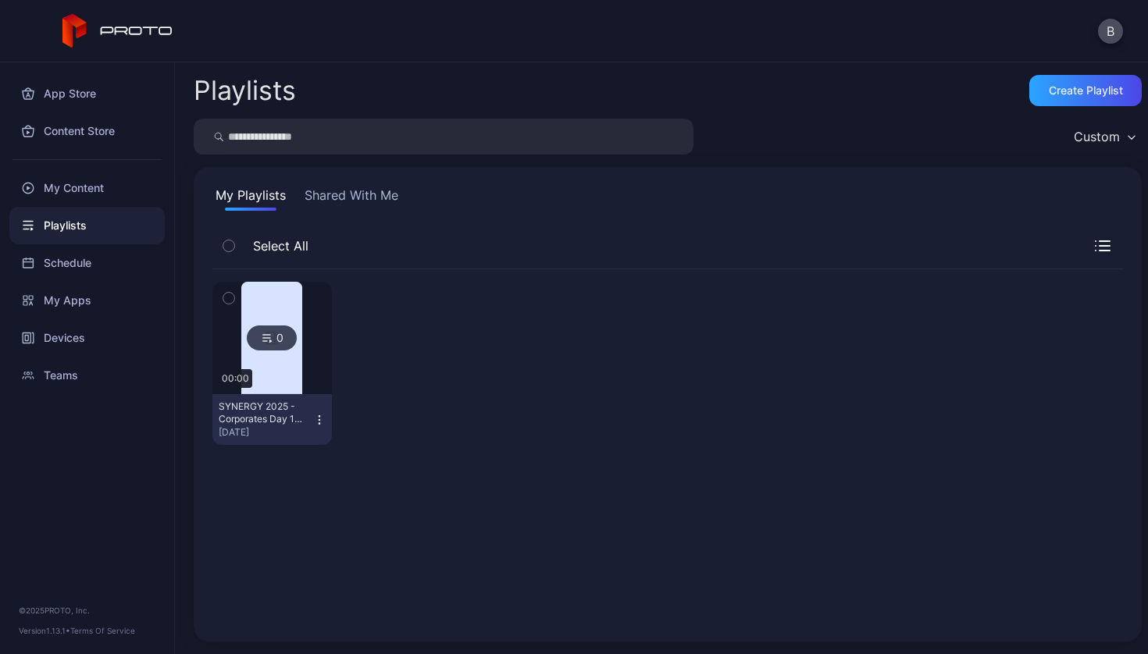
click at [268, 301] on img at bounding box center [271, 338] width 61 height 112
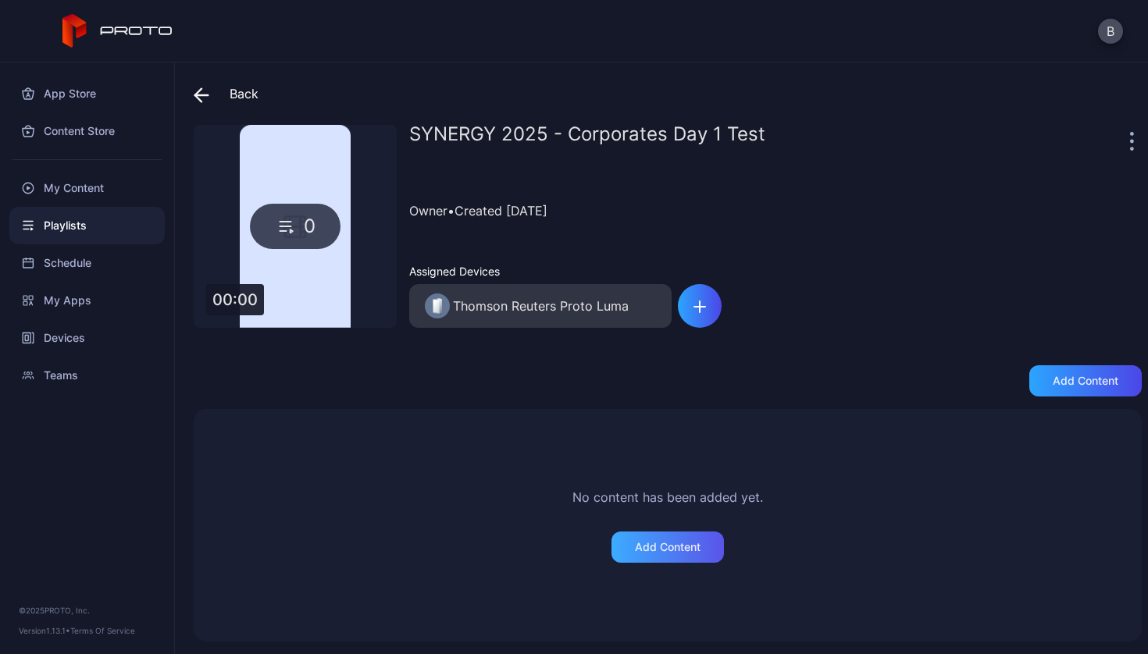
click at [658, 547] on div "Add Content" at bounding box center [668, 547] width 66 height 12
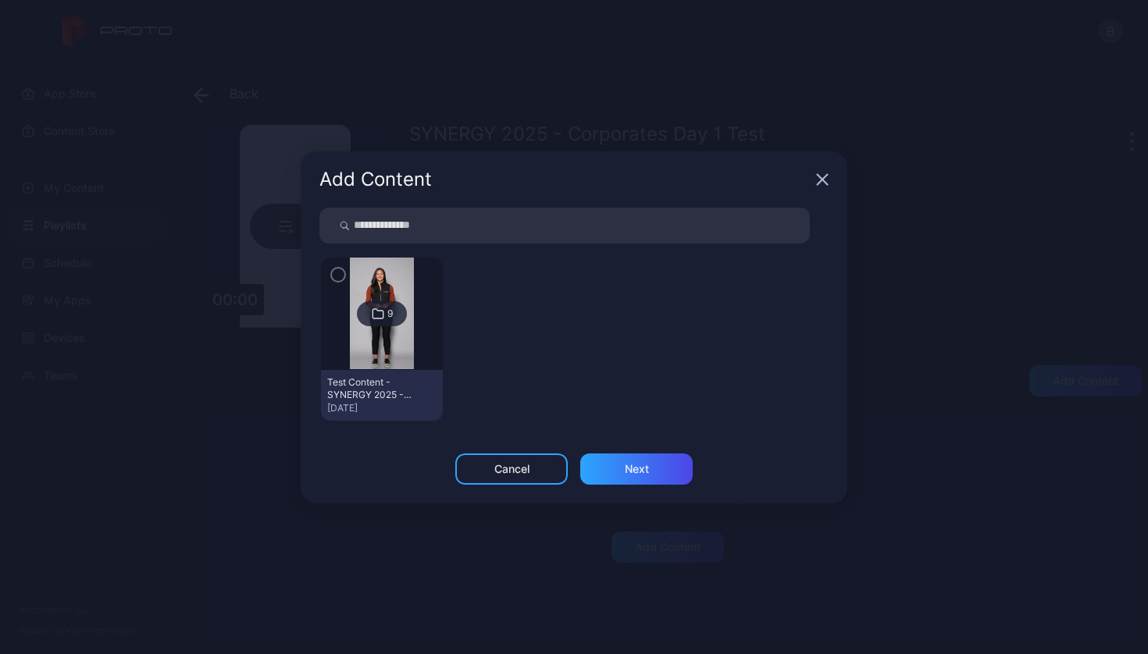
click at [367, 270] on img at bounding box center [381, 314] width 63 height 112
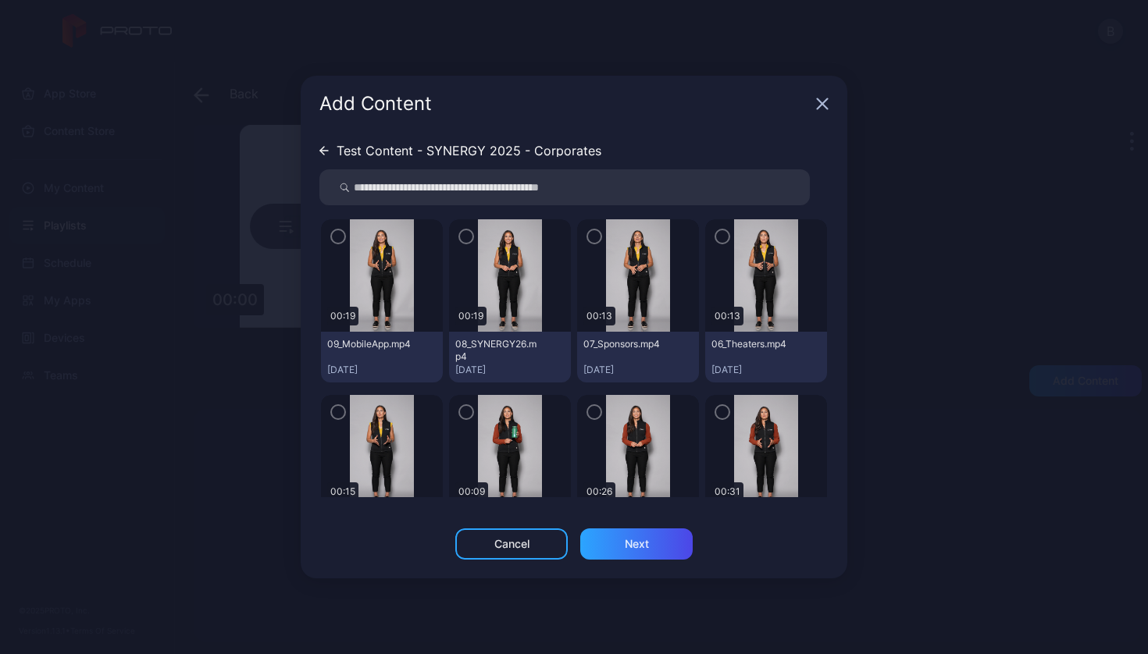
click at [342, 242] on icon "button" at bounding box center [338, 236] width 12 height 17
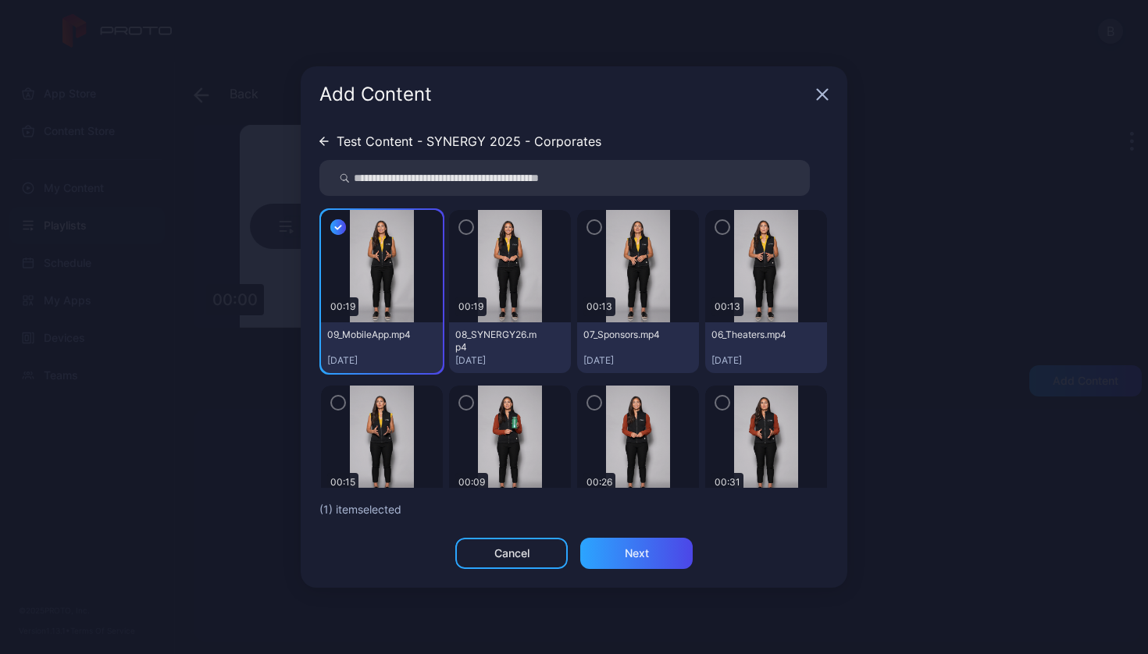
click at [325, 143] on icon at bounding box center [323, 141] width 9 height 9
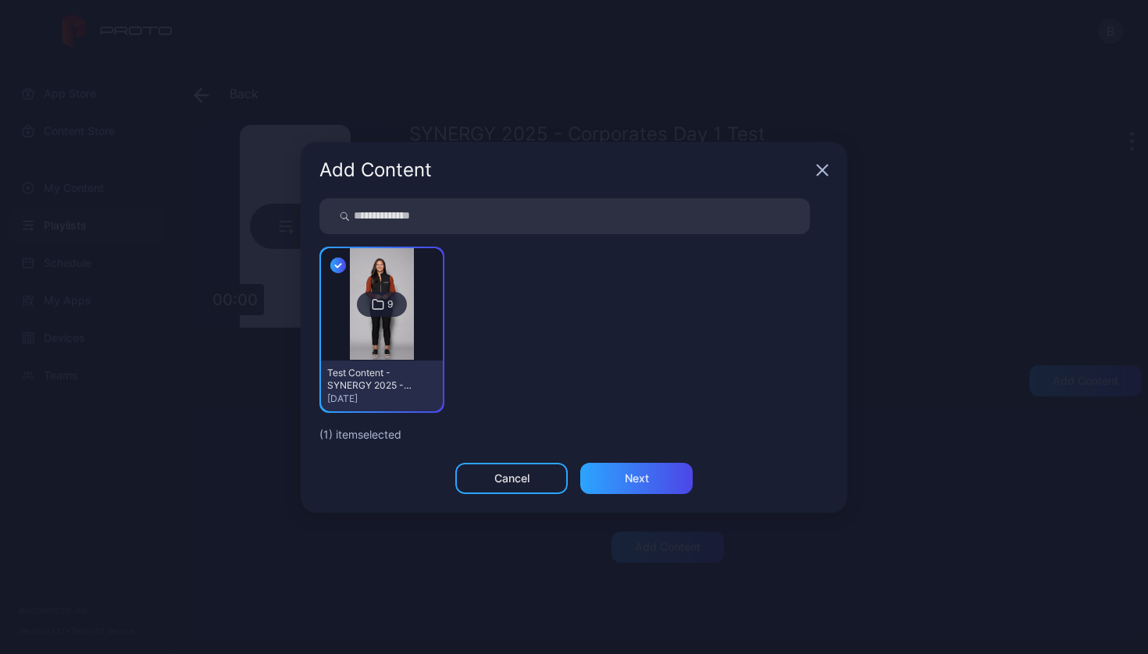
click at [391, 301] on div "9" at bounding box center [389, 304] width 5 height 12
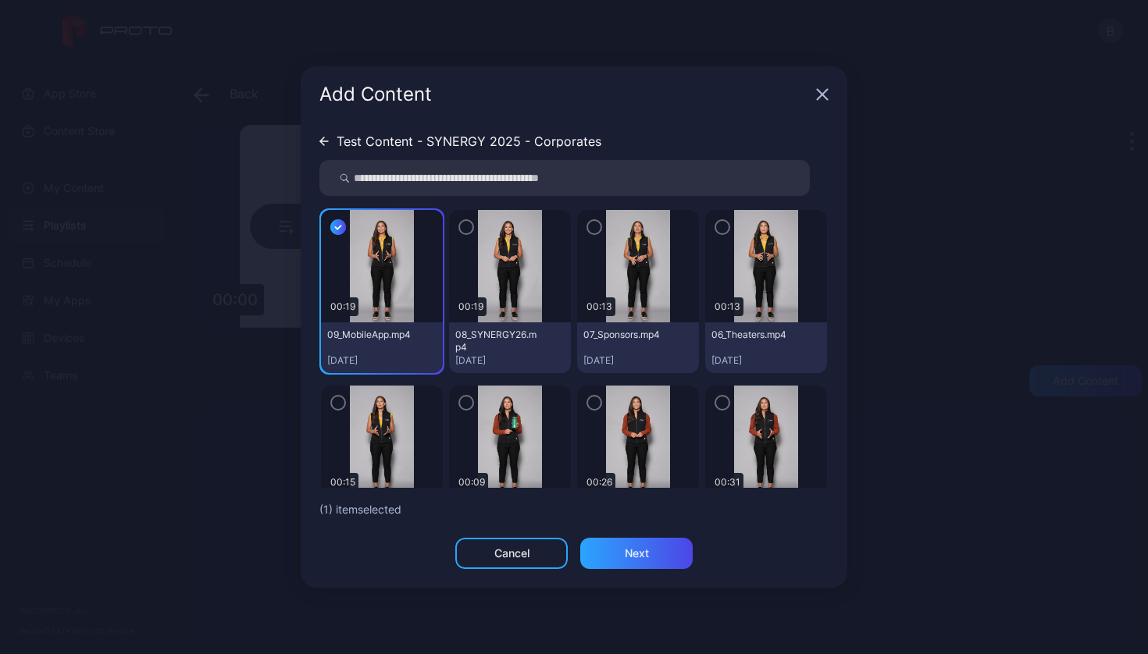
click at [340, 226] on icon "button" at bounding box center [337, 228] width 5 height 4
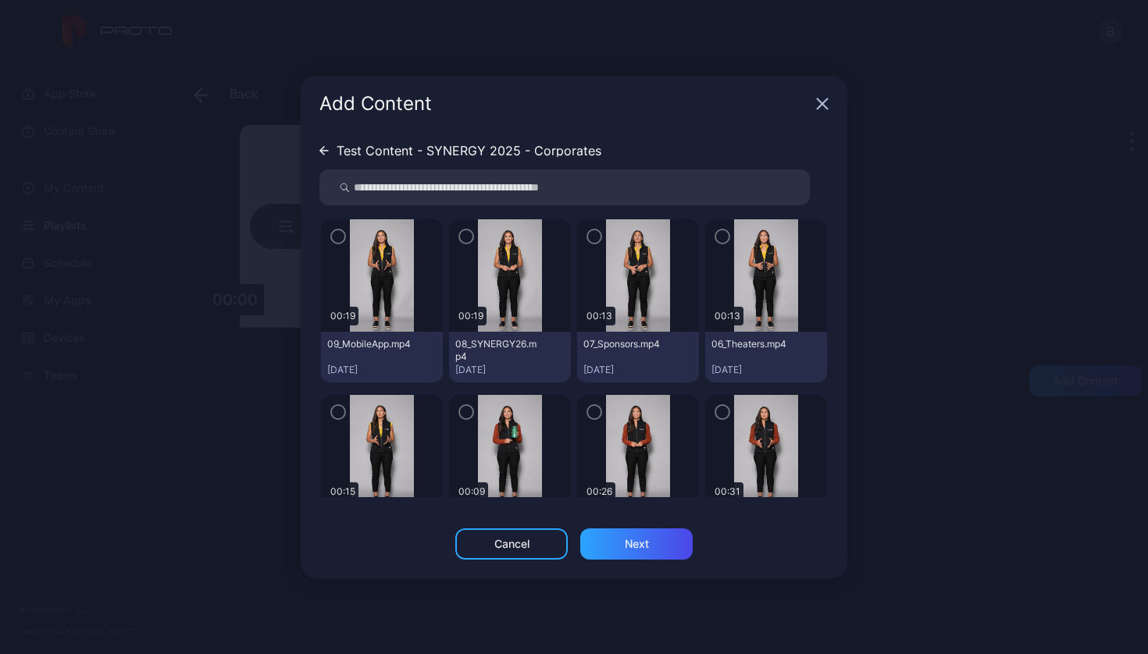
click at [325, 152] on icon at bounding box center [323, 150] width 9 height 9
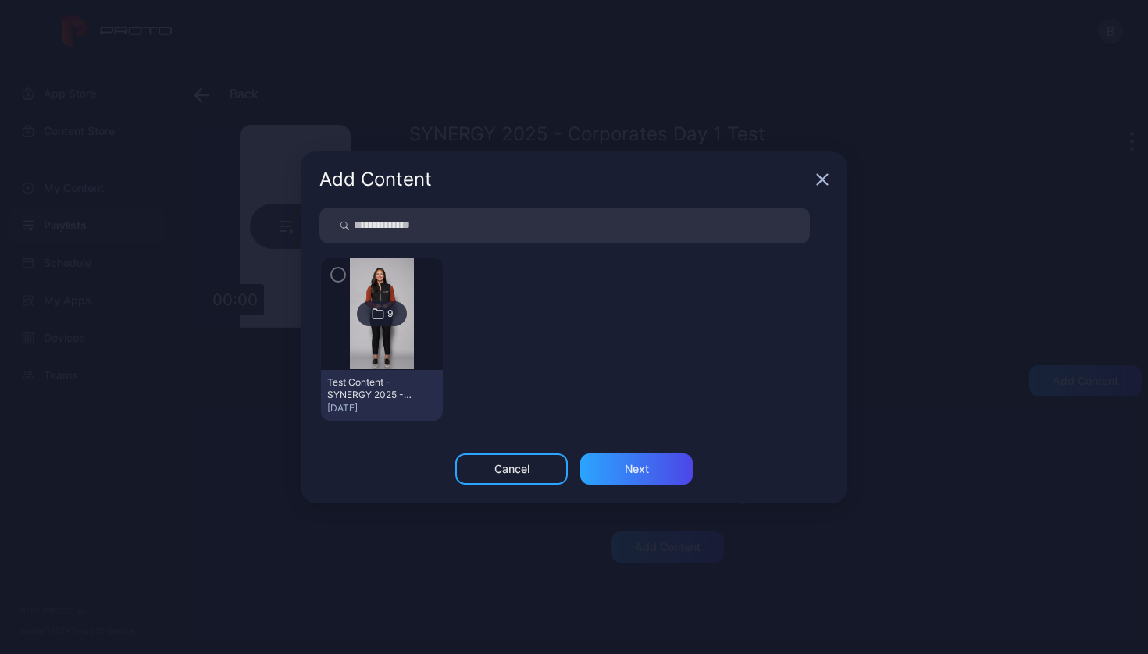
click at [338, 272] on icon "button" at bounding box center [338, 274] width 12 height 17
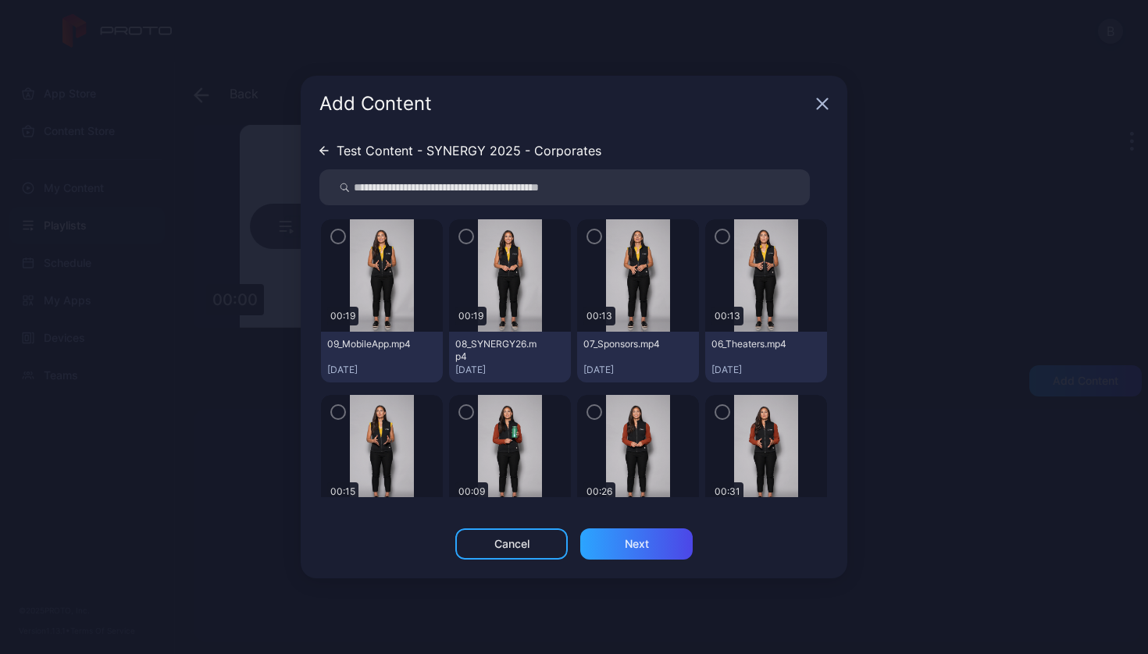
click at [337, 230] on icon "button" at bounding box center [338, 236] width 12 height 17
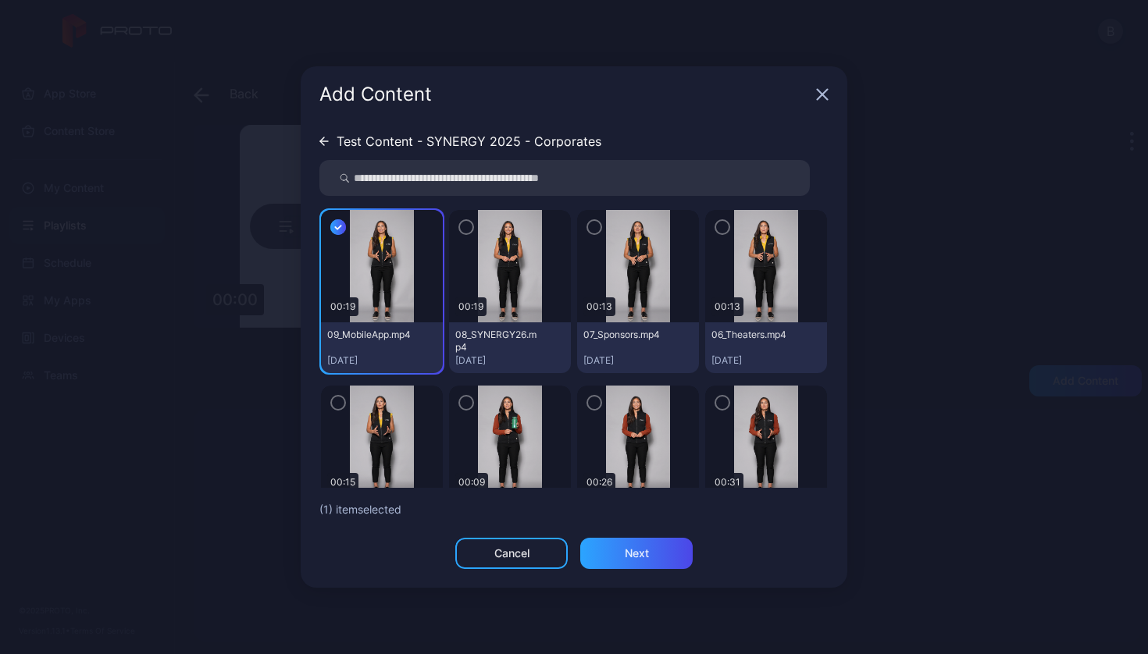
click at [462, 223] on icon "button" at bounding box center [466, 227] width 12 height 17
click at [606, 224] on img at bounding box center [637, 266] width 63 height 112
click at [592, 226] on icon "button" at bounding box center [594, 227] width 5 height 3
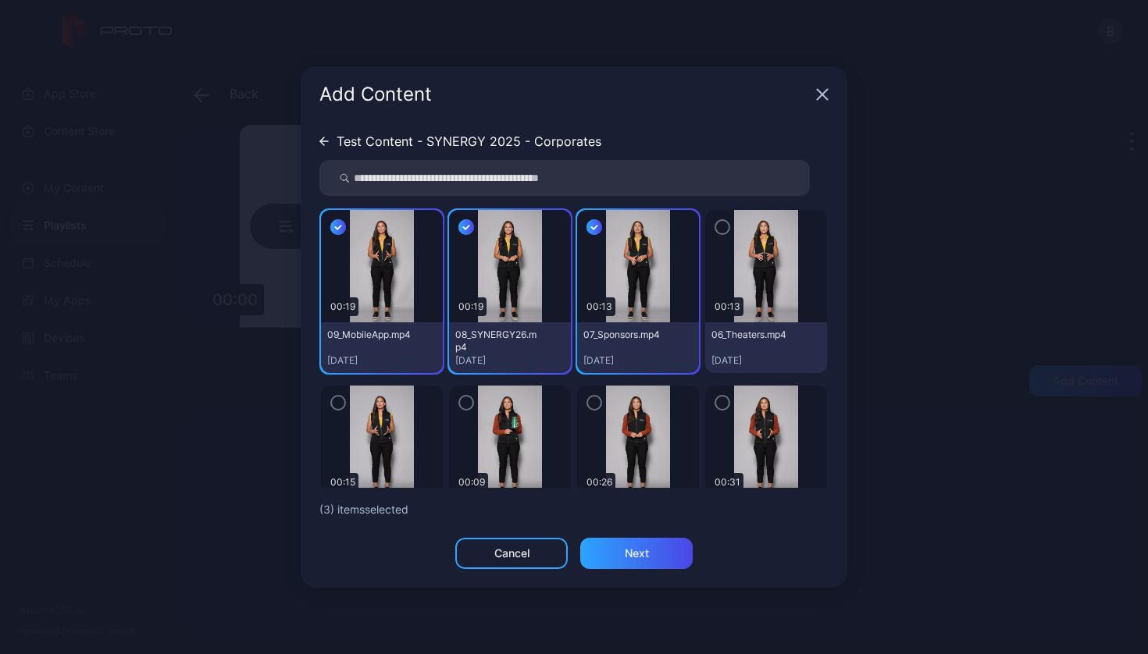
click at [720, 227] on icon "button" at bounding box center [722, 227] width 5 height 3
click at [716, 397] on icon "button" at bounding box center [722, 402] width 12 height 17
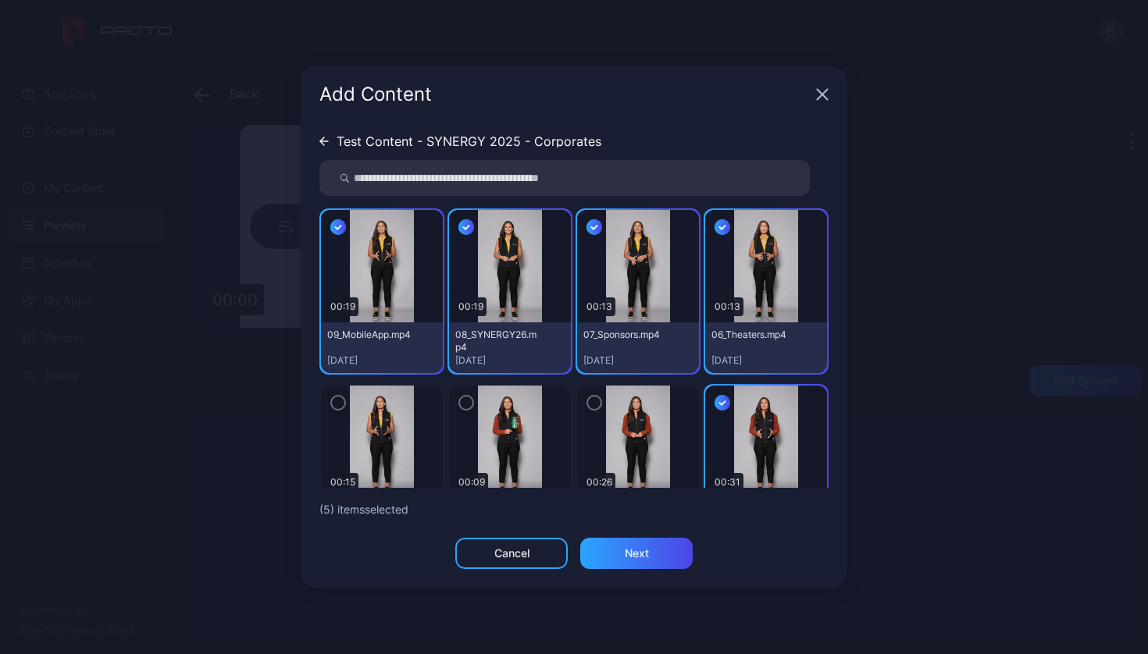
click at [592, 402] on icon "button" at bounding box center [594, 403] width 5 height 3
click at [460, 401] on icon "button" at bounding box center [466, 402] width 12 height 17
click at [341, 404] on icon "button" at bounding box center [338, 402] width 12 height 17
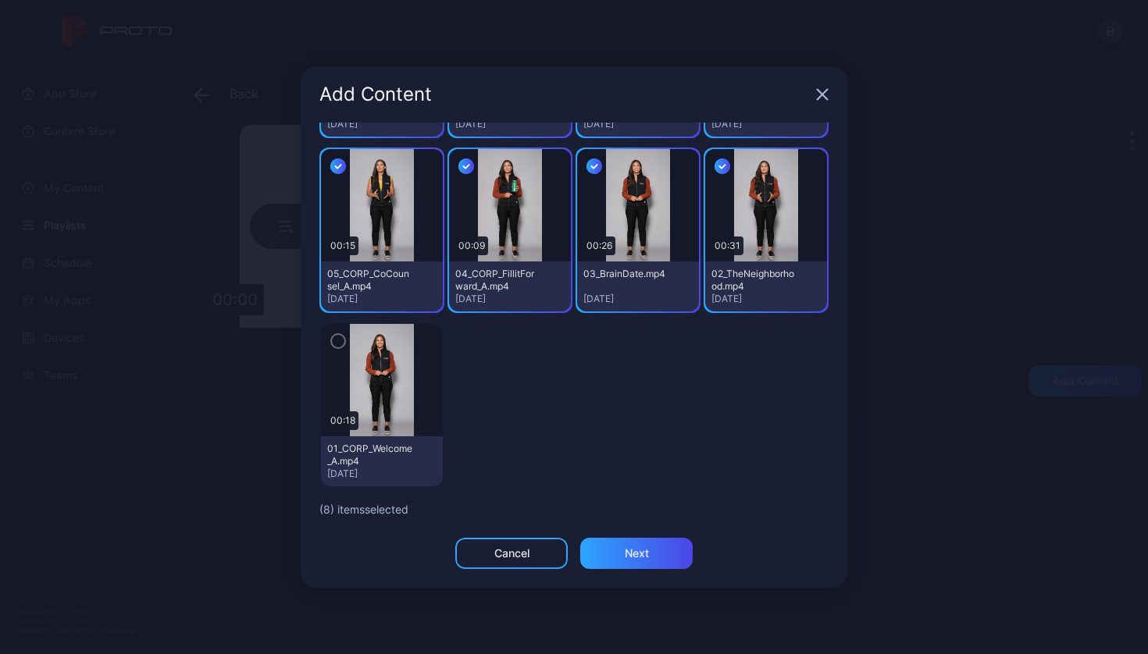
scroll to position [237, 0]
click at [338, 339] on icon "button" at bounding box center [338, 341] width 12 height 17
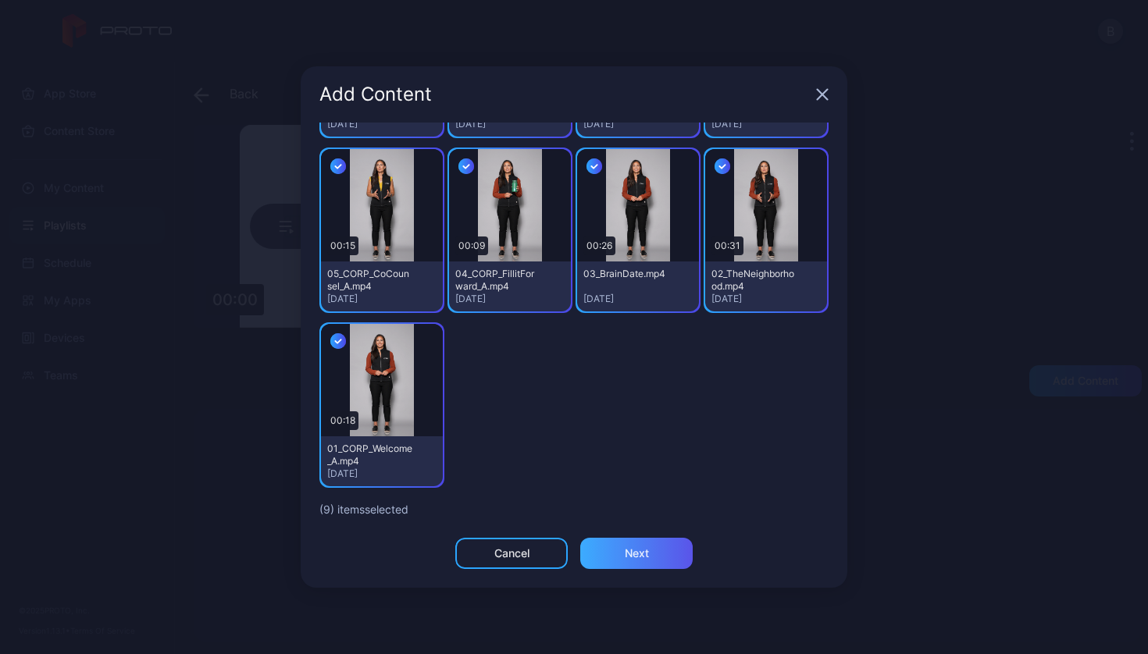
click at [633, 562] on div "Next" at bounding box center [636, 553] width 112 height 31
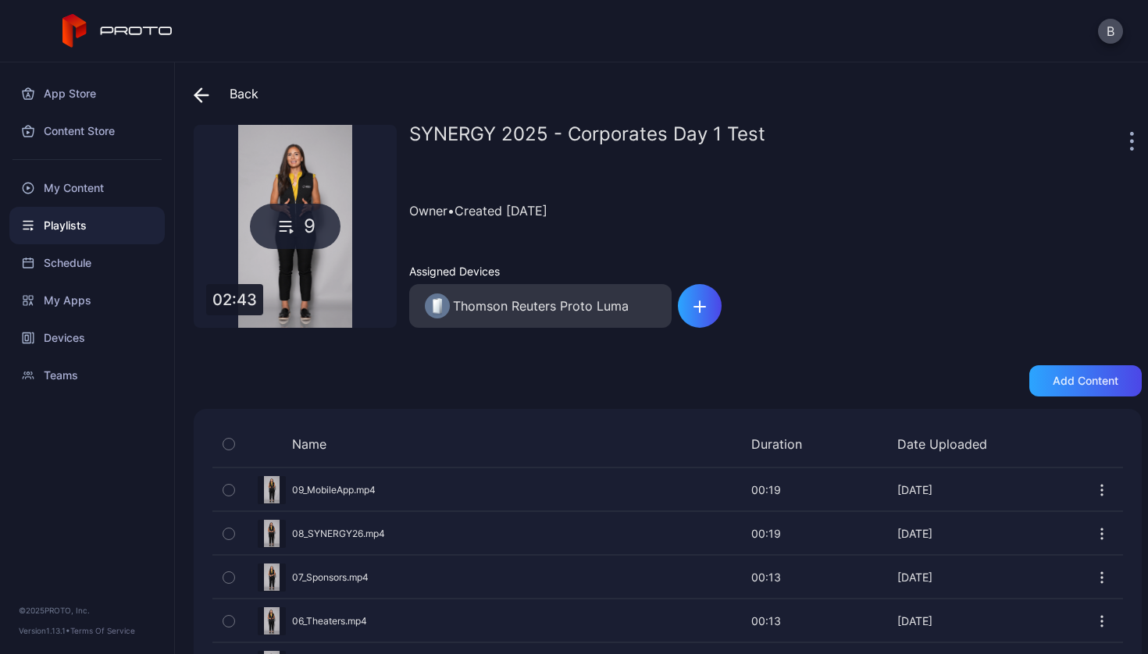
click at [1102, 486] on icon "button" at bounding box center [1103, 486] width 2 height 2
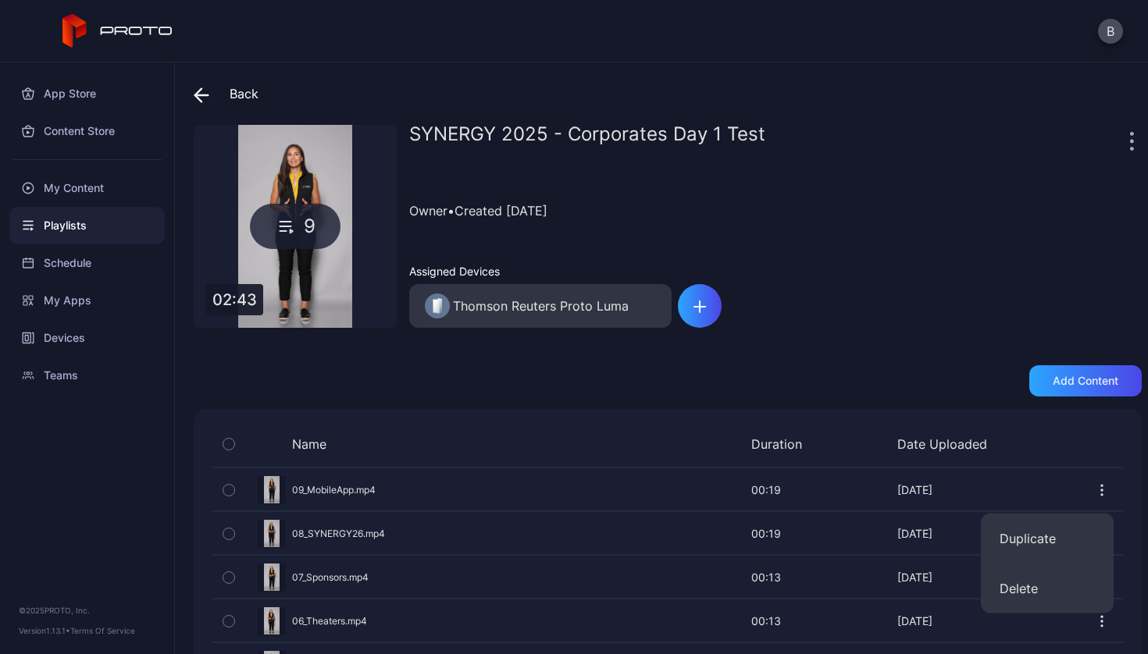
click at [942, 350] on div "Back SYNERGY 2025 - Corporates Day 1 Test 9 02:43 SYNERGY 2025 - Corporates Day…" at bounding box center [661, 358] width 973 height 592
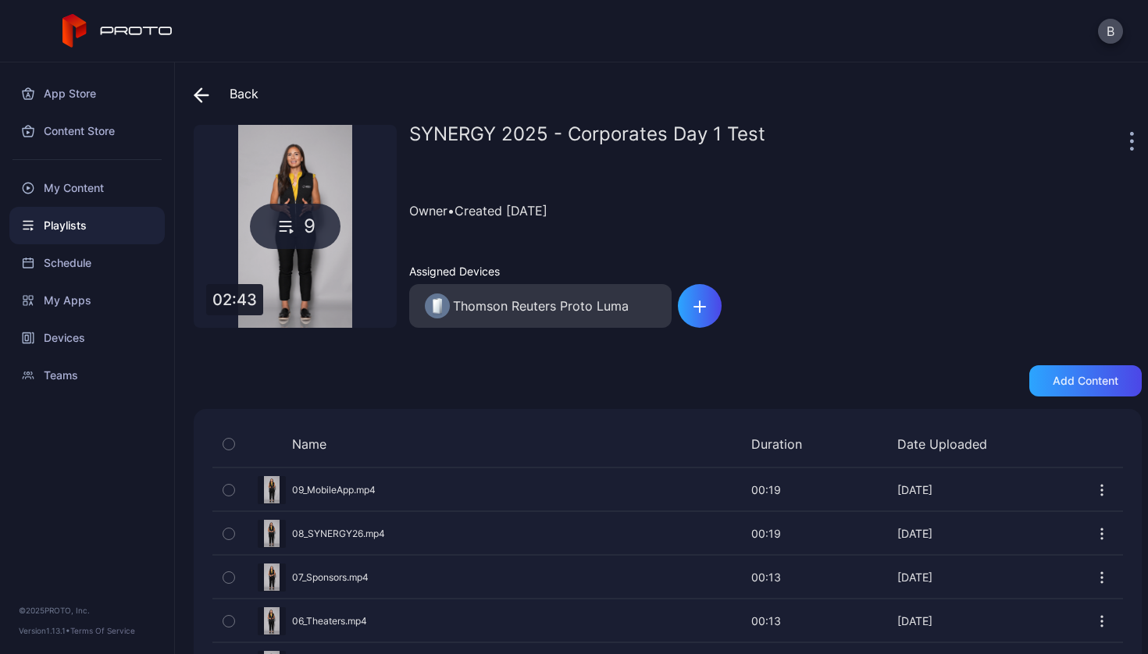
click at [1126, 134] on div at bounding box center [1134, 140] width 16 height 31
click at [1130, 138] on icon "button" at bounding box center [1132, 141] width 4 height 18
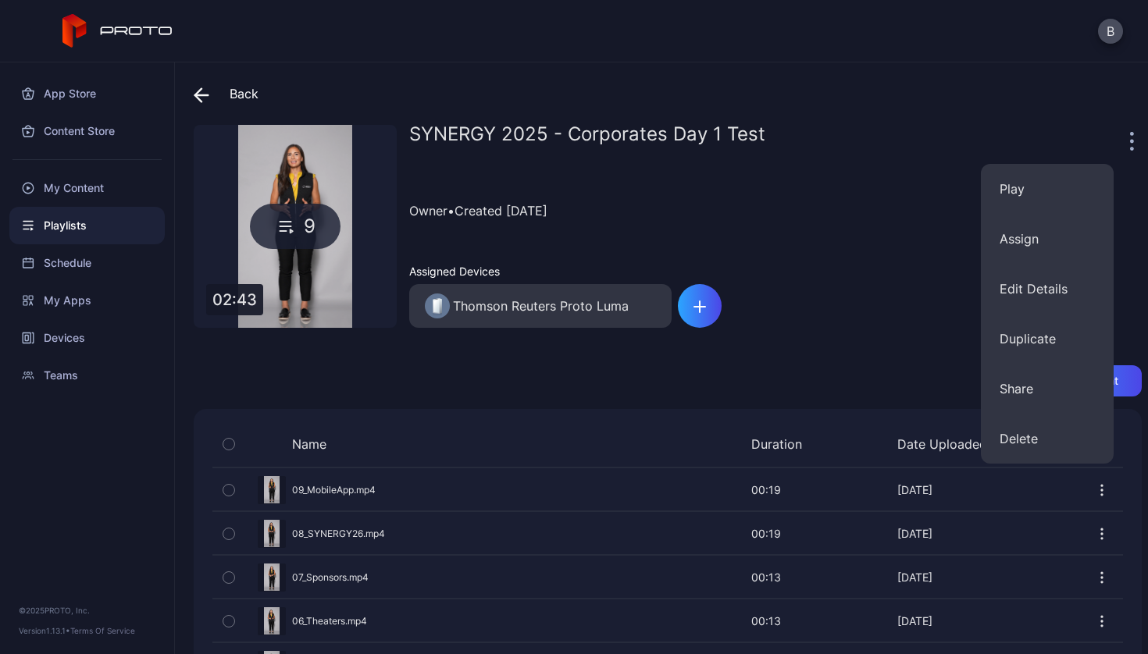
click at [1022, 137] on div "SYNERGY 2025 - Corporates Day 1 Test" at bounding box center [767, 140] width 717 height 31
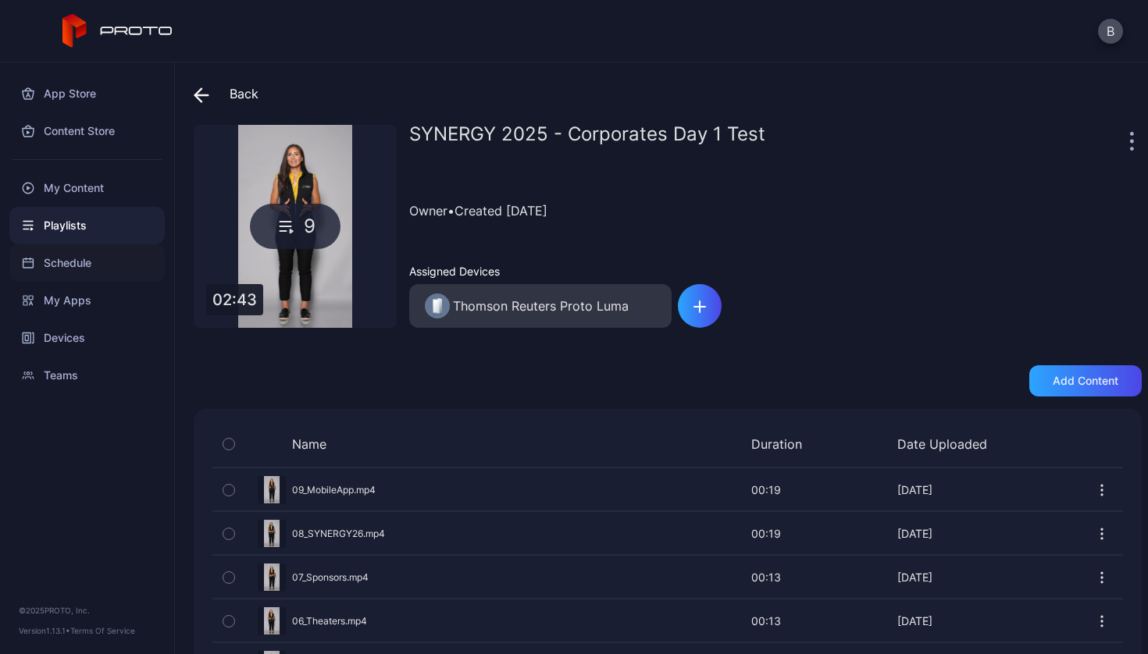
click at [61, 271] on div "Schedule" at bounding box center [86, 262] width 155 height 37
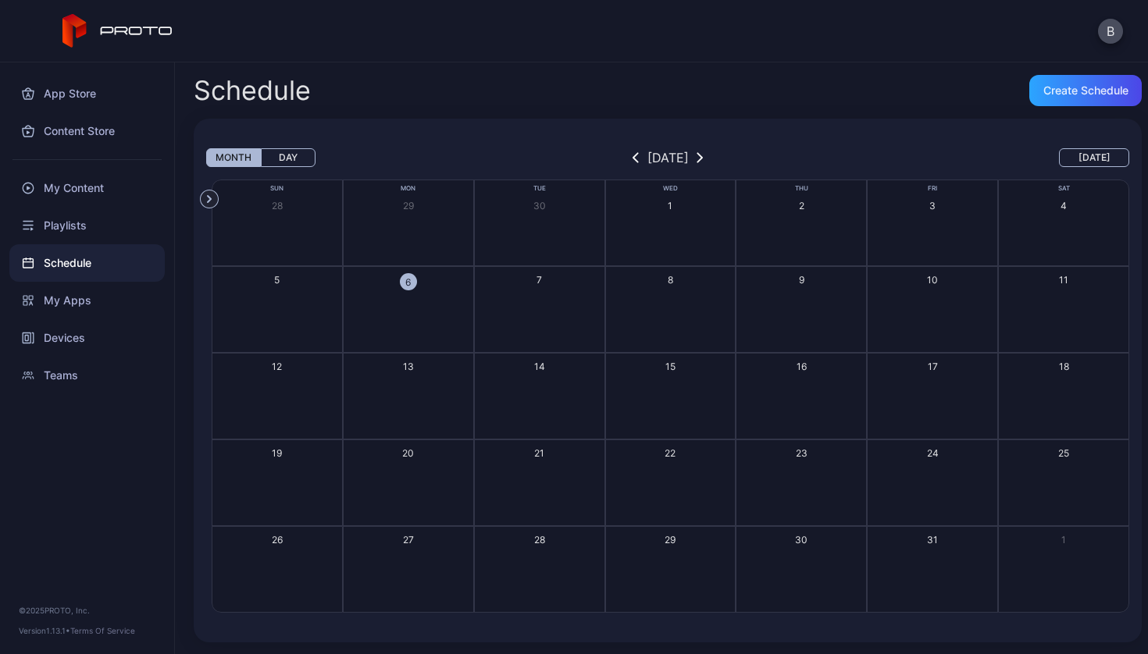
click at [397, 302] on button "6" at bounding box center [408, 309] width 131 height 87
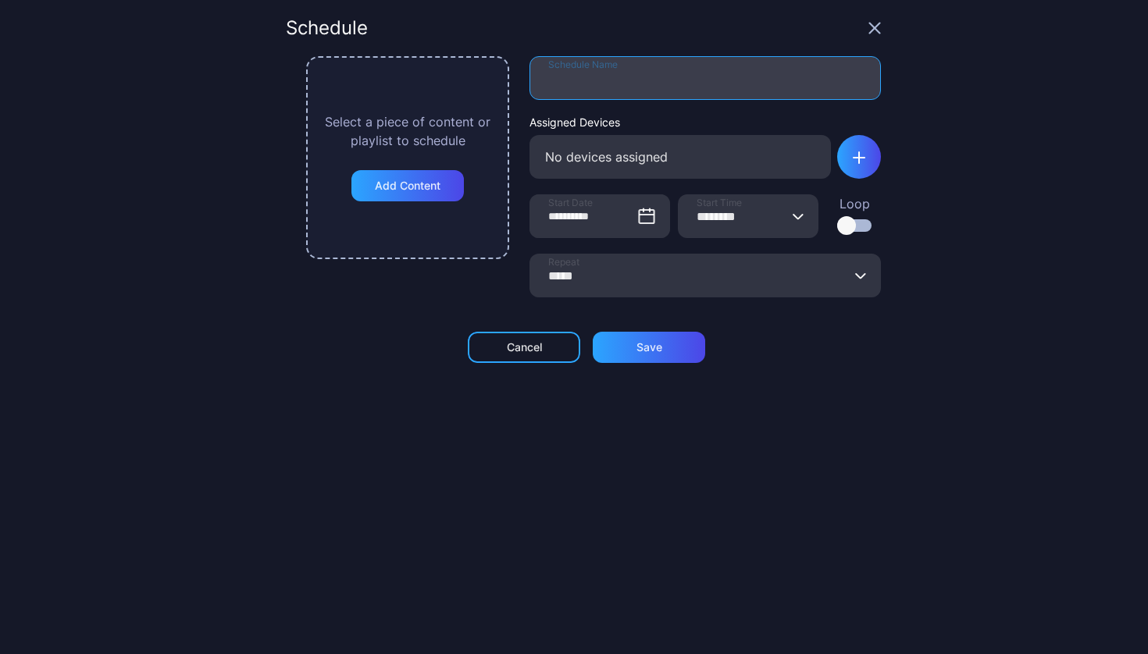
click at [608, 79] on input "Schedule Name" at bounding box center [705, 78] width 351 height 44
type input "**********"
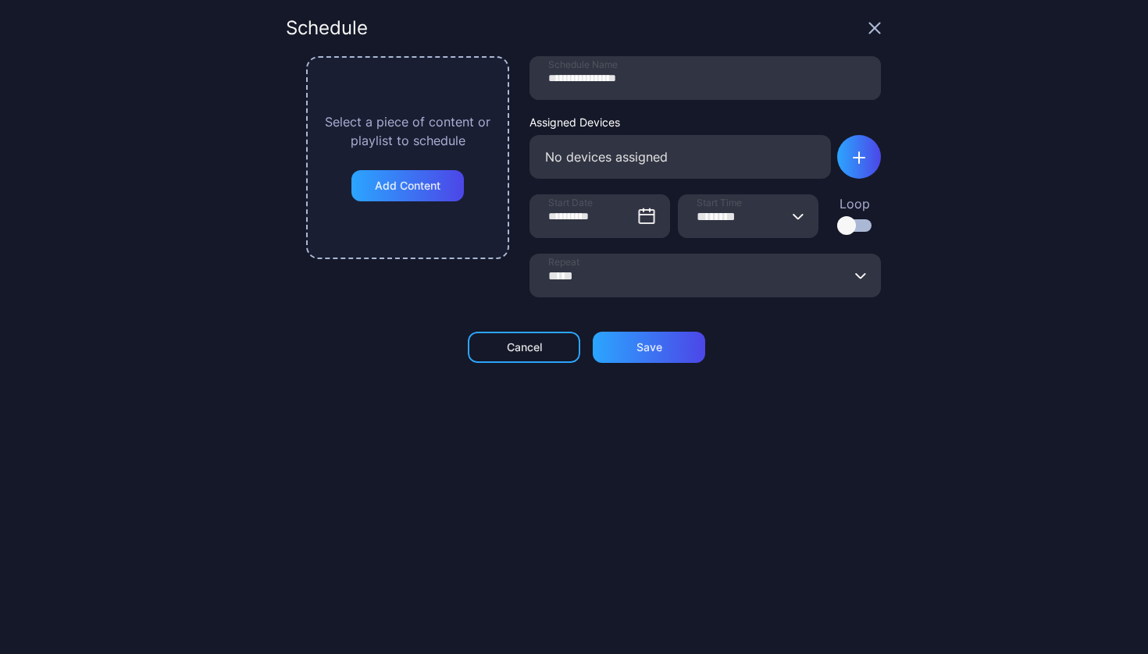
click at [623, 158] on div "No devices assigned" at bounding box center [680, 157] width 301 height 44
click at [853, 160] on icon "button" at bounding box center [859, 158] width 12 height 12
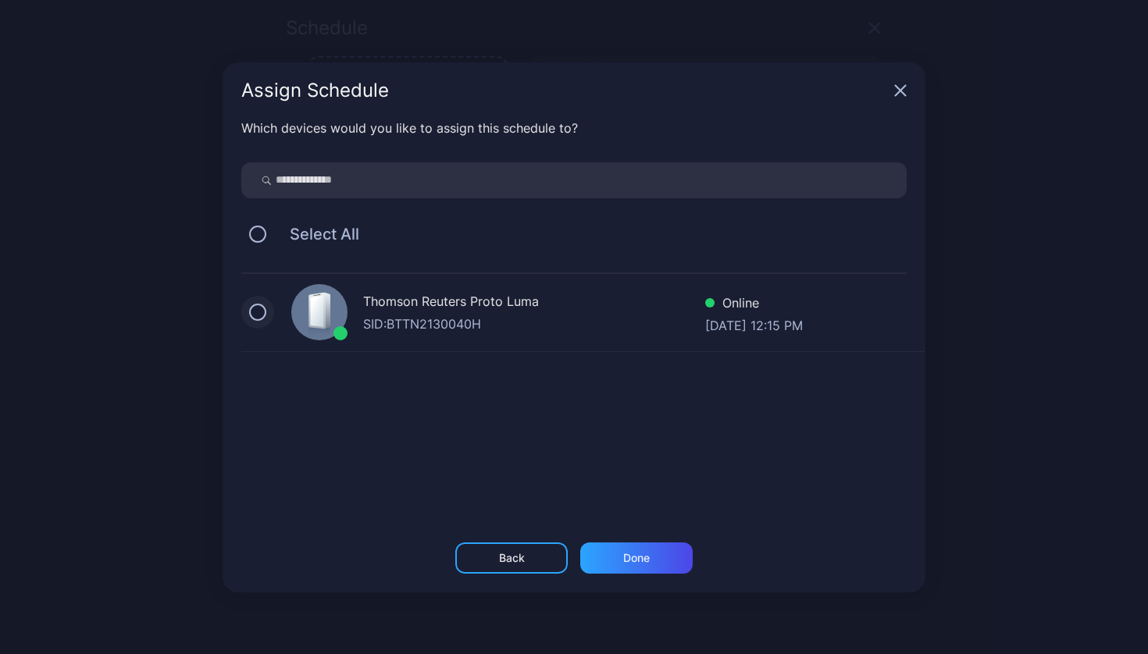
click at [254, 318] on button "button" at bounding box center [257, 312] width 17 height 17
click at [614, 551] on div "Done" at bounding box center [636, 558] width 112 height 31
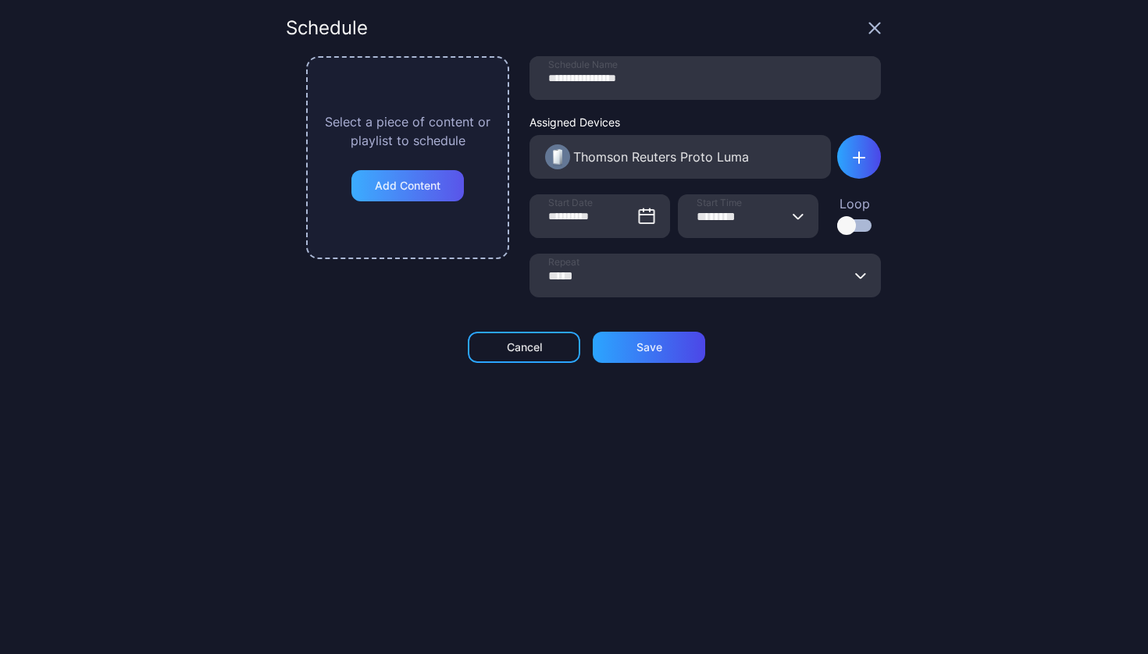
click at [387, 184] on div "Add Content" at bounding box center [408, 186] width 66 height 12
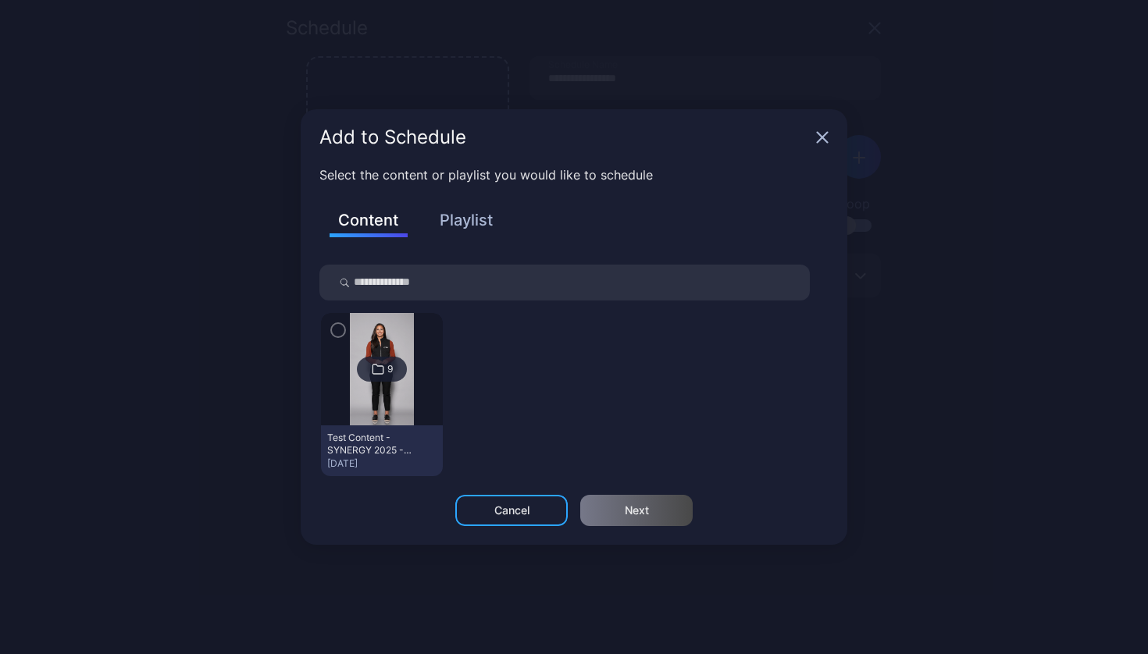
click at [514, 212] on div "Content Playlist" at bounding box center [573, 231] width 509 height 68
click at [486, 218] on button "Playlist" at bounding box center [466, 220] width 78 height 27
click at [333, 323] on icon "button" at bounding box center [338, 330] width 12 height 17
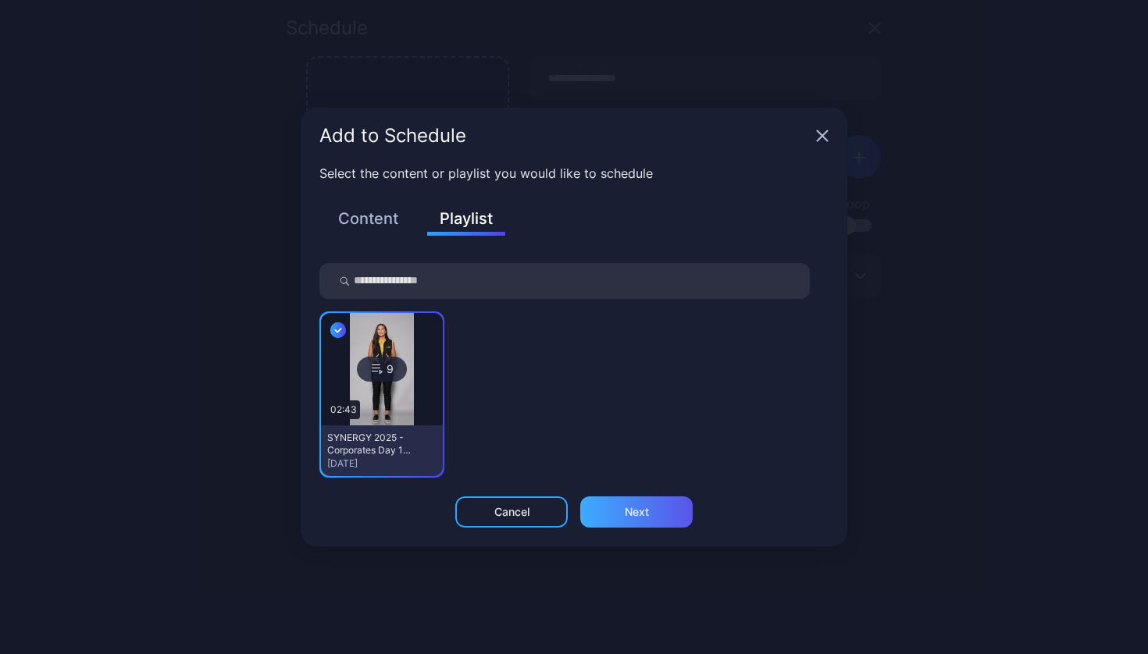
click at [609, 506] on div "Next" at bounding box center [636, 512] width 112 height 31
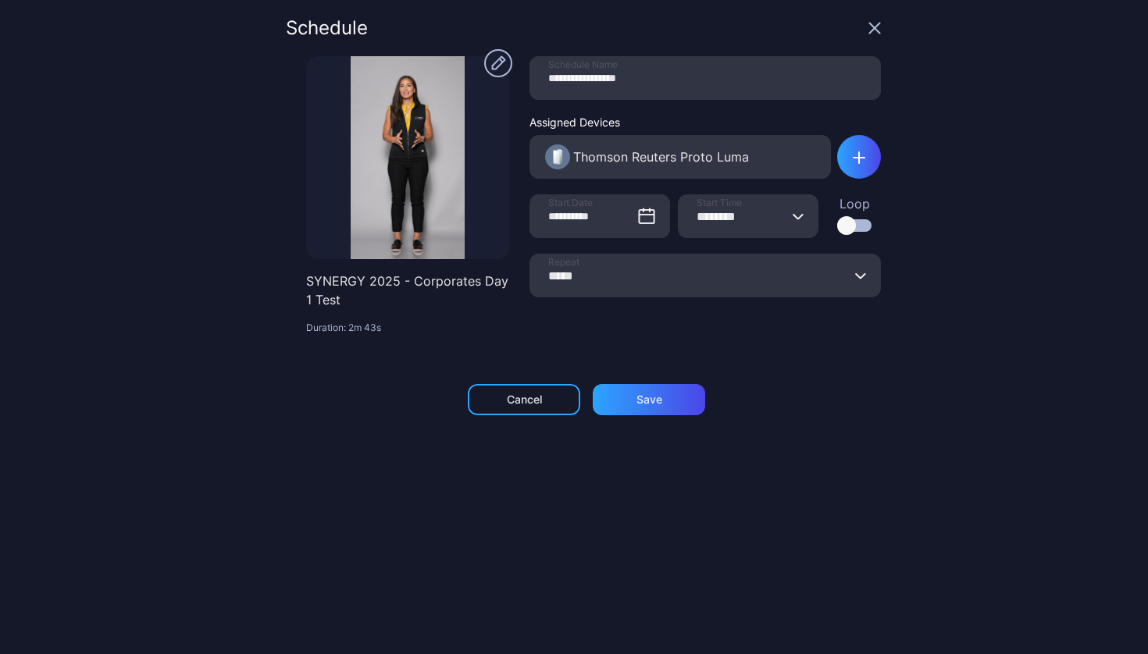
click at [573, 284] on input "*****" at bounding box center [705, 276] width 351 height 44
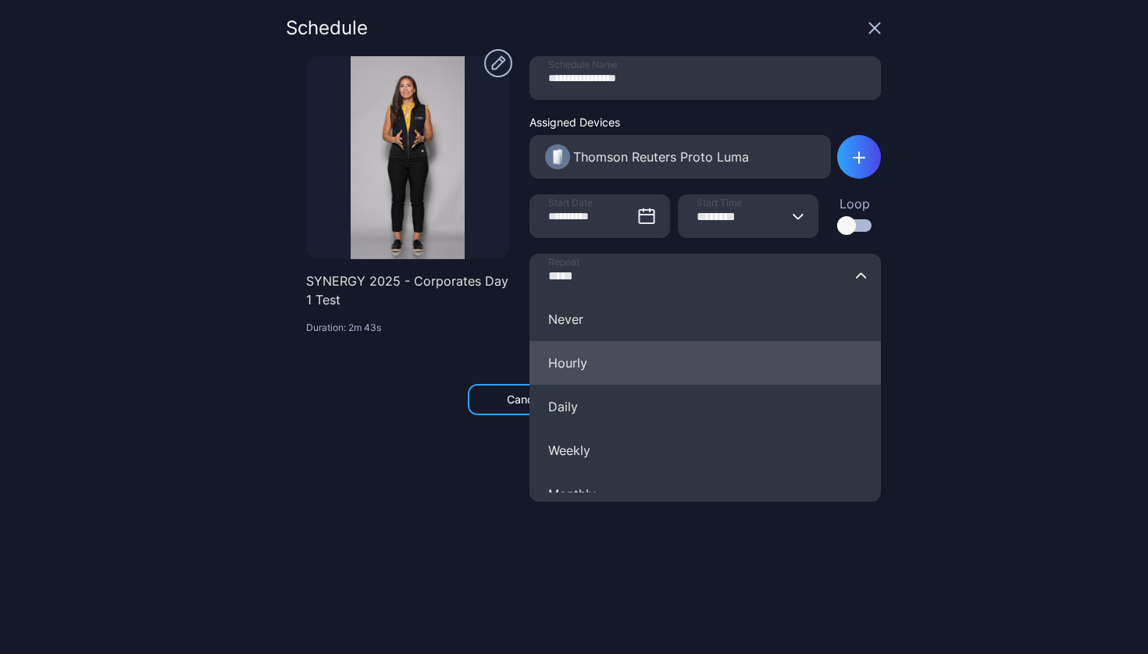
click at [566, 358] on button "Hourly" at bounding box center [705, 363] width 351 height 44
type input "******"
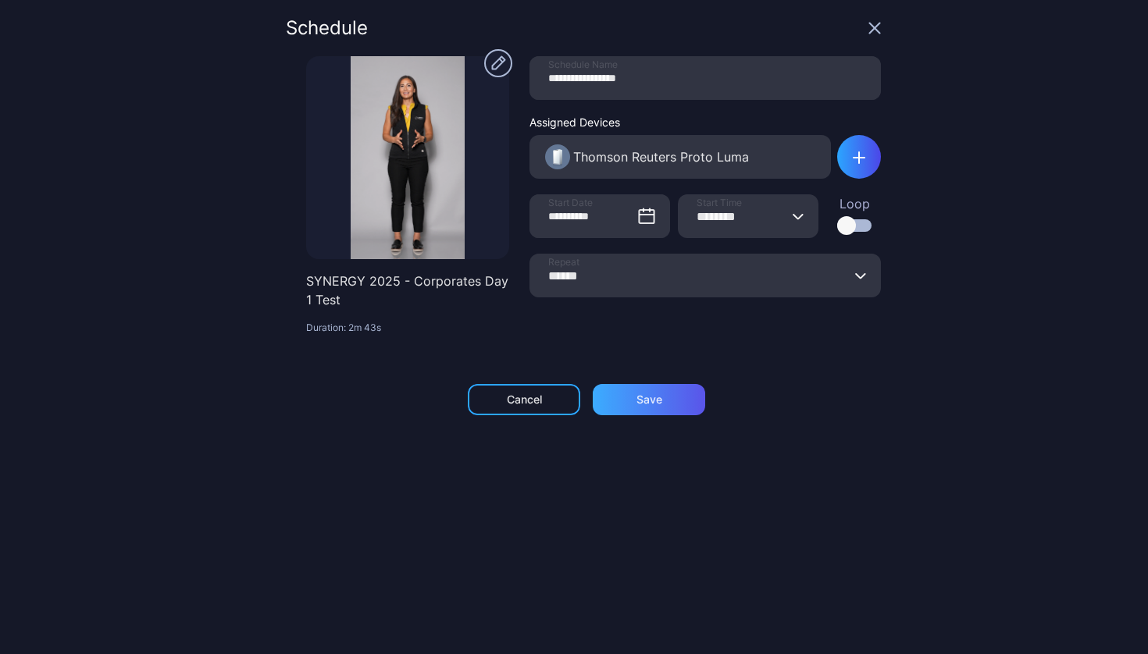
click at [650, 394] on div "Save" at bounding box center [649, 400] width 26 height 12
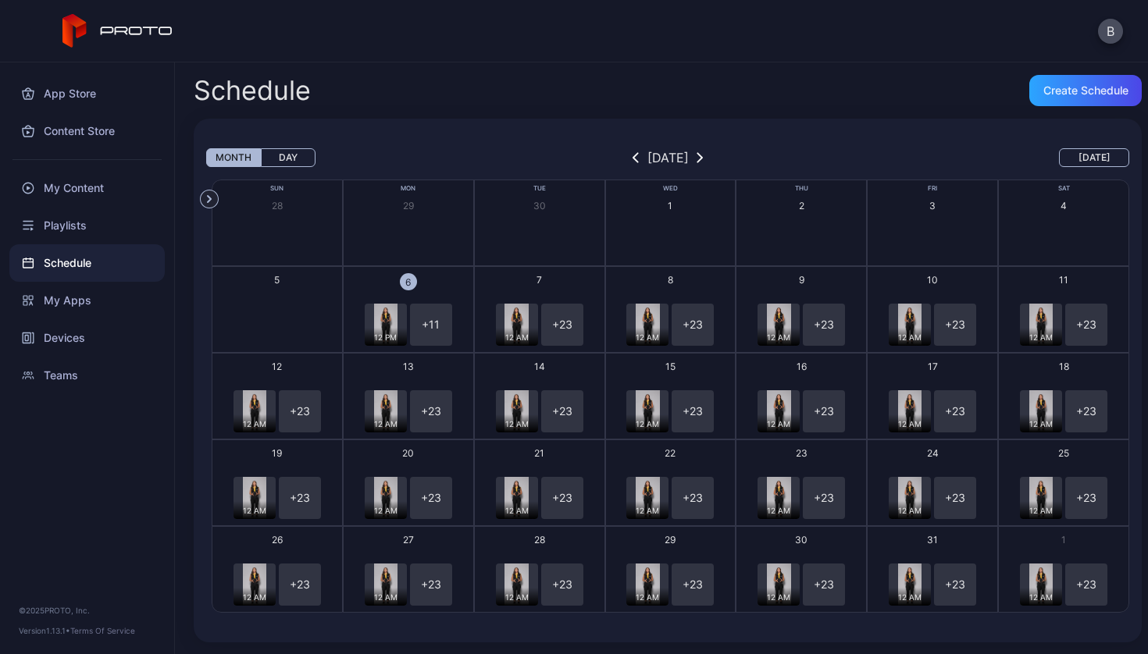
click at [395, 317] on div "12 PM" at bounding box center [386, 325] width 42 height 42
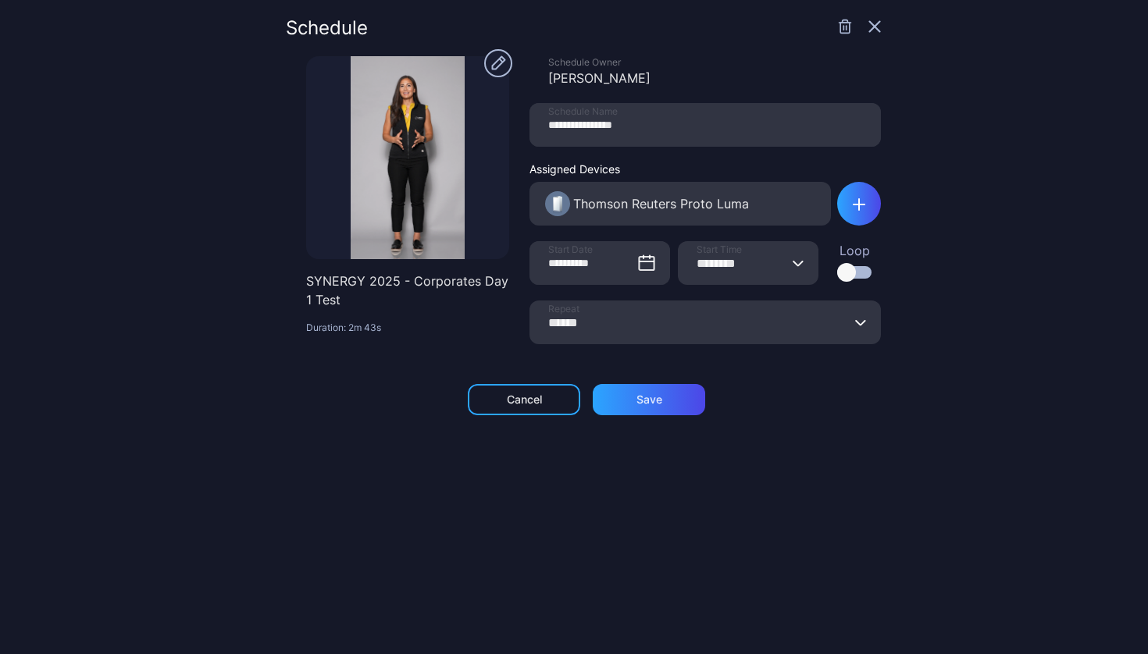
click at [750, 324] on input "******" at bounding box center [705, 323] width 351 height 44
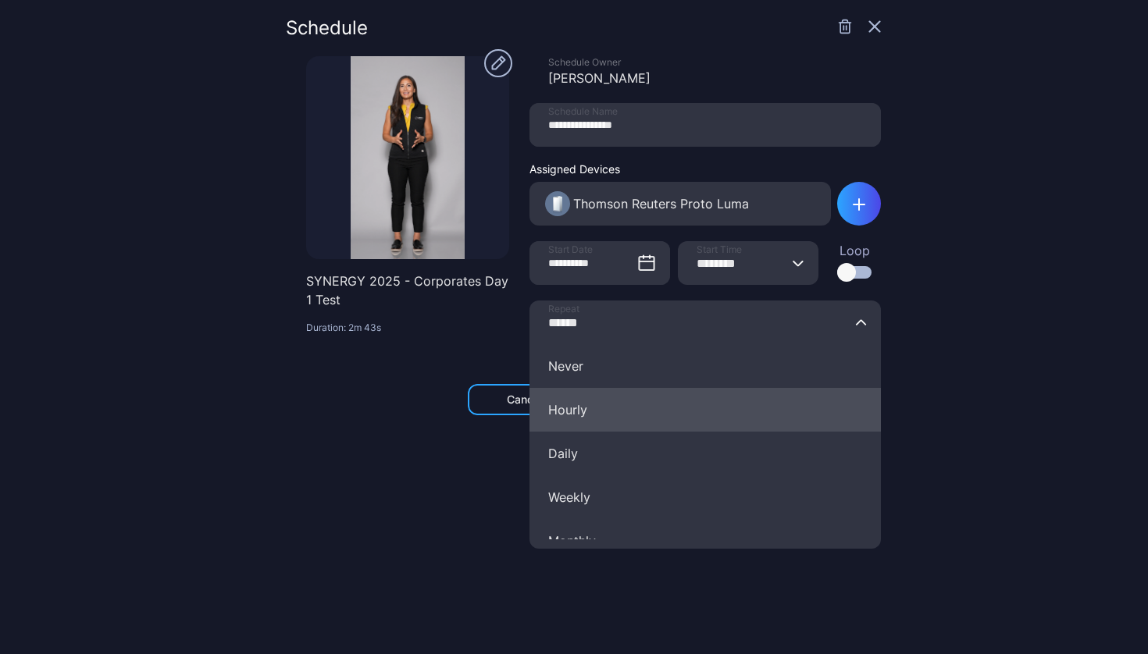
click at [632, 402] on button "Hourly" at bounding box center [705, 410] width 351 height 44
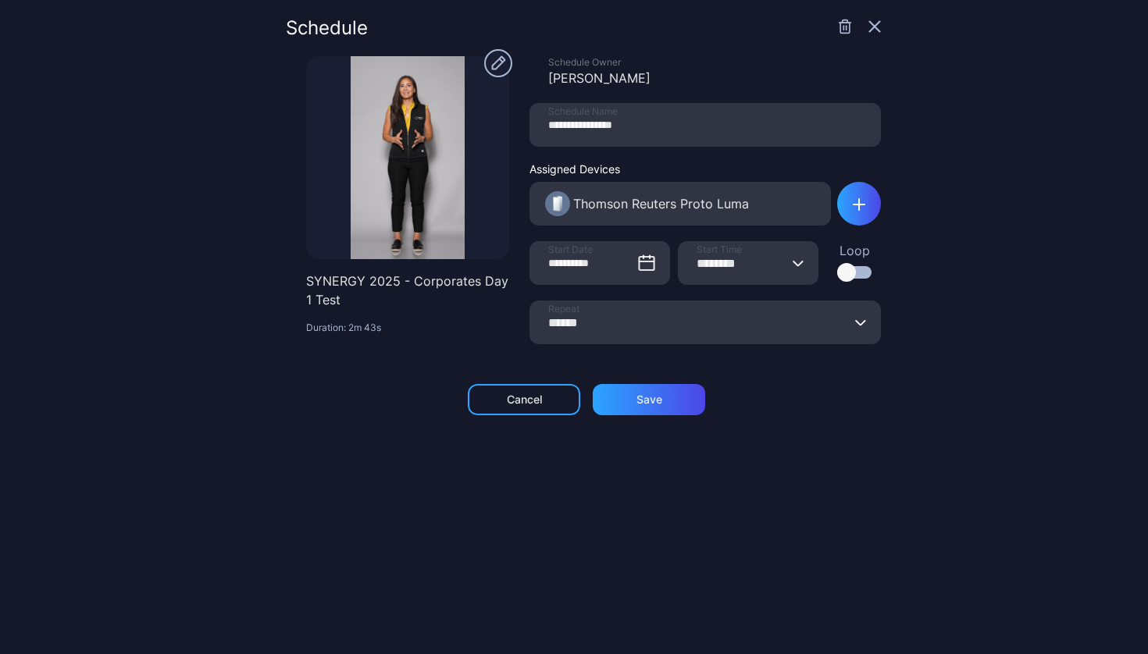
click at [684, 325] on input "******" at bounding box center [705, 323] width 351 height 44
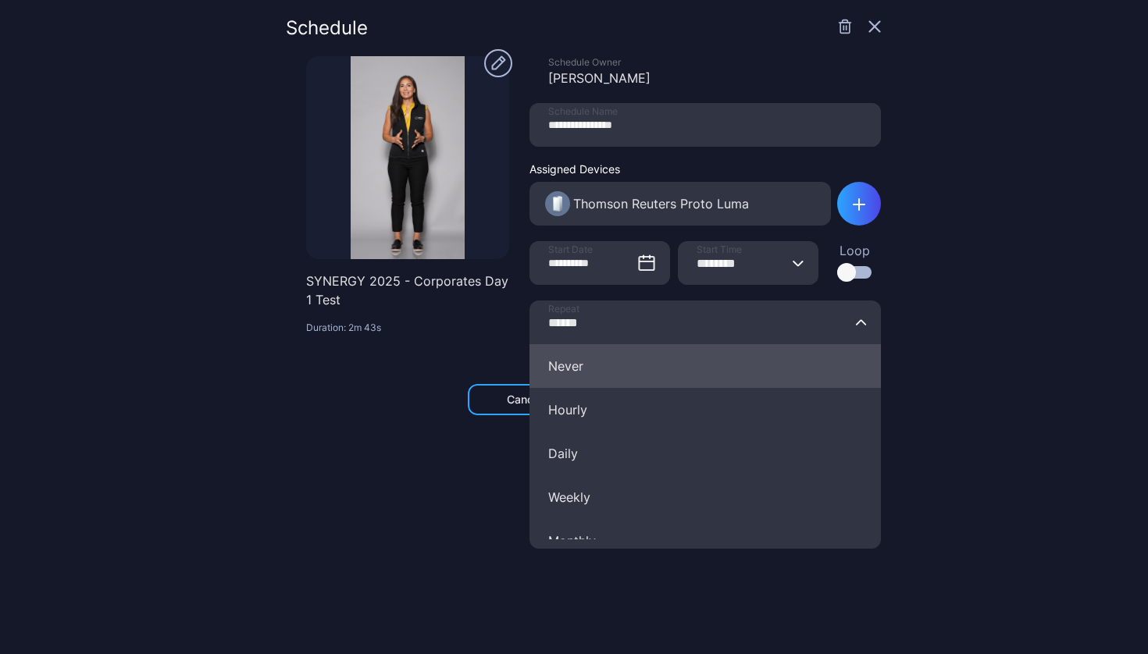
click at [633, 357] on button "Never" at bounding box center [705, 366] width 351 height 44
type input "*****"
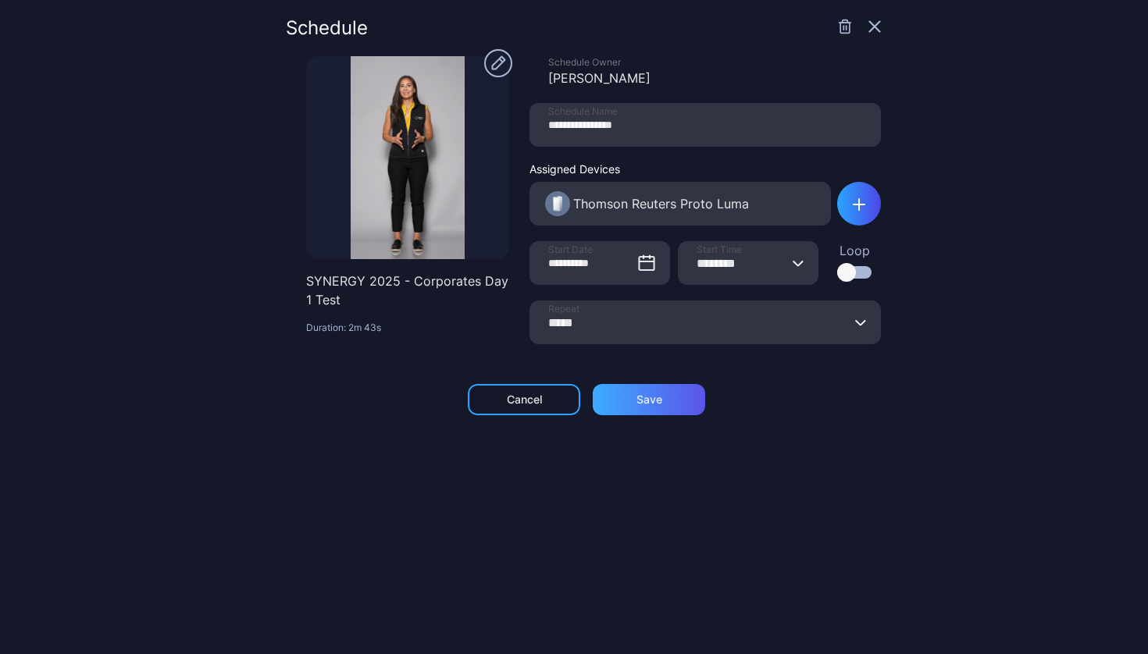
click at [620, 400] on div "Save" at bounding box center [649, 399] width 112 height 31
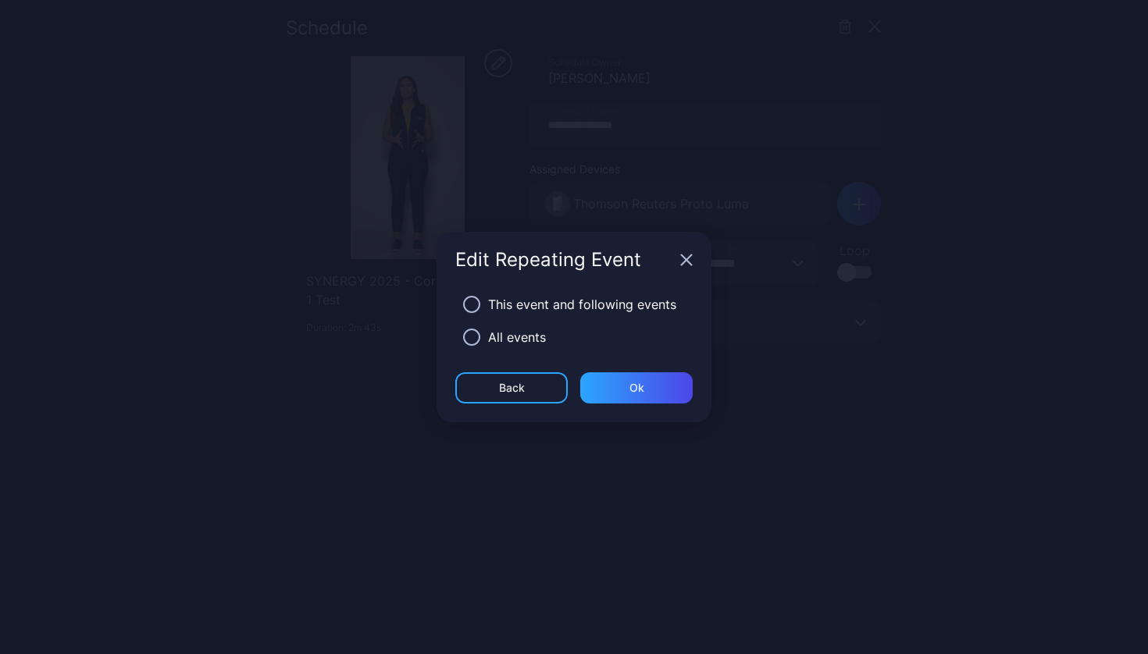
click at [511, 344] on div "All events" at bounding box center [517, 337] width 58 height 19
click at [470, 337] on button "button" at bounding box center [471, 337] width 17 height 17
click at [638, 385] on div "Ok" at bounding box center [636, 388] width 15 height 12
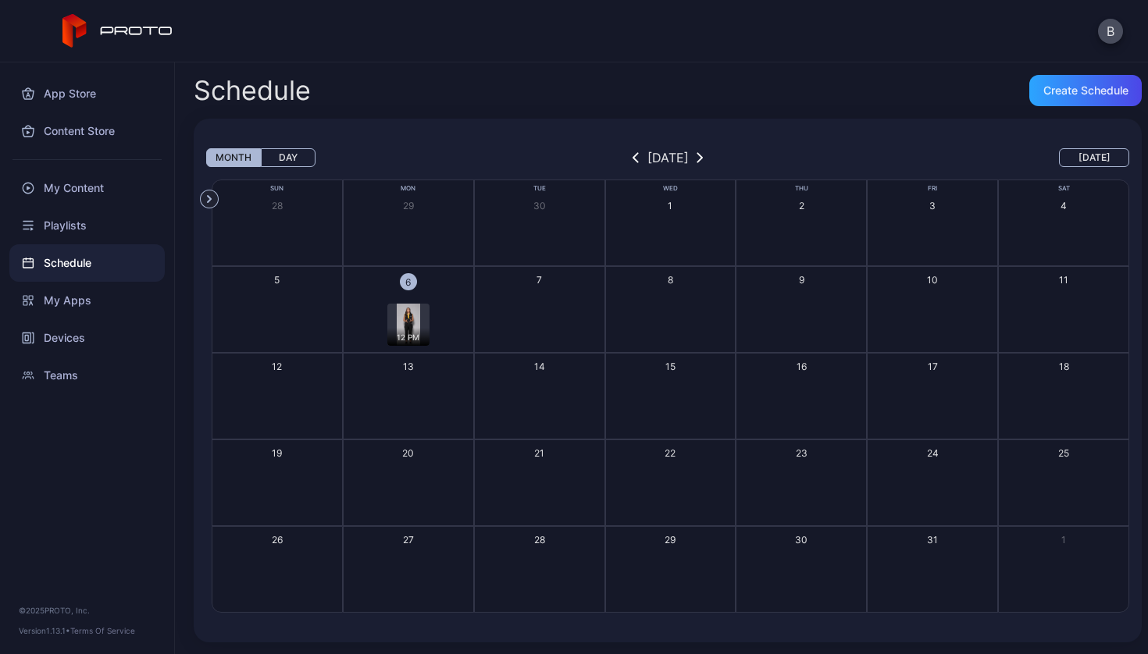
click at [459, 326] on div "12 PM" at bounding box center [408, 325] width 127 height 42
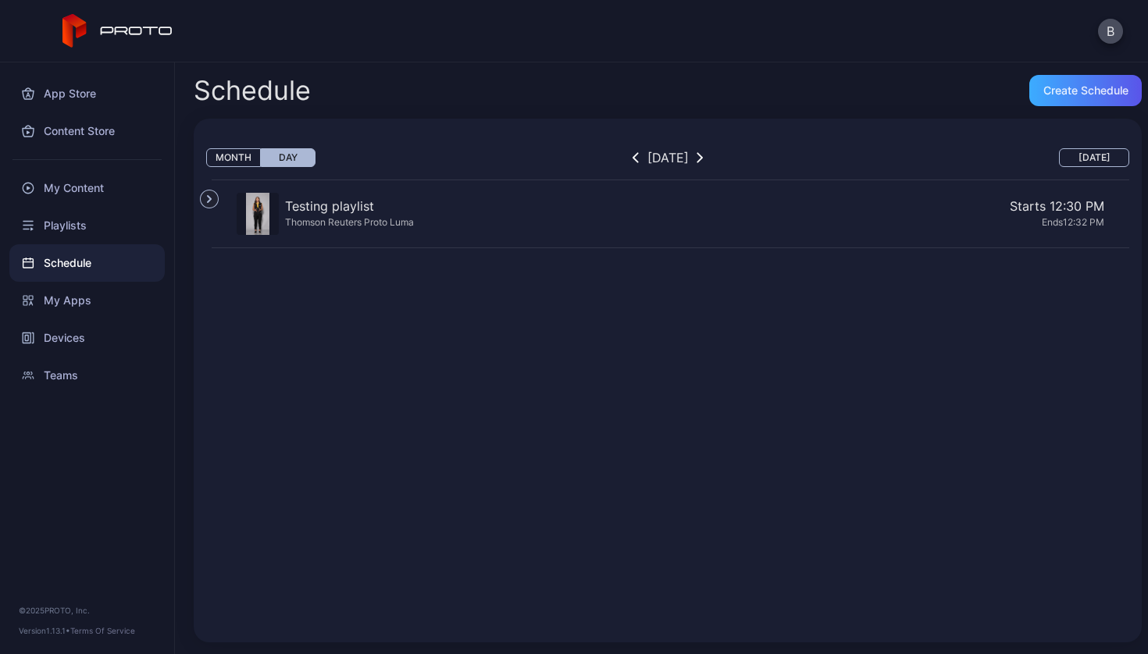
click at [1068, 103] on div "Create Schedule" at bounding box center [1085, 90] width 112 height 31
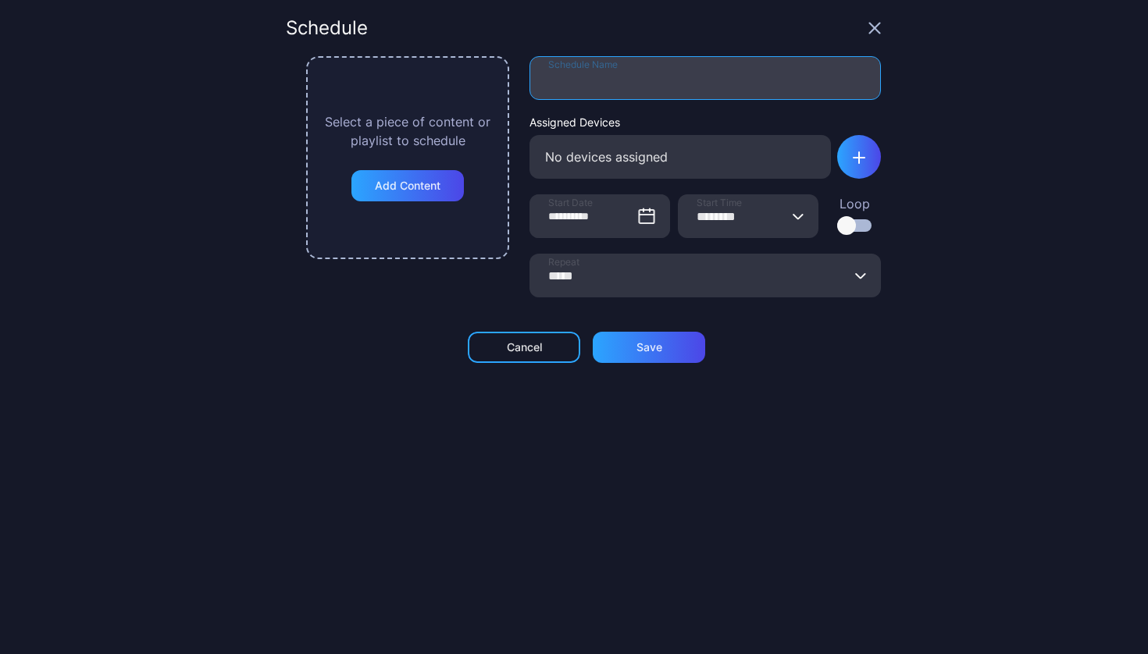
click at [680, 82] on input "Schedule Name" at bounding box center [705, 78] width 351 height 44
type input "**********"
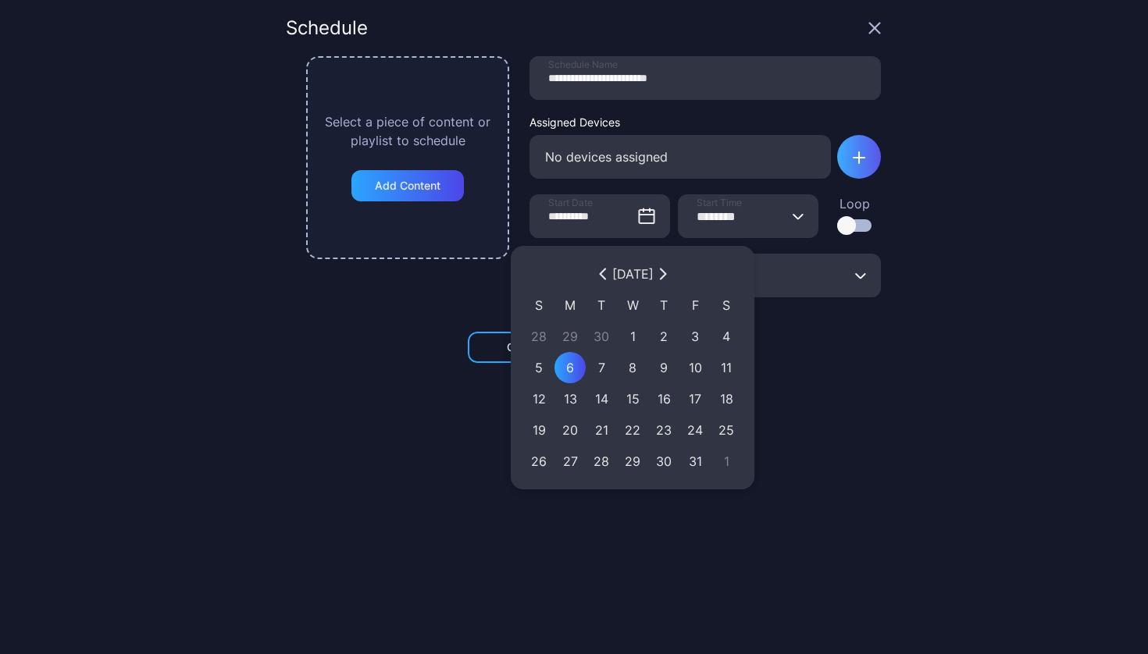
click at [853, 163] on div "button" at bounding box center [859, 157] width 44 height 44
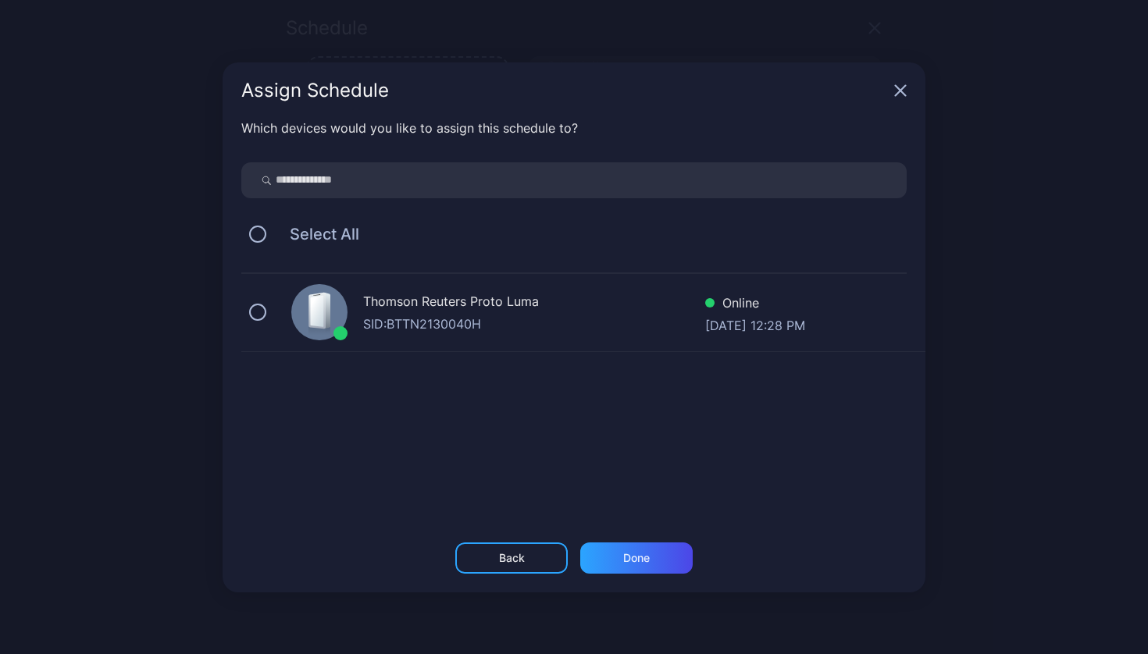
click at [424, 301] on div "Thomson Reuters Proto Luma" at bounding box center [534, 303] width 342 height 23
click at [592, 562] on div "Done" at bounding box center [636, 558] width 112 height 31
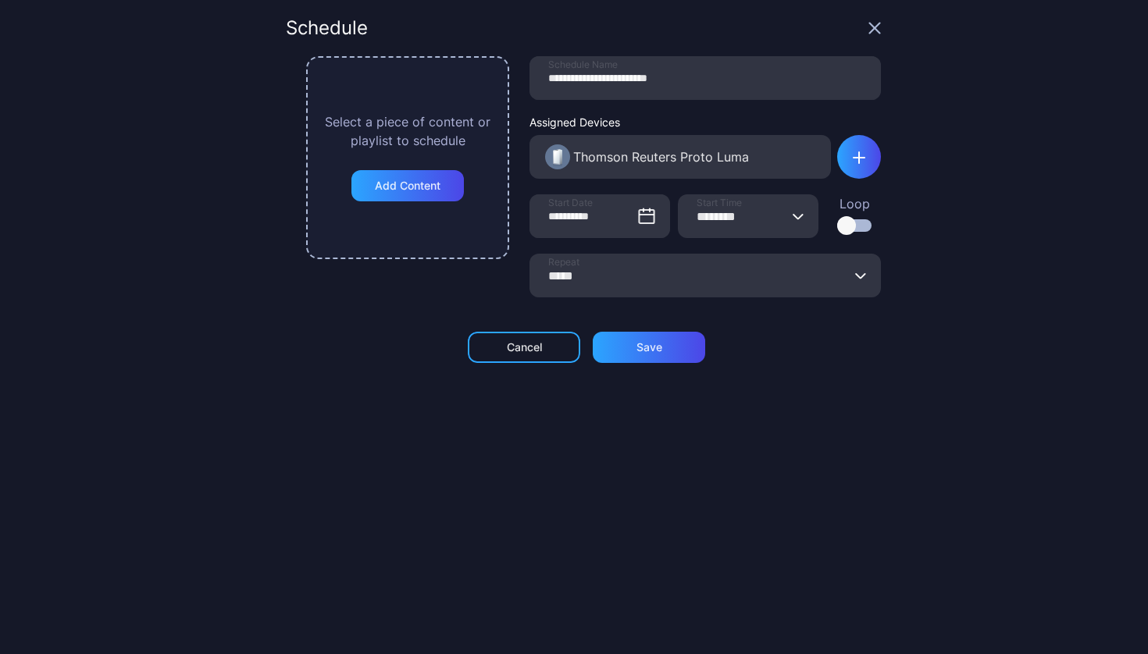
click at [729, 209] on input "********" at bounding box center [748, 216] width 141 height 44
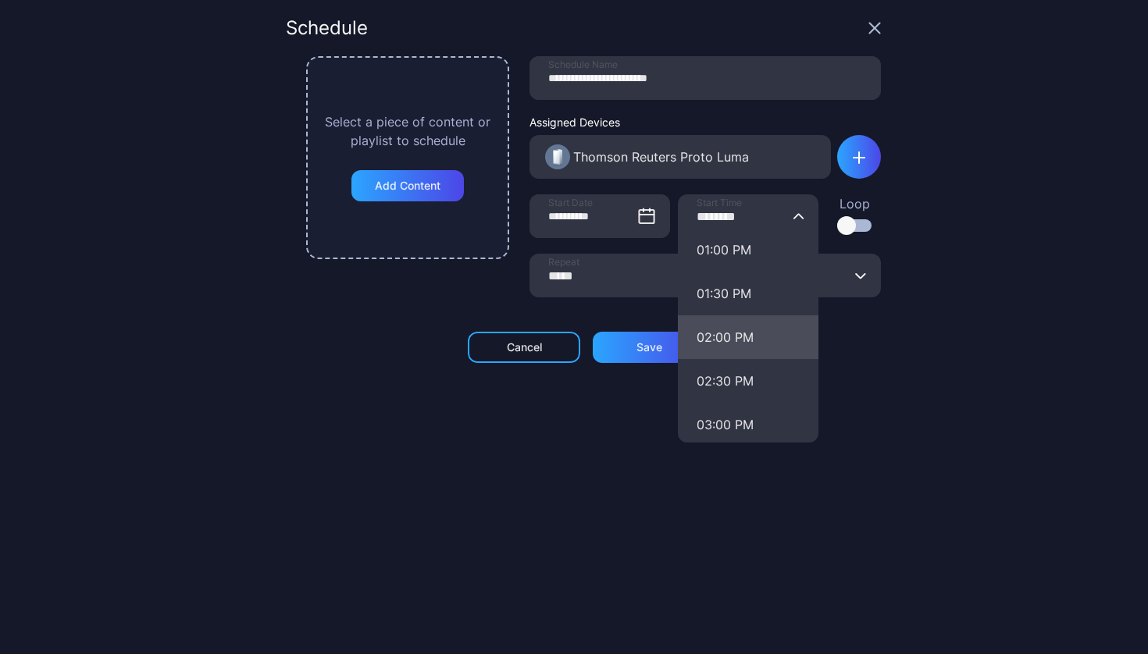
scroll to position [1114, 0]
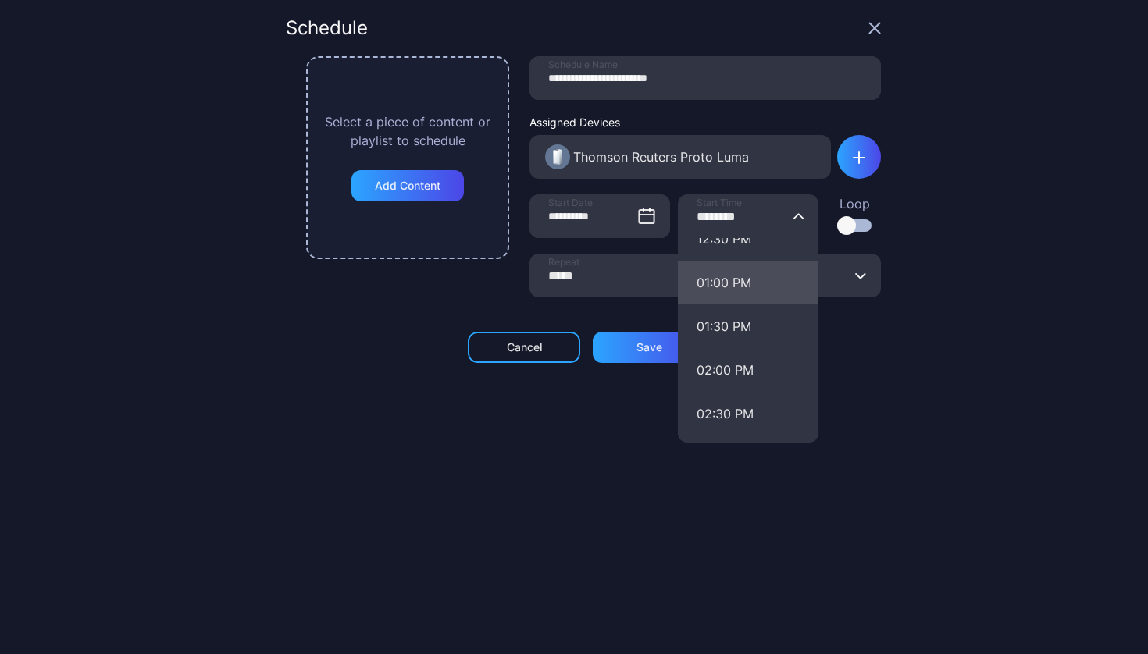
click at [701, 283] on button "01:00 PM" at bounding box center [748, 283] width 141 height 44
type input "********"
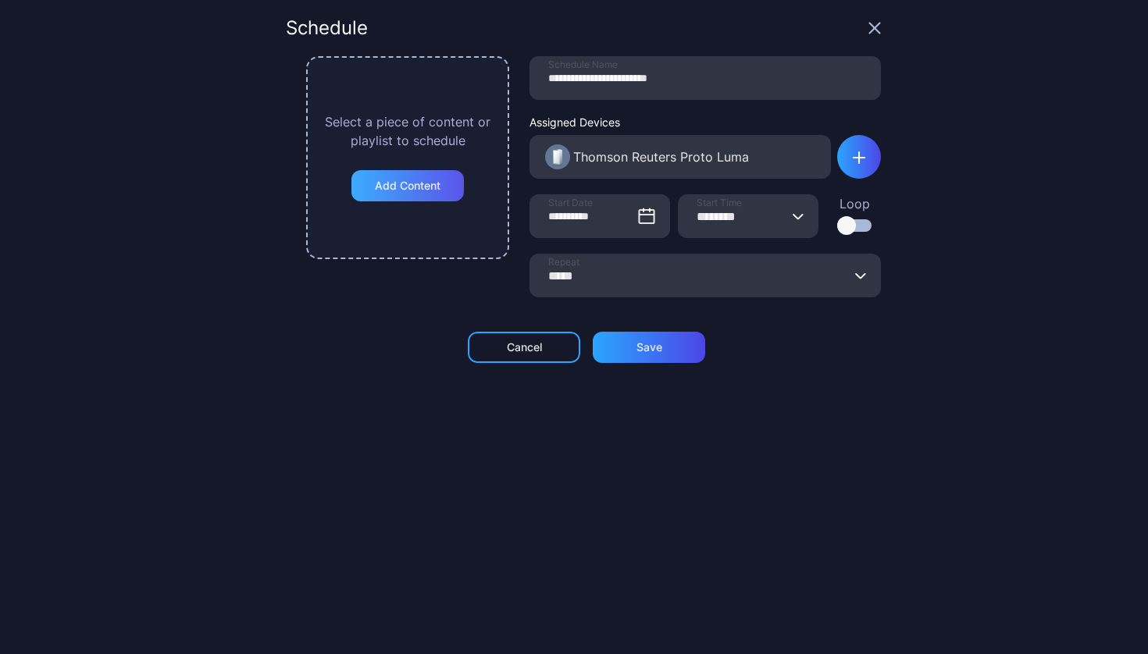
click at [381, 174] on div "Add Content" at bounding box center [407, 185] width 112 height 31
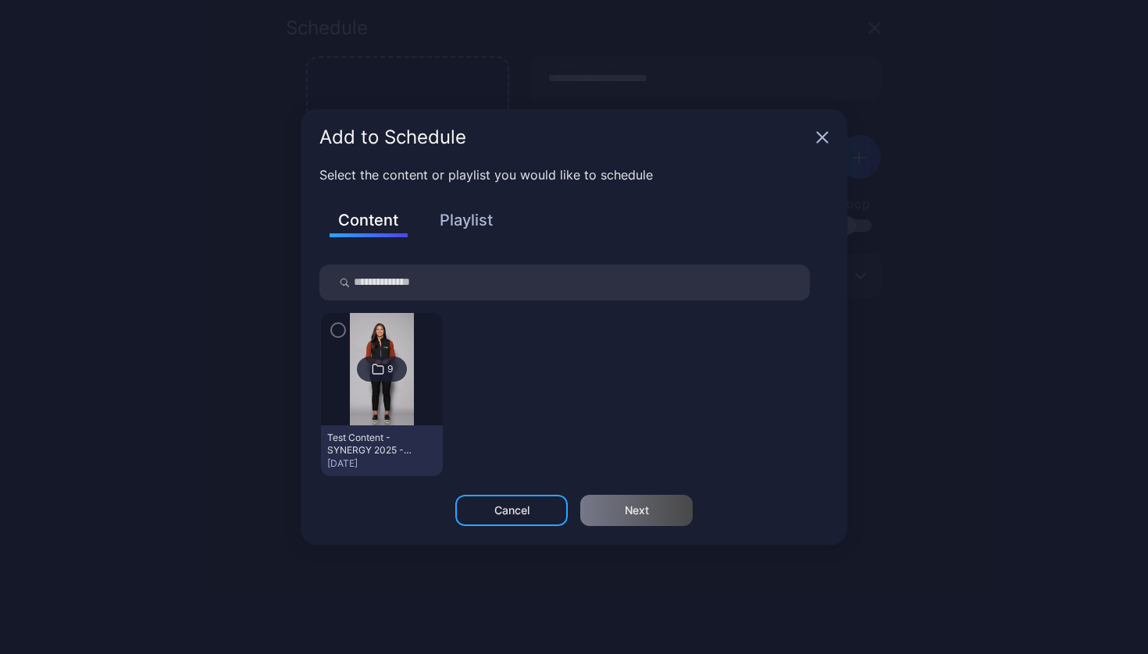
click at [460, 213] on button "Playlist" at bounding box center [466, 220] width 78 height 27
click at [337, 331] on icon "button" at bounding box center [338, 330] width 5 height 3
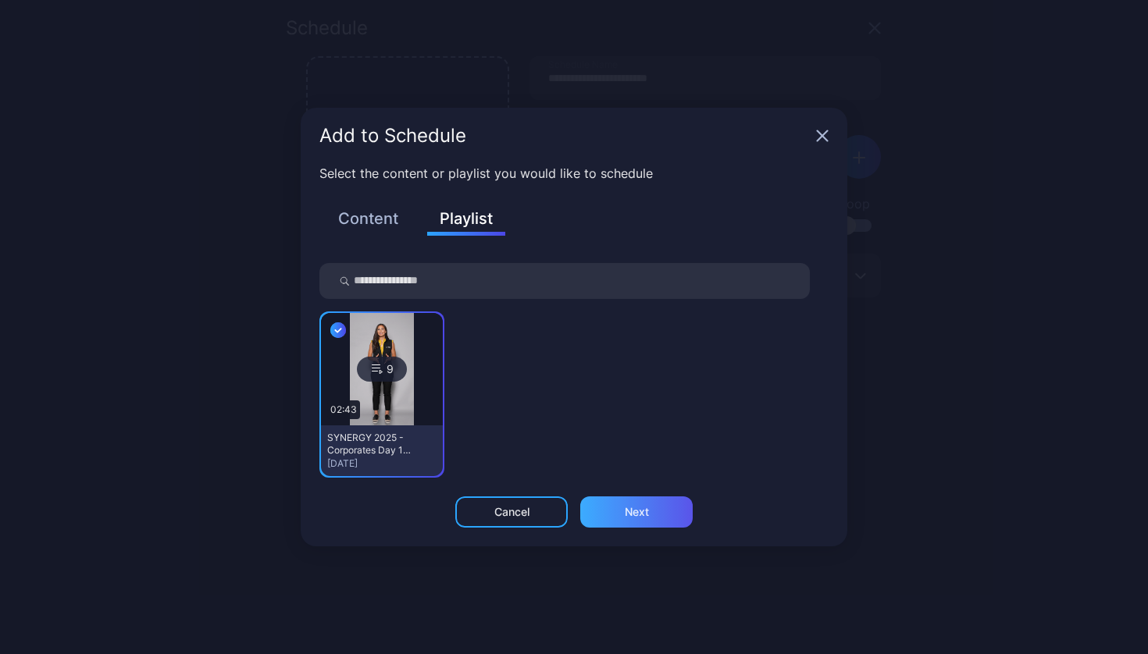
click at [621, 506] on div "Next" at bounding box center [636, 512] width 112 height 31
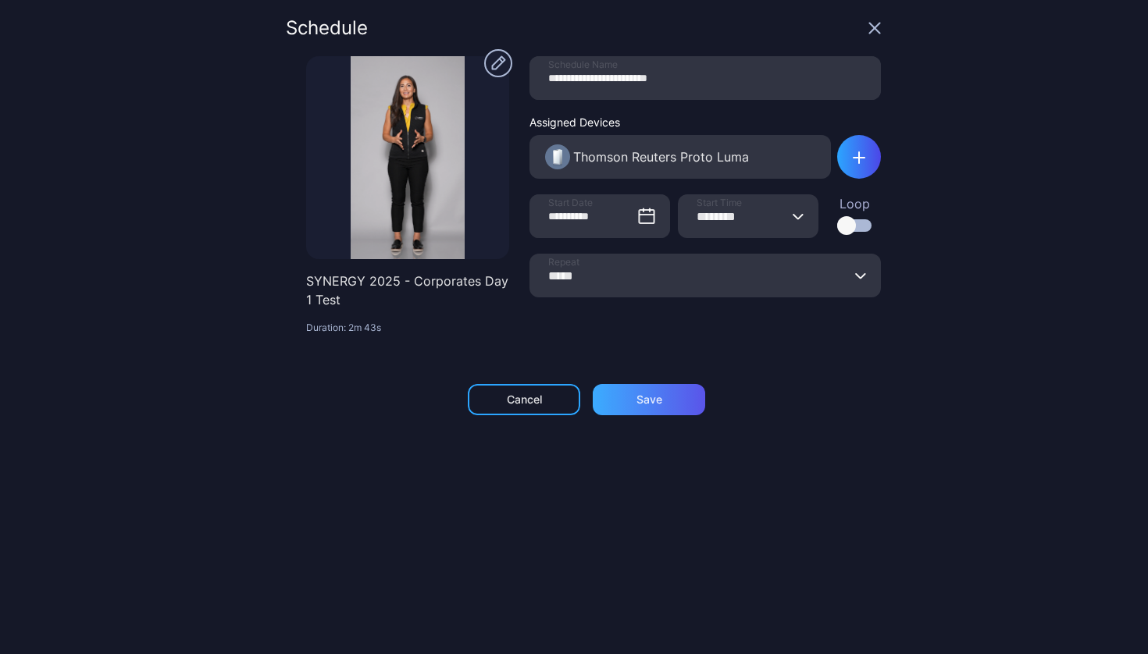
click at [654, 389] on div "Save" at bounding box center [649, 399] width 112 height 31
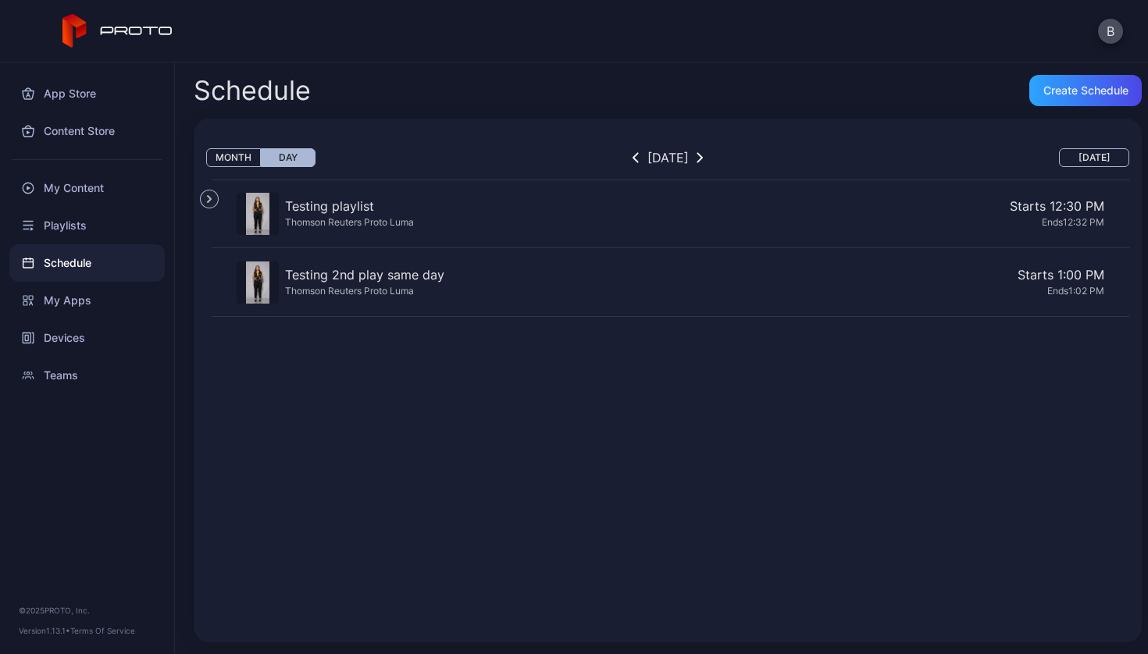
click at [718, 409] on div "Testing playlist Thomson Reuters Proto Luma Starts 12:30 PM Ends 12:32 PM Testi…" at bounding box center [671, 396] width 918 height 433
